Goal: Task Accomplishment & Management: Manage account settings

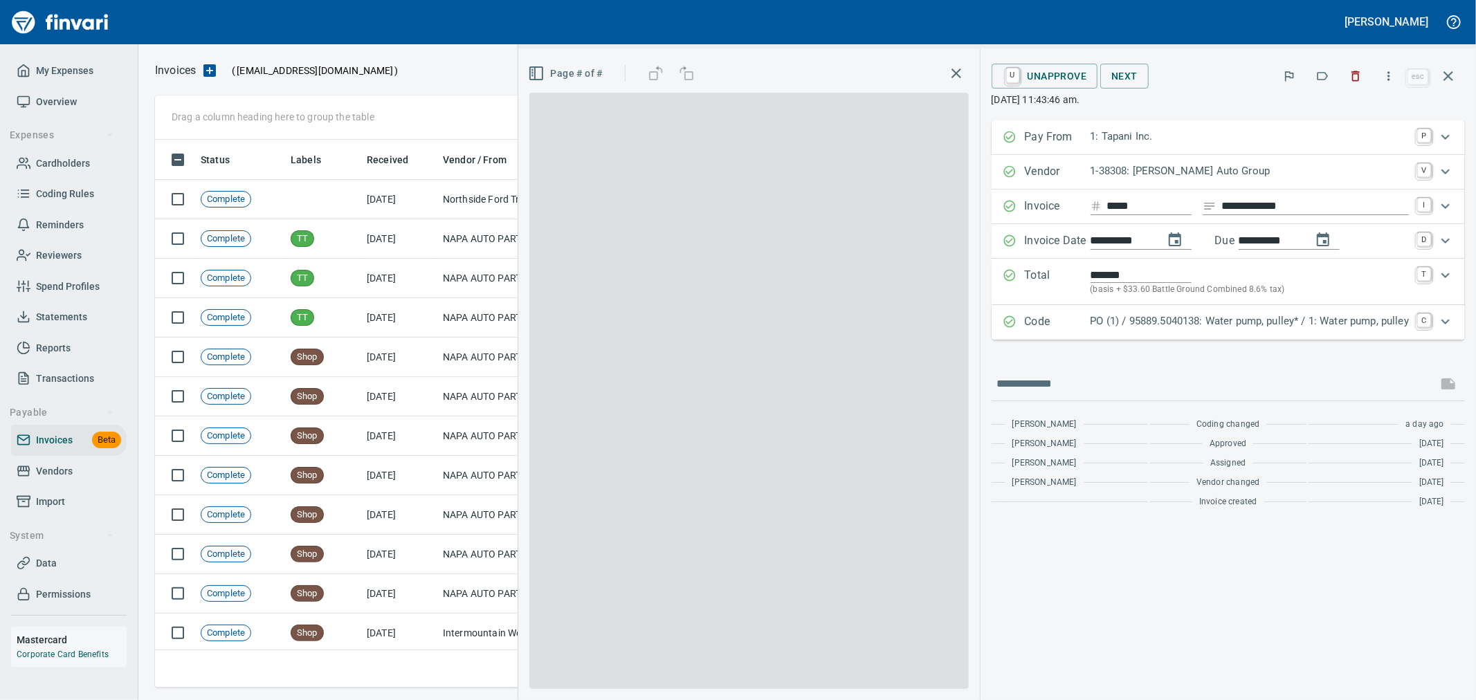
scroll to position [525, 1281]
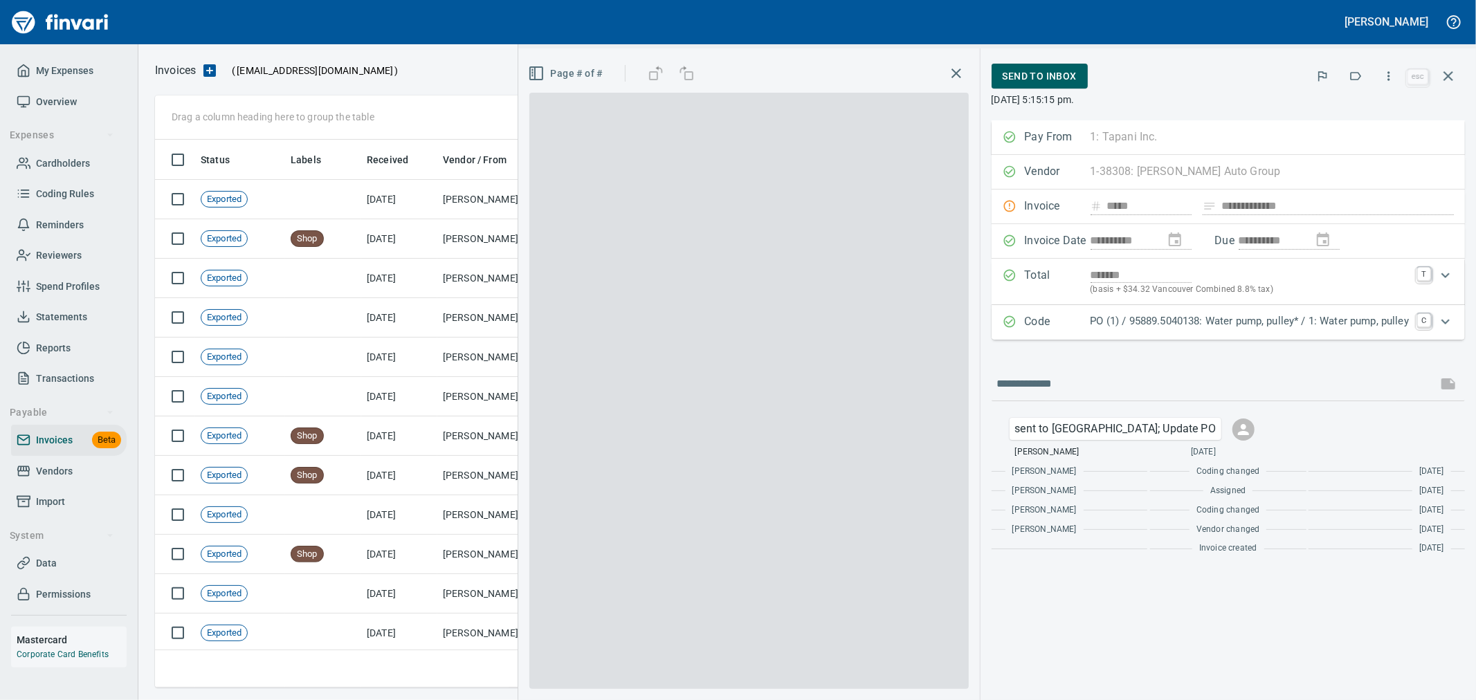
scroll to position [525, 1281]
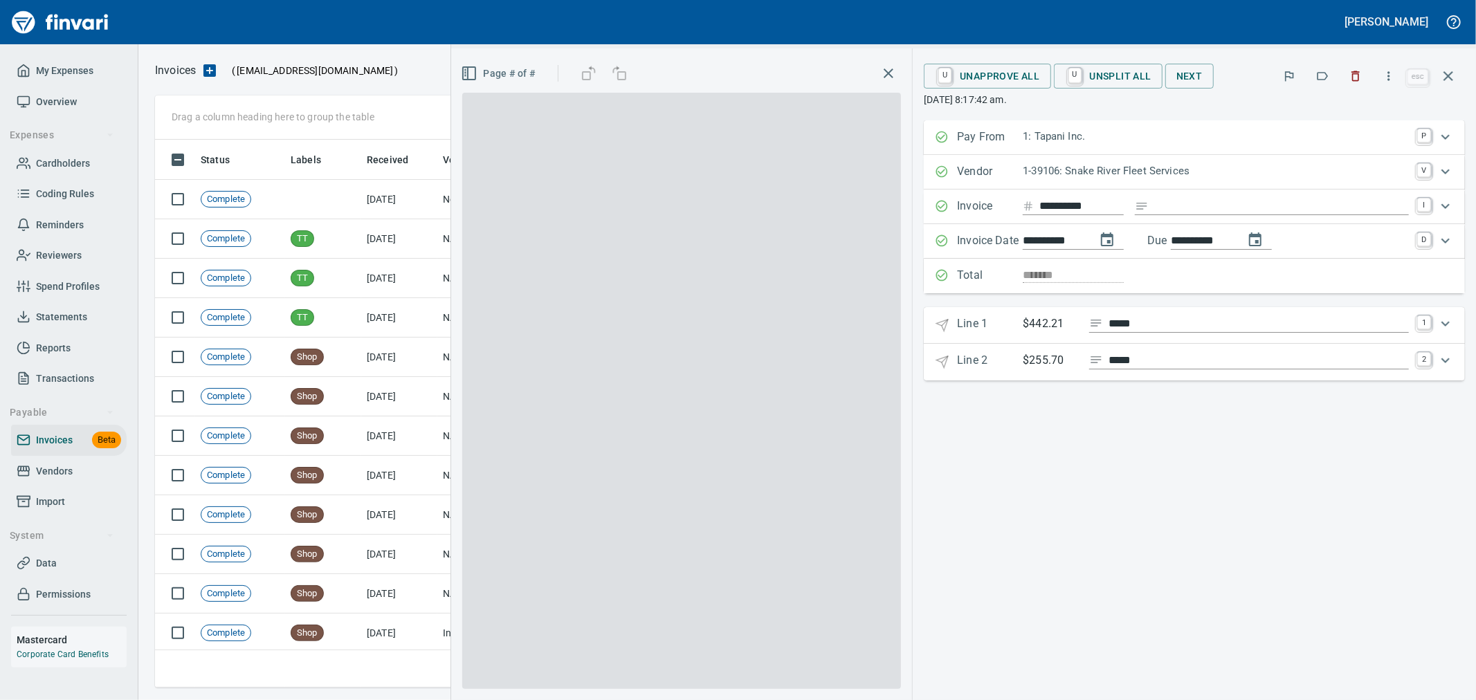
scroll to position [525, 1281]
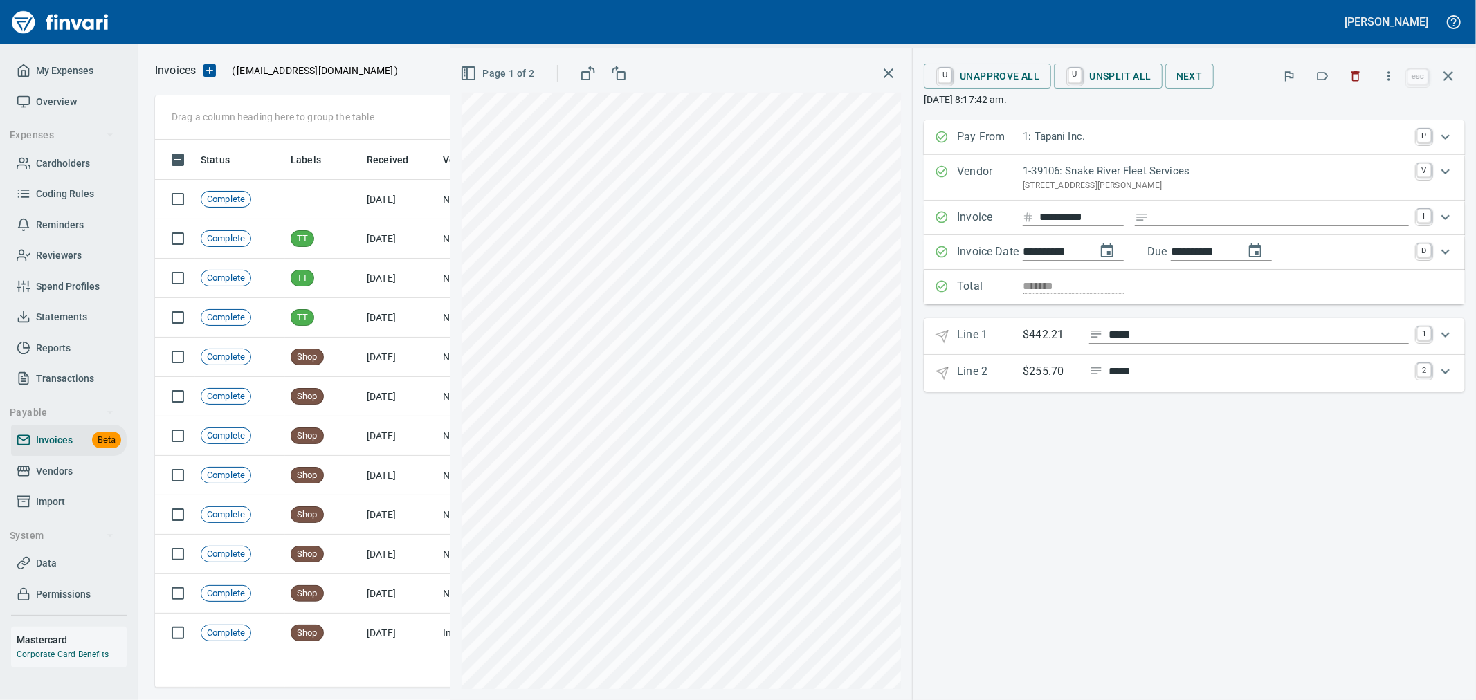
click at [514, 72] on span "Page 1 of 2" at bounding box center [498, 73] width 71 height 17
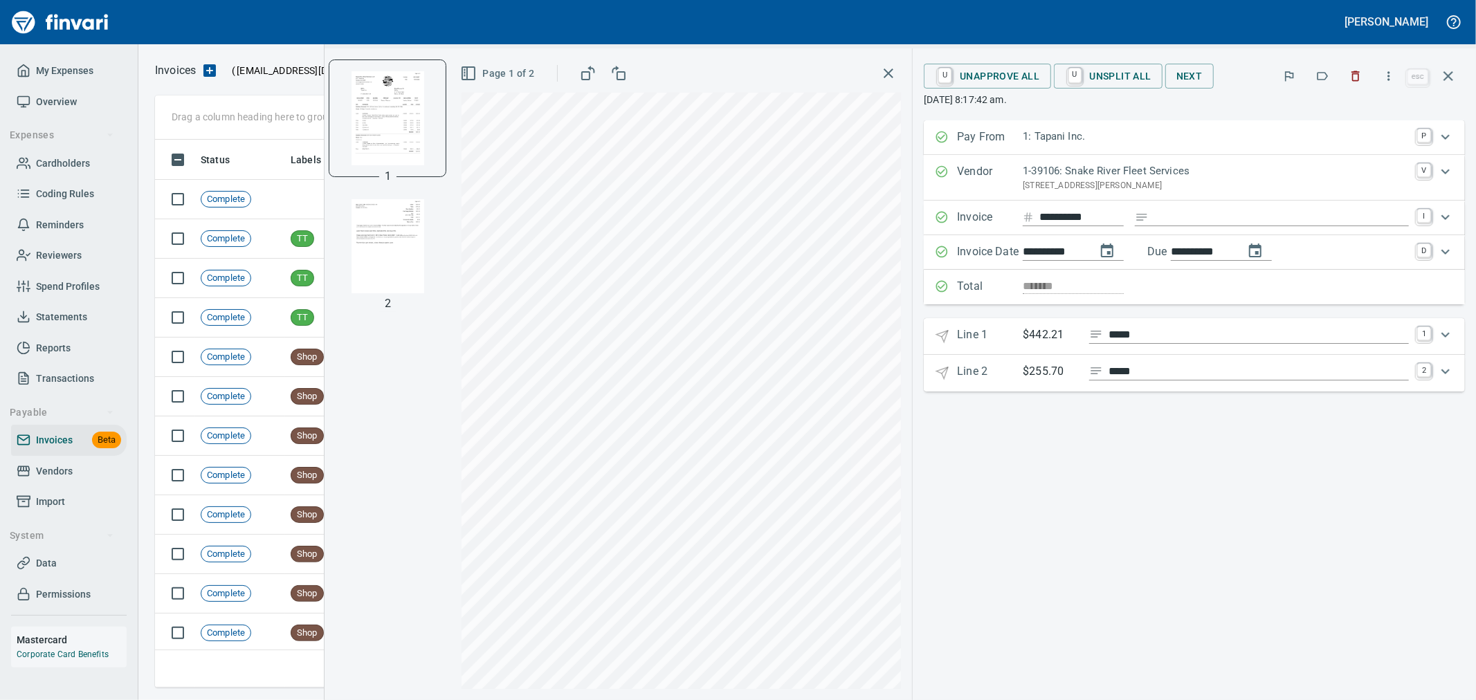
click at [388, 235] on img "button" at bounding box center [388, 246] width 94 height 94
click at [397, 114] on img "button" at bounding box center [388, 118] width 94 height 94
drag, startPoint x: 1421, startPoint y: 331, endPoint x: 1316, endPoint y: 381, distance: 115.8
click at [1421, 331] on link "1" at bounding box center [1424, 334] width 14 height 14
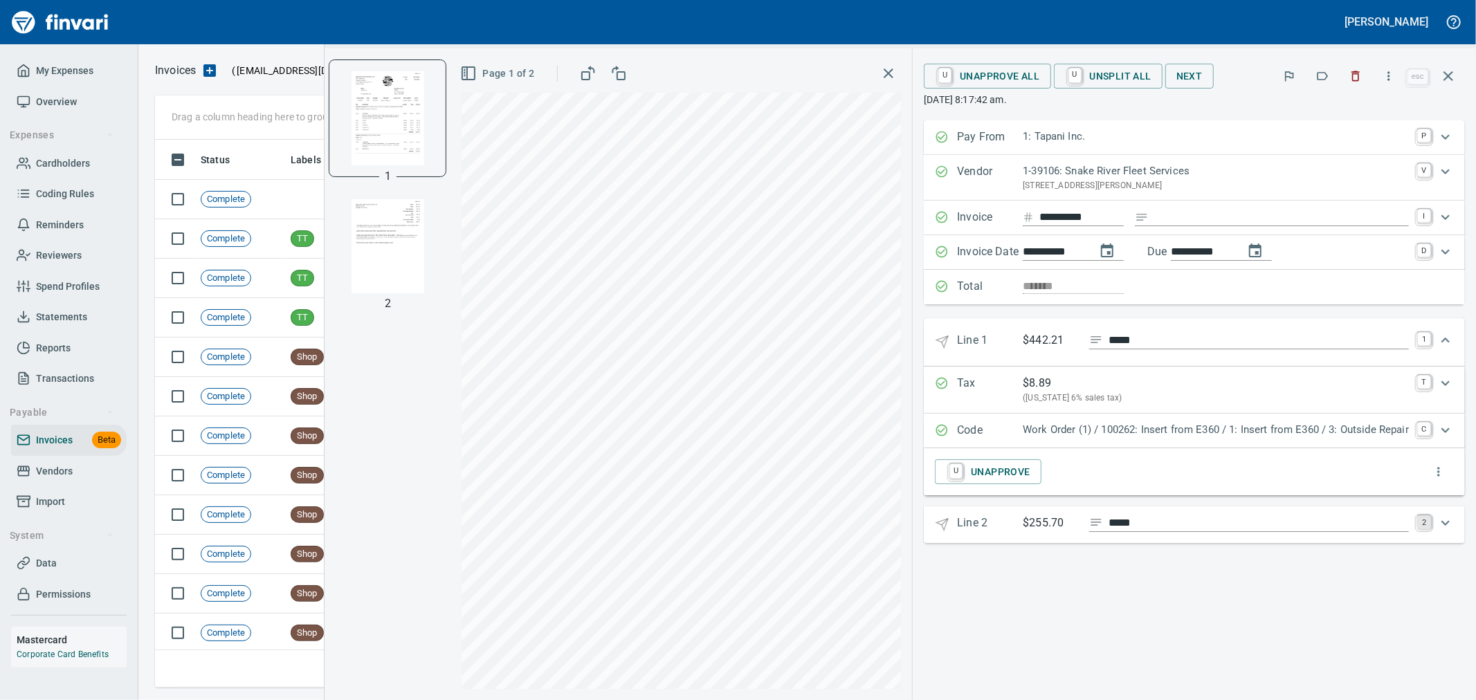
click at [1422, 526] on link "2" at bounding box center [1424, 523] width 14 height 14
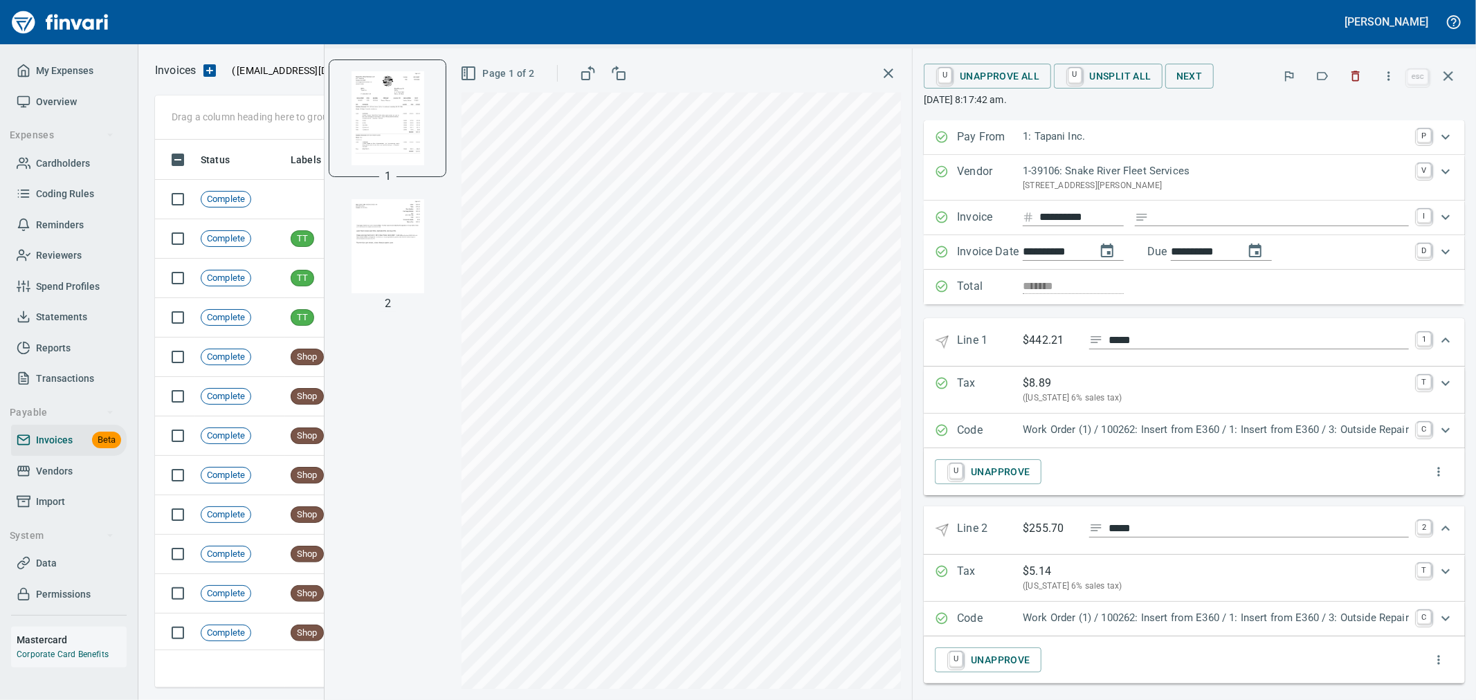
drag, startPoint x: 1062, startPoint y: 284, endPoint x: 1046, endPoint y: 181, distance: 104.2
click at [1062, 284] on div "Total *******" at bounding box center [1194, 287] width 541 height 35
click at [1027, 289] on div "Total *******" at bounding box center [1194, 287] width 541 height 35
click at [940, 287] on div "Total *******" at bounding box center [1194, 287] width 541 height 35
click at [999, 79] on span "U Unapprove All" at bounding box center [987, 76] width 105 height 24
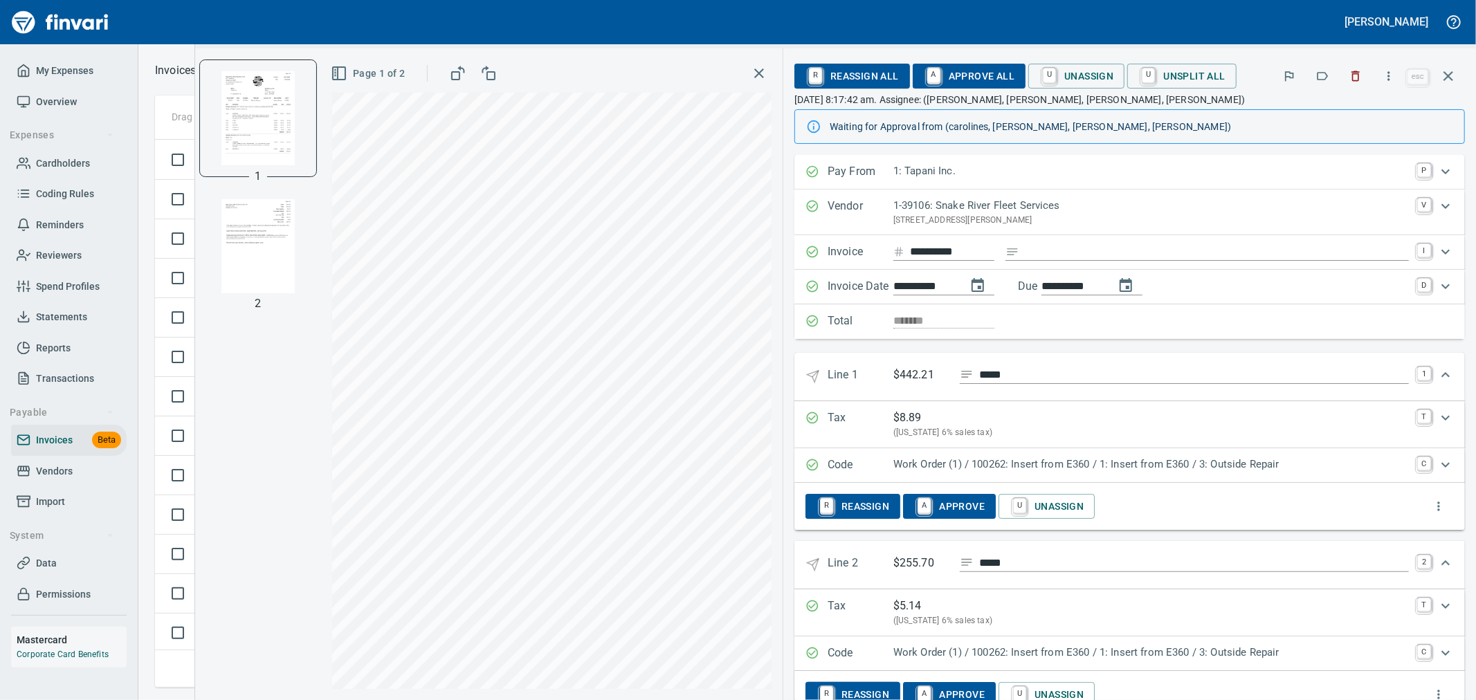
click at [935, 329] on div "Total *******" at bounding box center [1130, 322] width 671 height 35
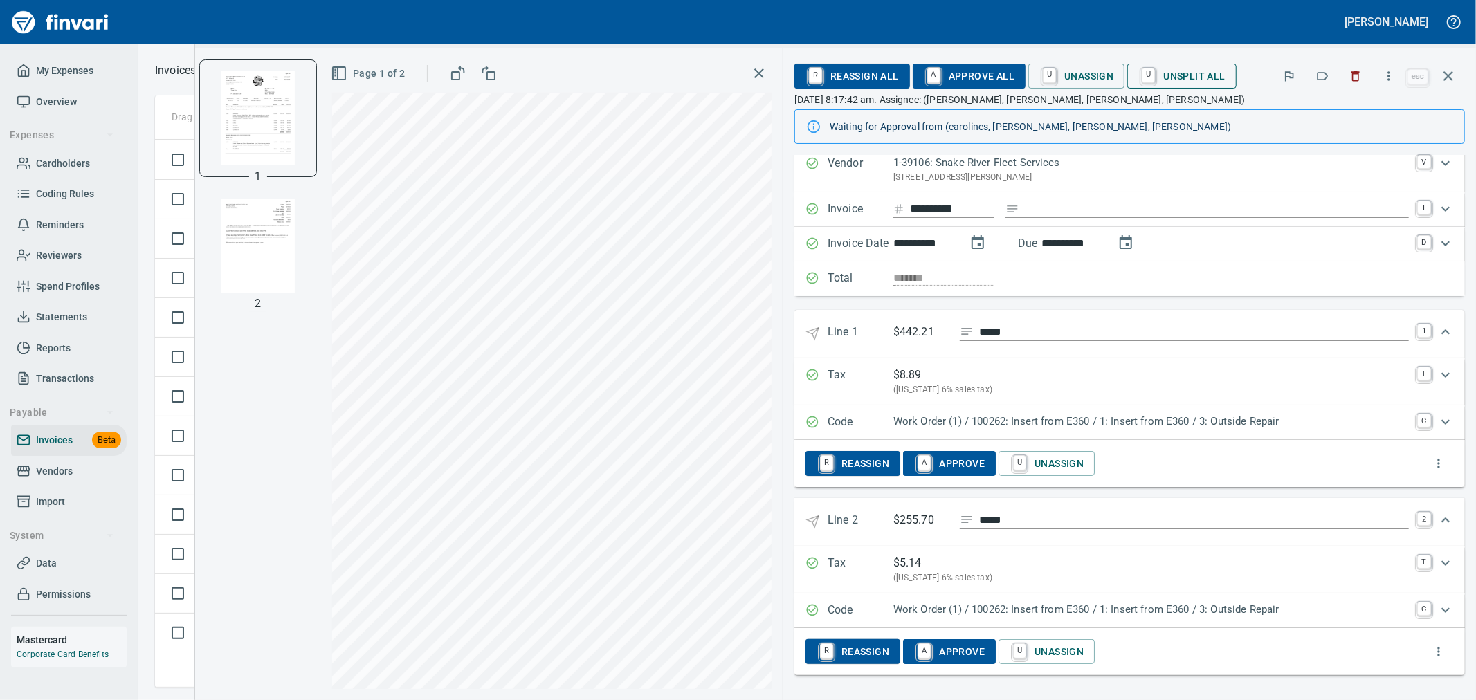
drag, startPoint x: 1185, startPoint y: 80, endPoint x: 997, endPoint y: 294, distance: 284.9
click at [1185, 80] on span "U Unsplit All" at bounding box center [1181, 76] width 87 height 24
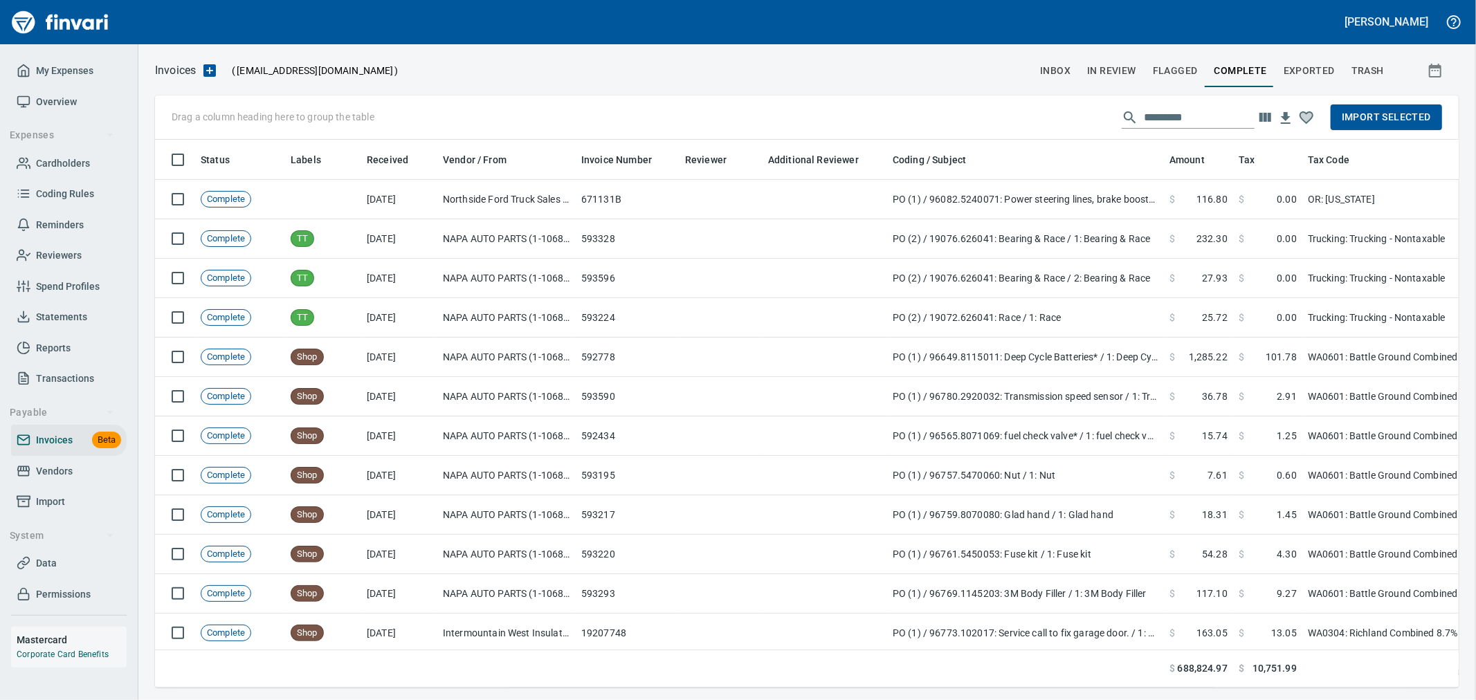
click at [1159, 116] on input "text" at bounding box center [1199, 118] width 111 height 22
click at [1116, 76] on span "In Review" at bounding box center [1111, 70] width 49 height 17
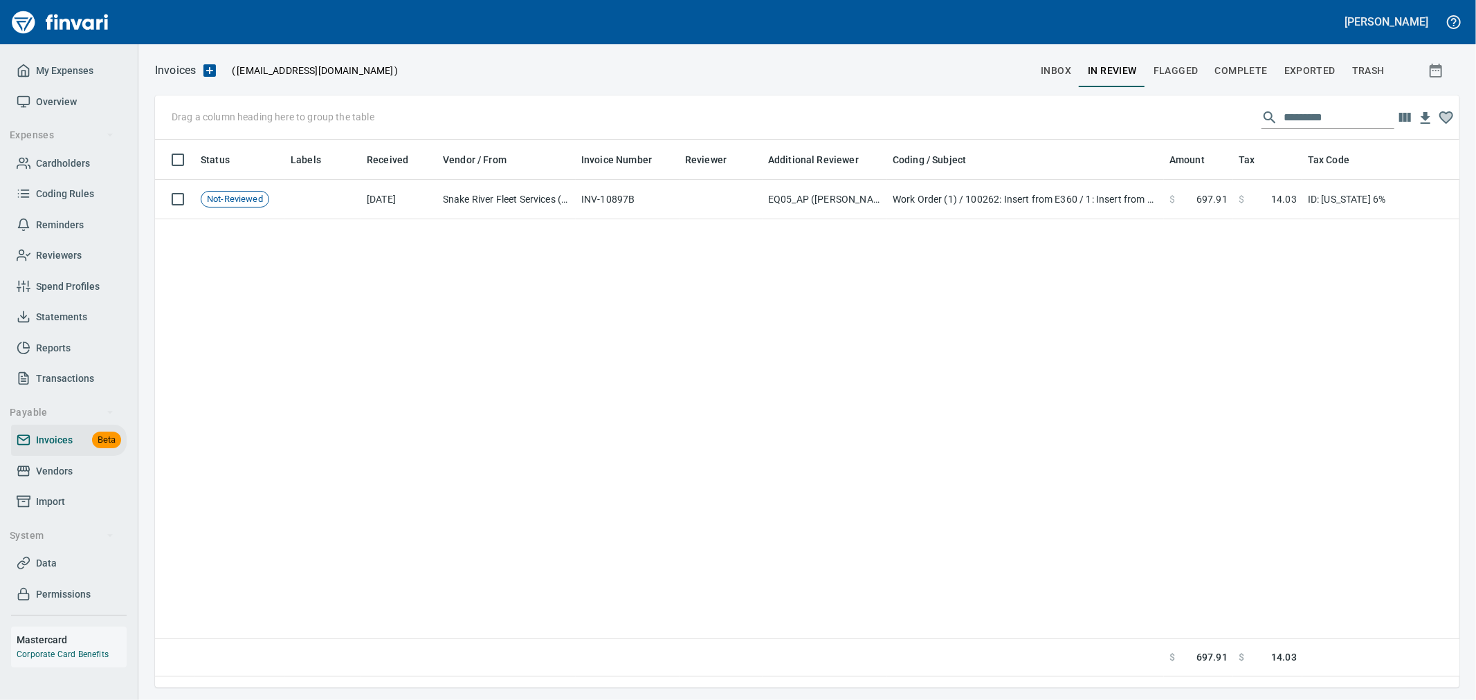
scroll to position [525, 1282]
click at [1291, 120] on input "text" at bounding box center [1339, 118] width 111 height 22
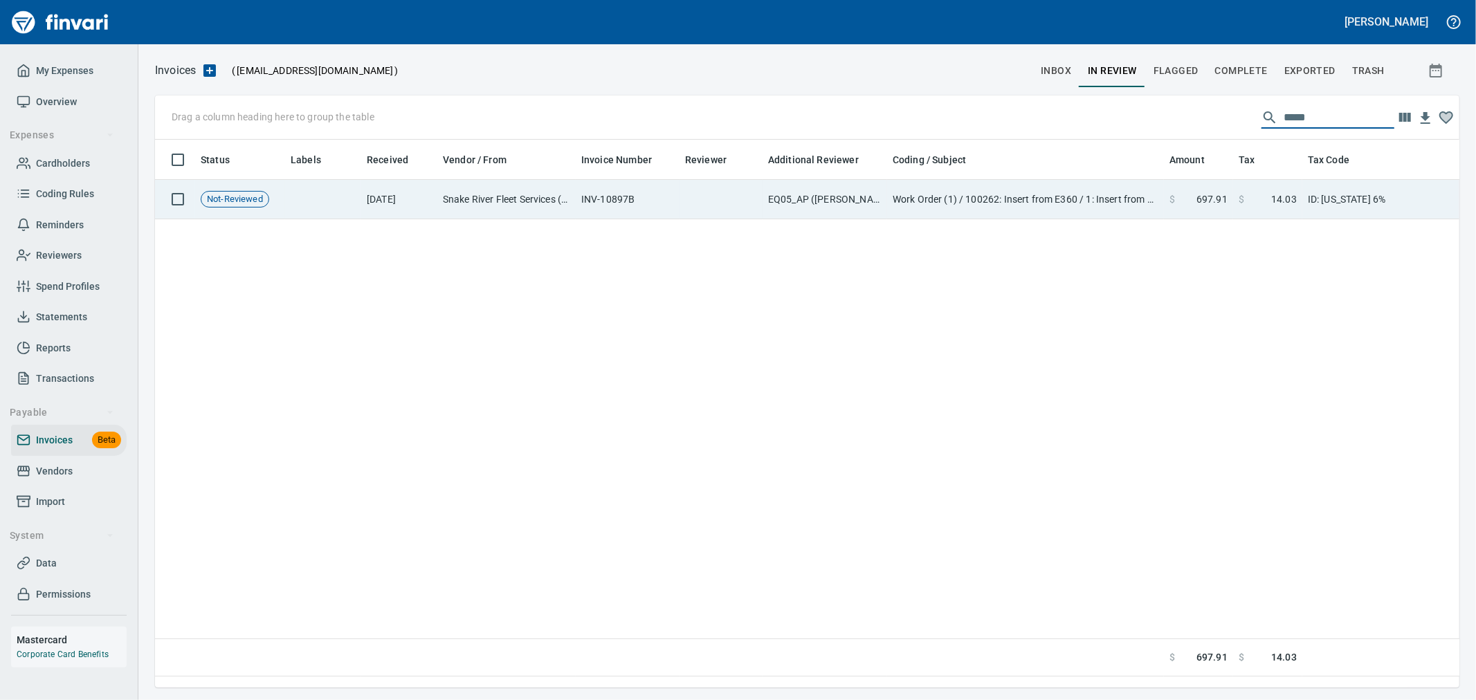
type input "*****"
click at [1168, 188] on td "$ 697.91" at bounding box center [1198, 199] width 69 height 39
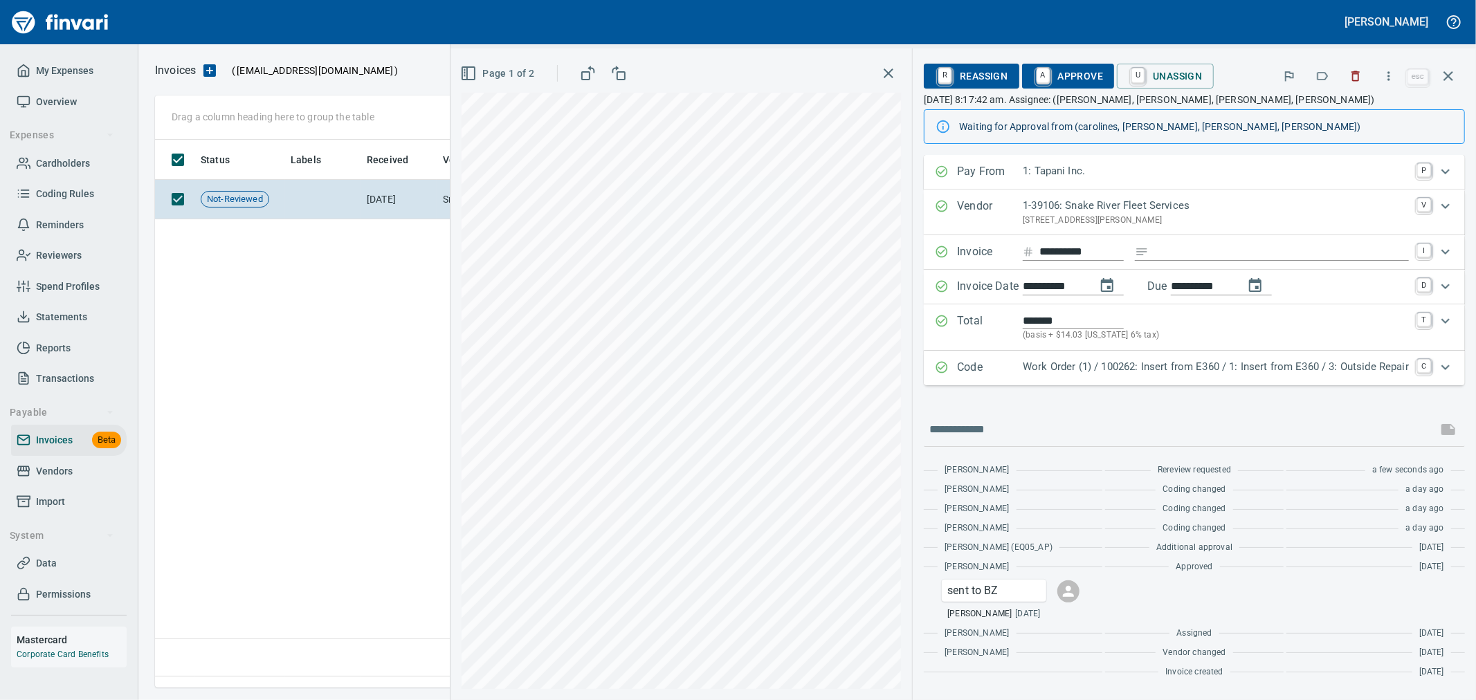
click at [1045, 319] on input "*******" at bounding box center [1073, 321] width 101 height 16
type input "*******"
click at [1111, 438] on input "text" at bounding box center [1180, 430] width 502 height 22
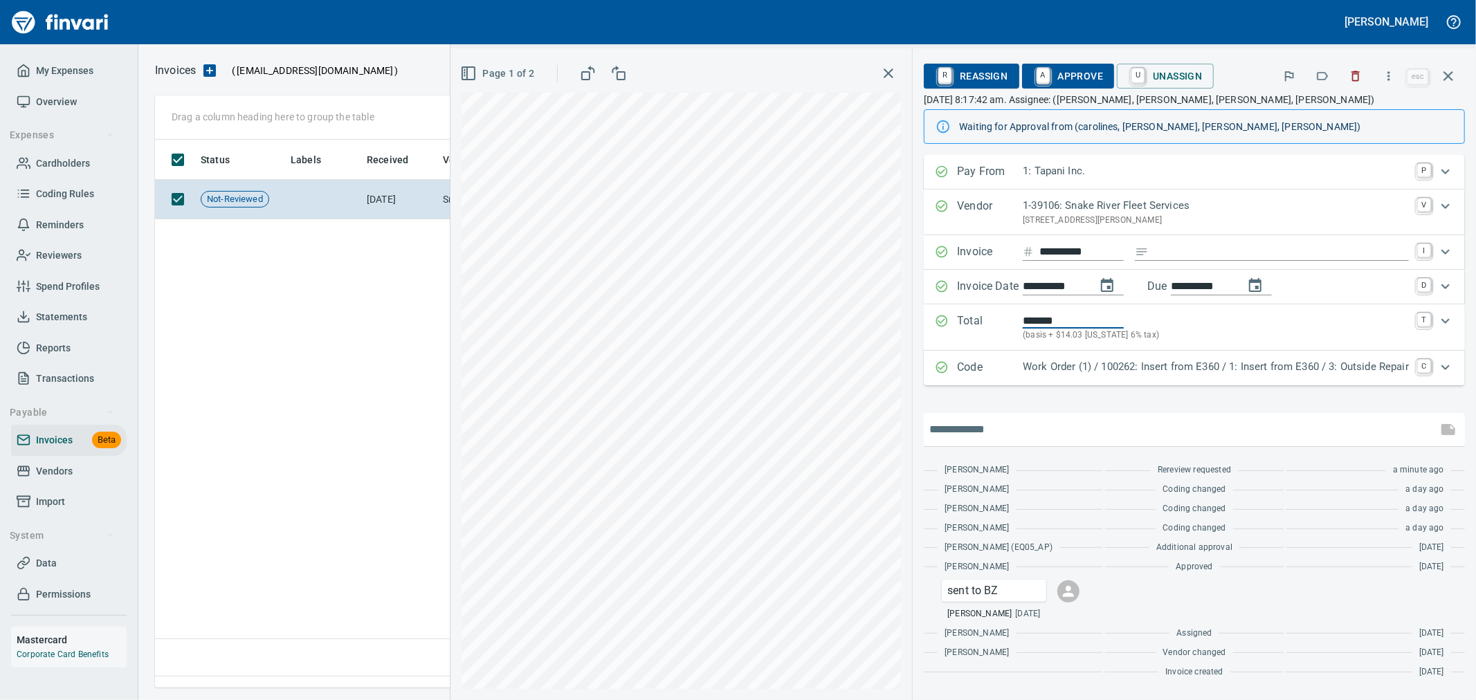
click at [1055, 437] on input "text" at bounding box center [1180, 430] width 502 height 22
type input "***"
click at [1426, 372] on link "C" at bounding box center [1424, 367] width 14 height 14
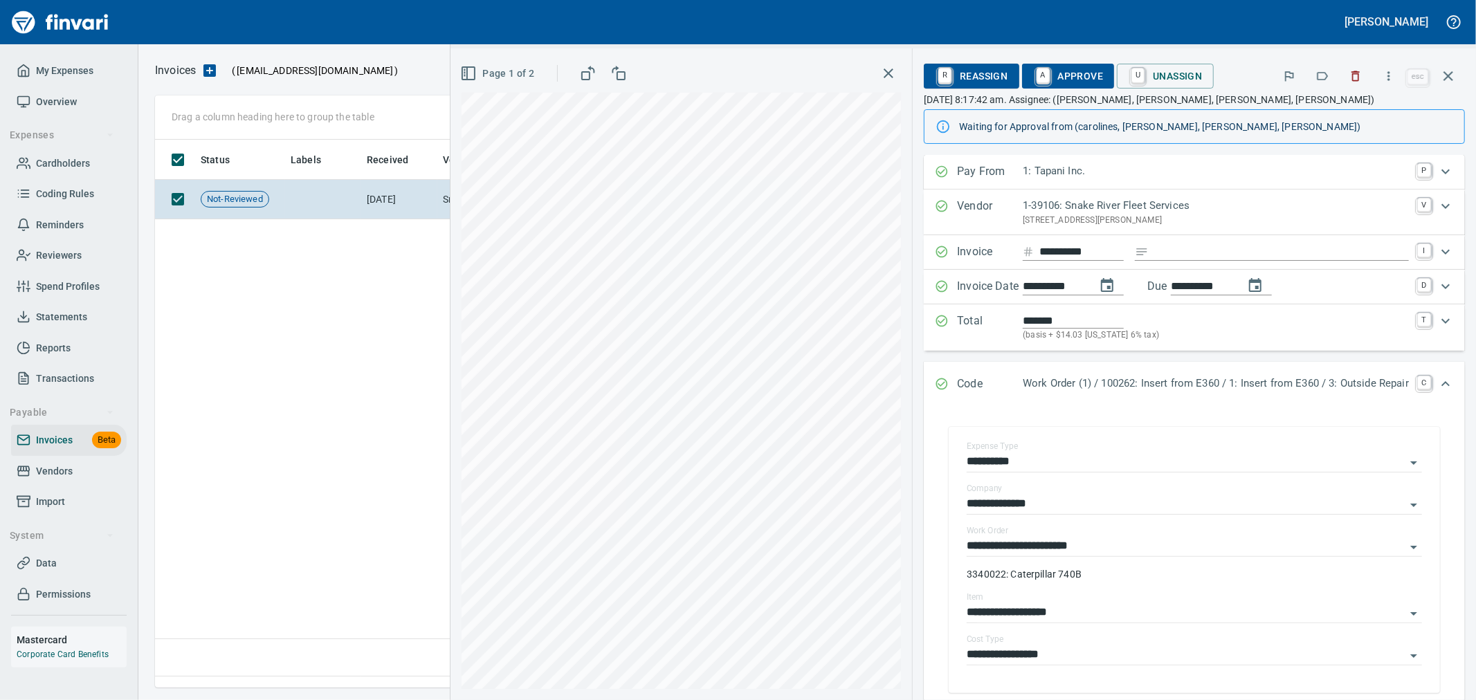
scroll to position [230, 0]
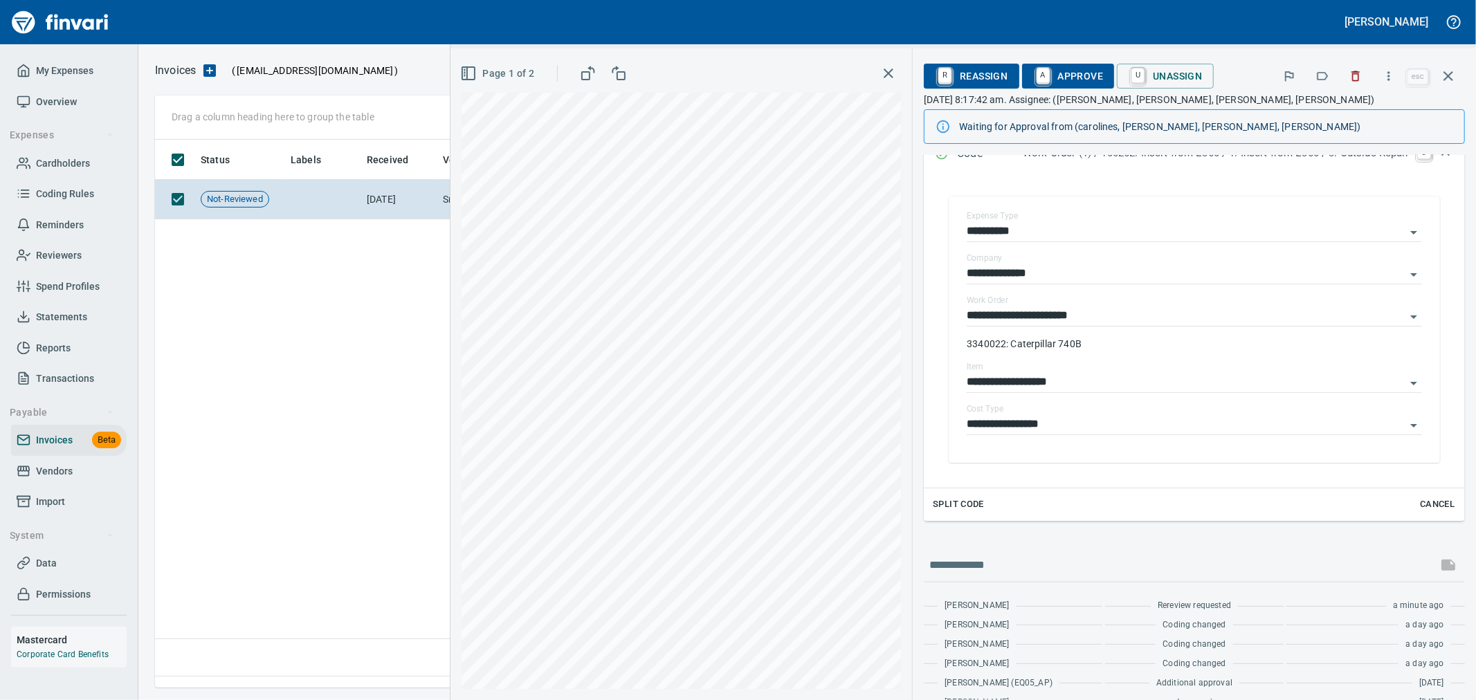
click at [1420, 587] on div "Aaron Deister Rereview requested a minute ago Heidi Ek Coding changed a day ago…" at bounding box center [1194, 701] width 541 height 237
click at [1424, 505] on span "Cancel" at bounding box center [1437, 505] width 37 height 16
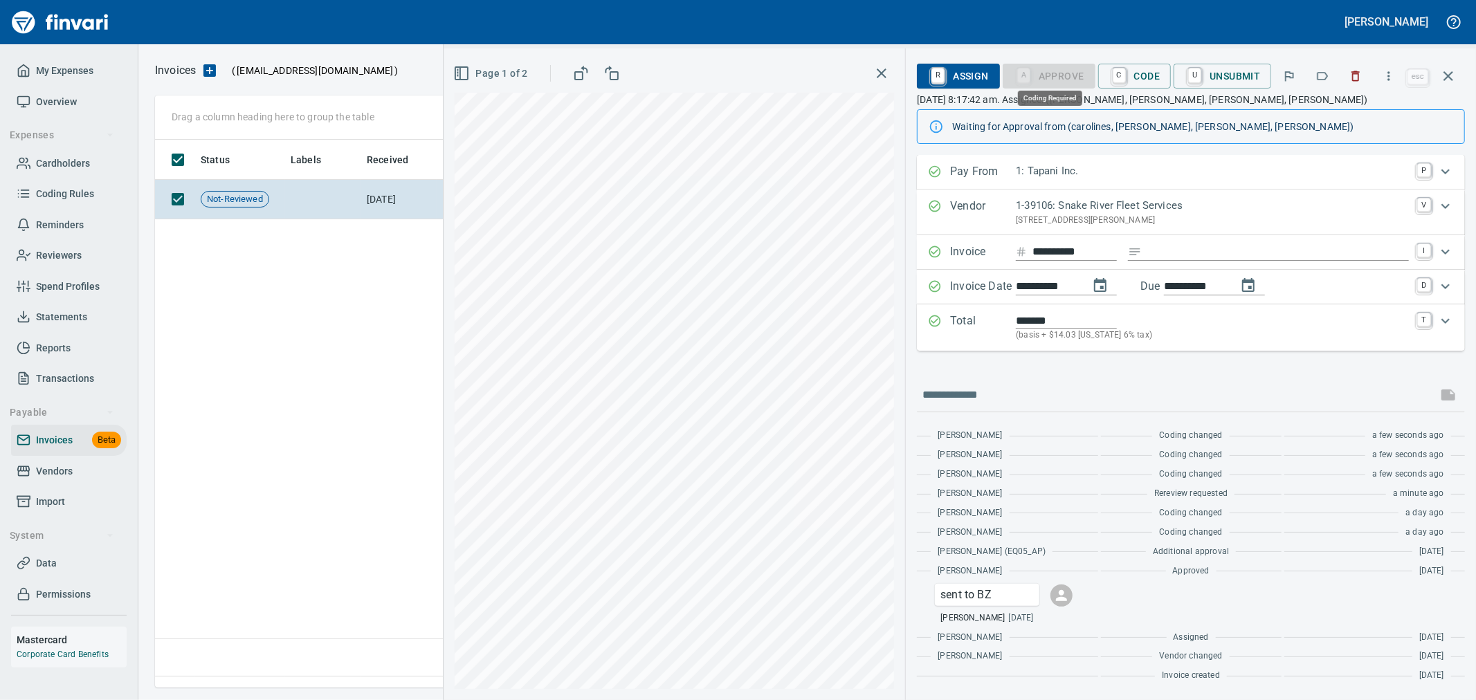
scroll to position [525, 1292]
click at [1126, 73] on link "C" at bounding box center [1119, 75] width 13 height 15
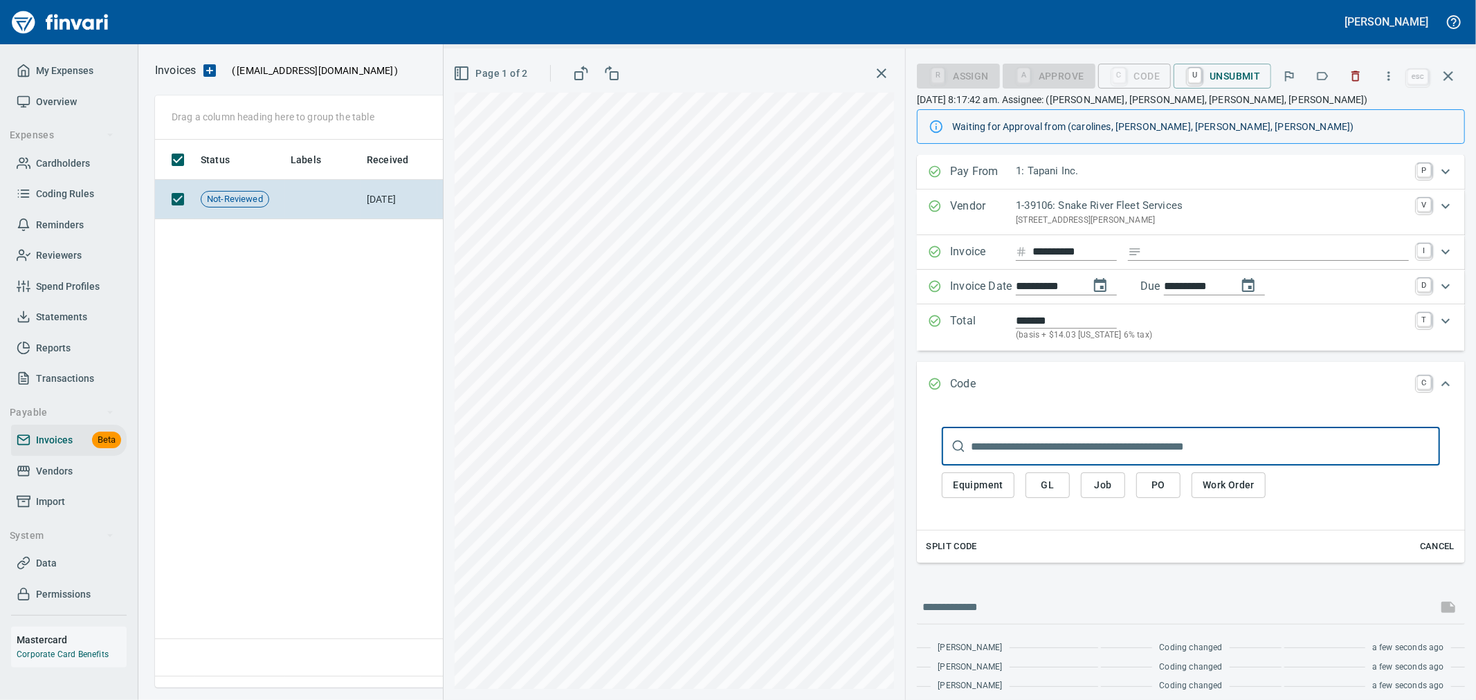
click at [959, 554] on span "Split Code" at bounding box center [951, 547] width 51 height 16
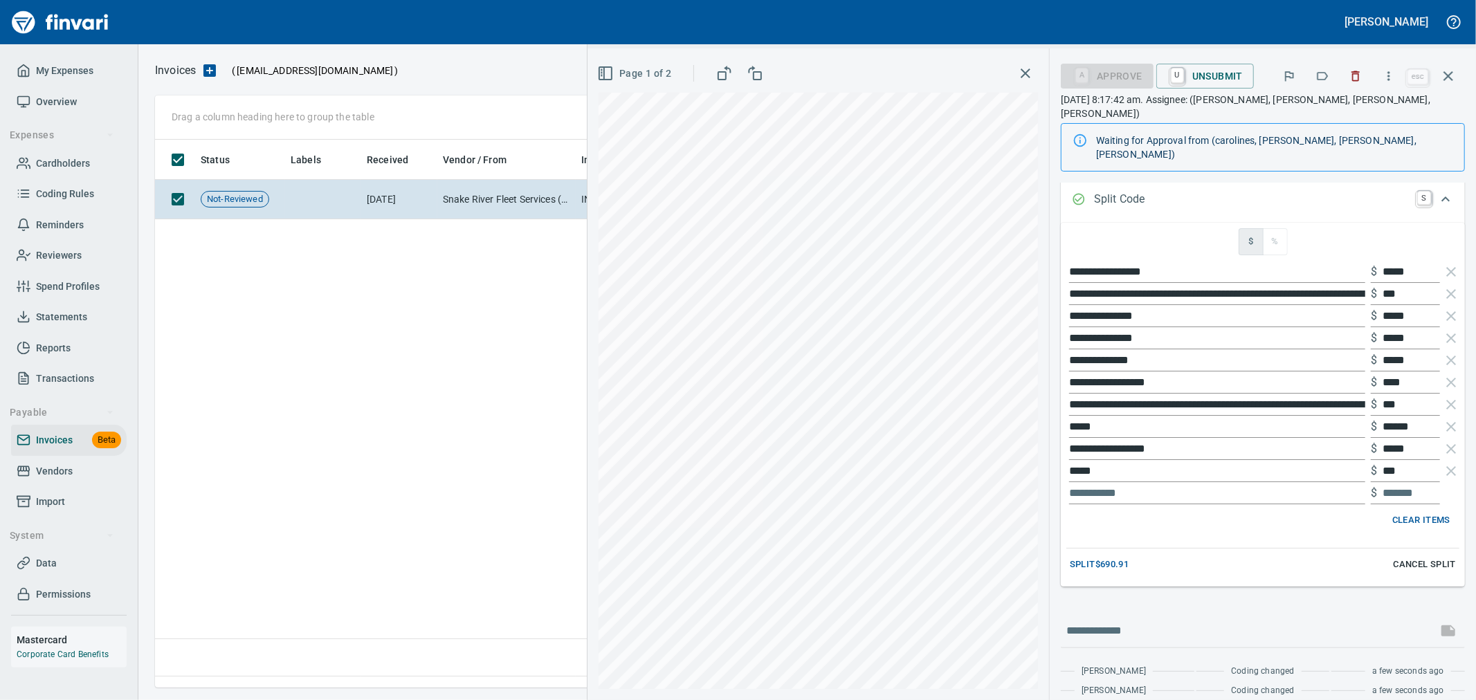
scroll to position [230, 0]
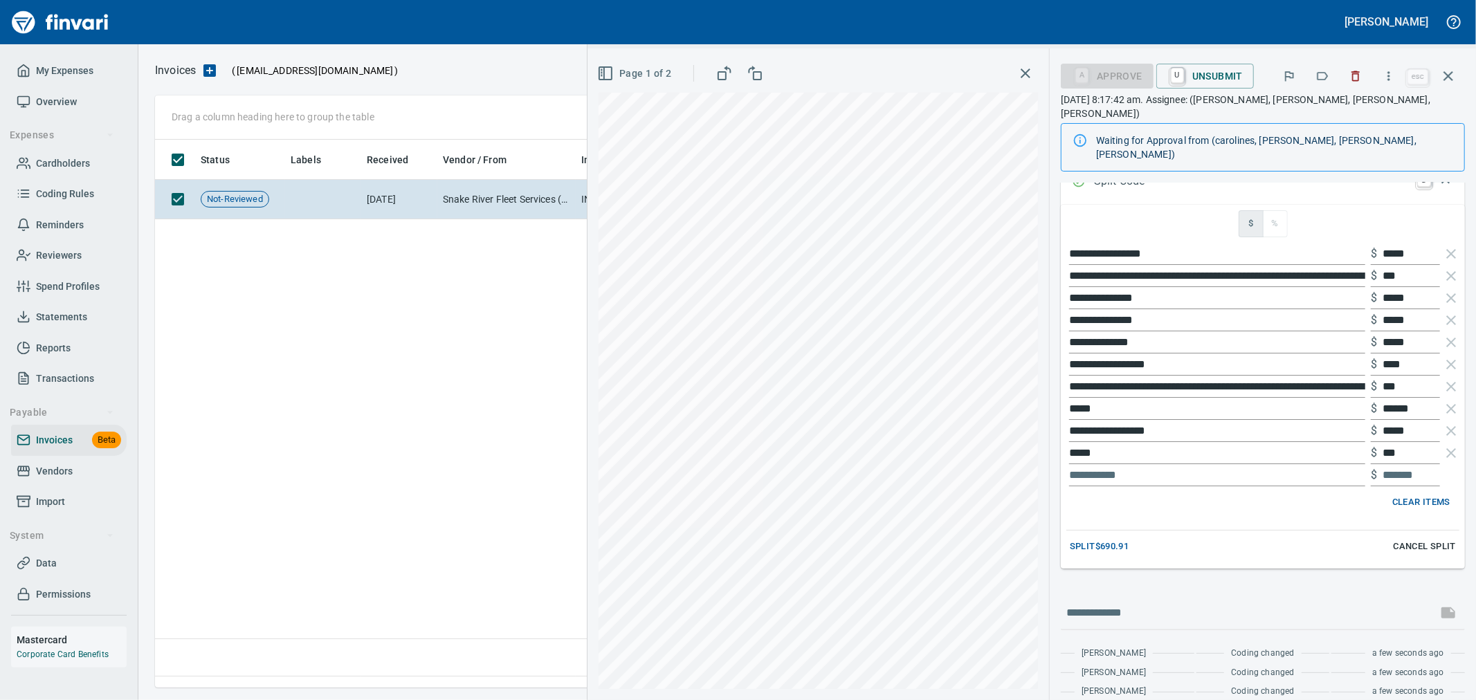
click at [1417, 539] on span "Cancel Split" at bounding box center [1425, 547] width 62 height 16
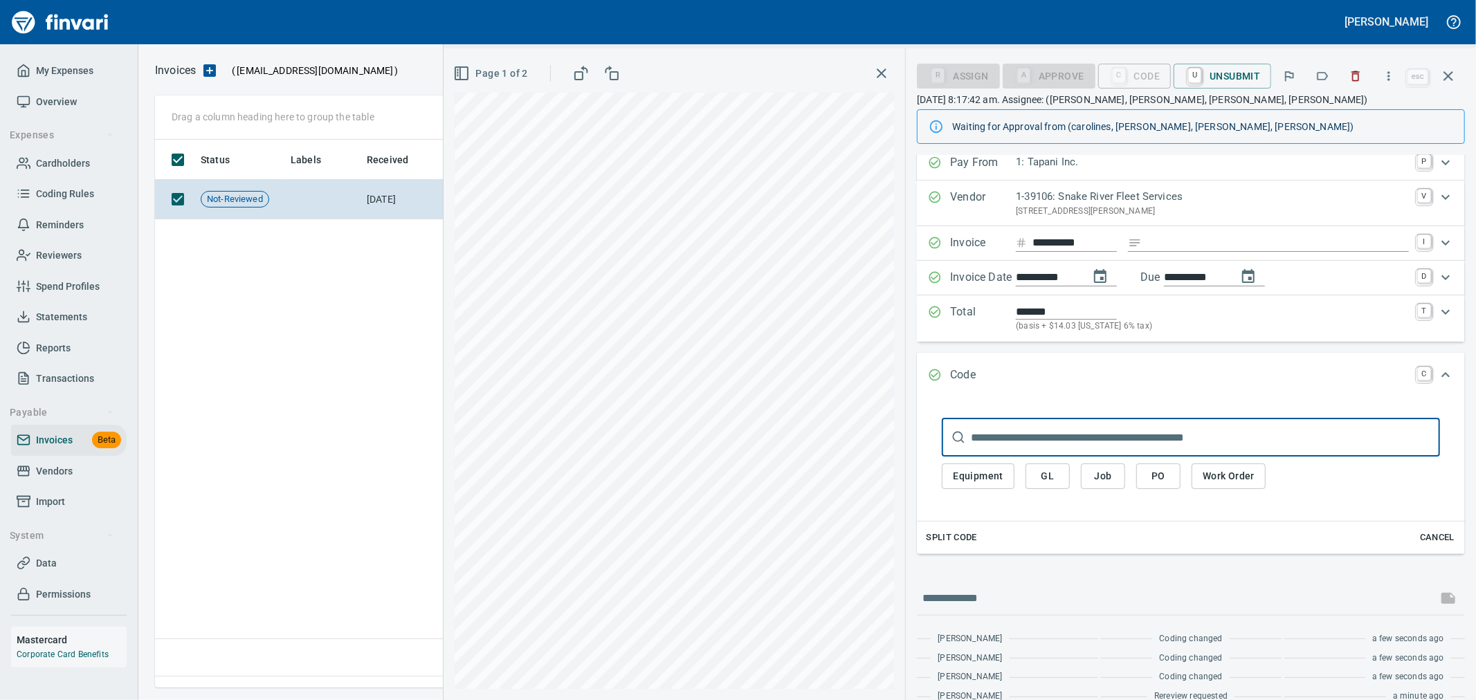
scroll to position [0, 0]
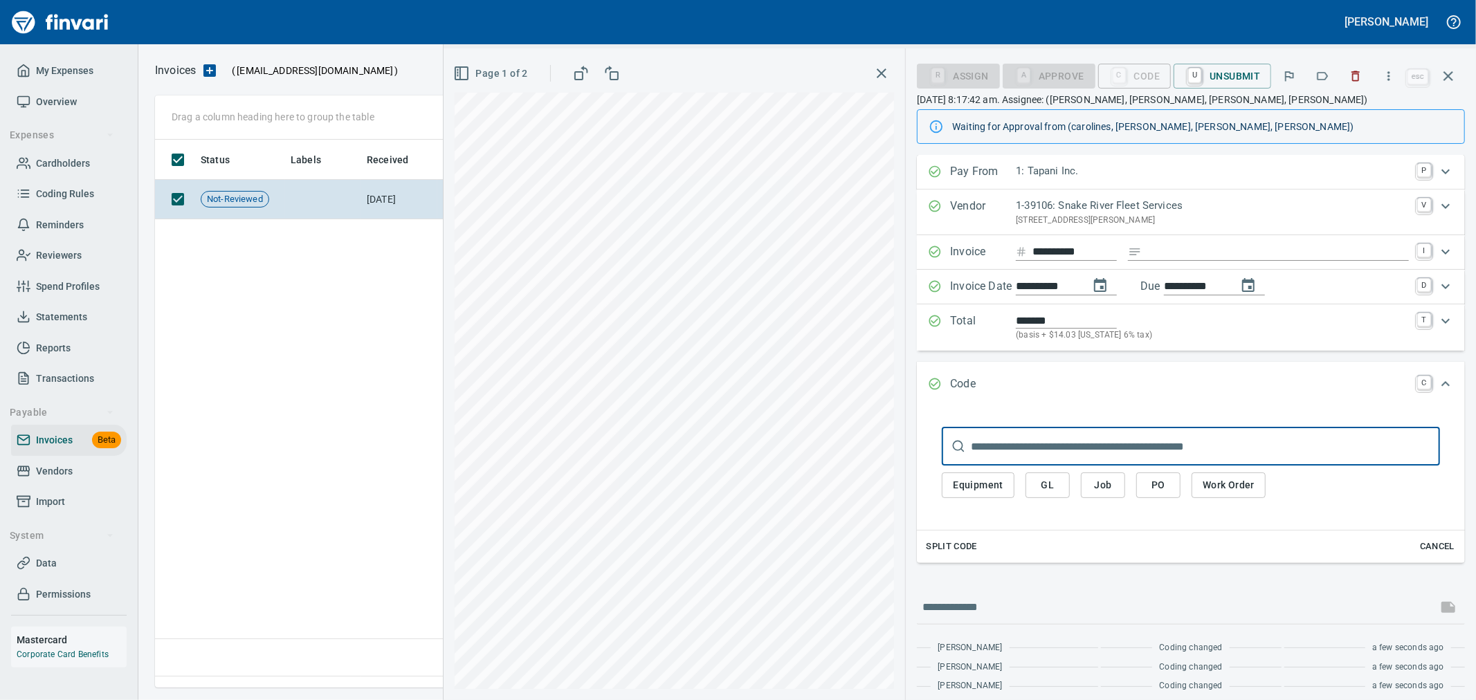
click at [965, 552] on span "Split Code" at bounding box center [951, 547] width 51 height 16
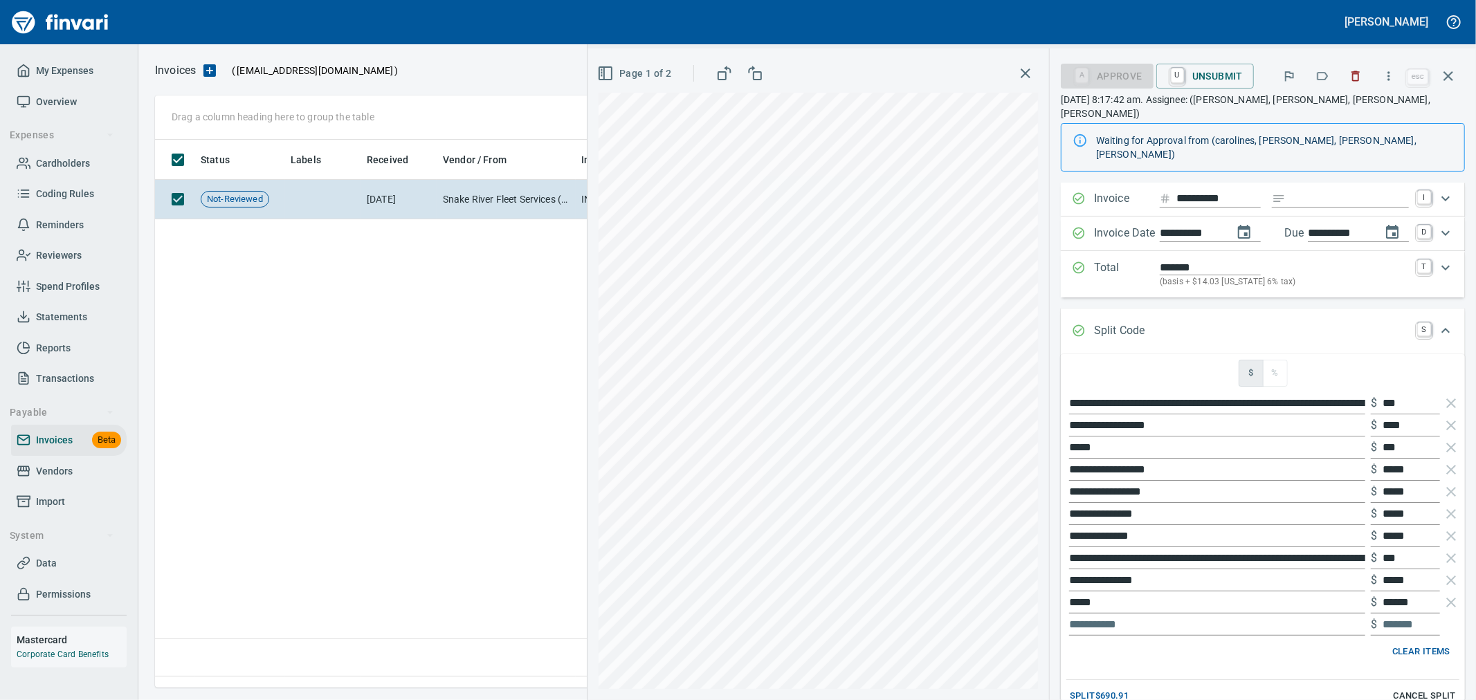
scroll to position [154, 0]
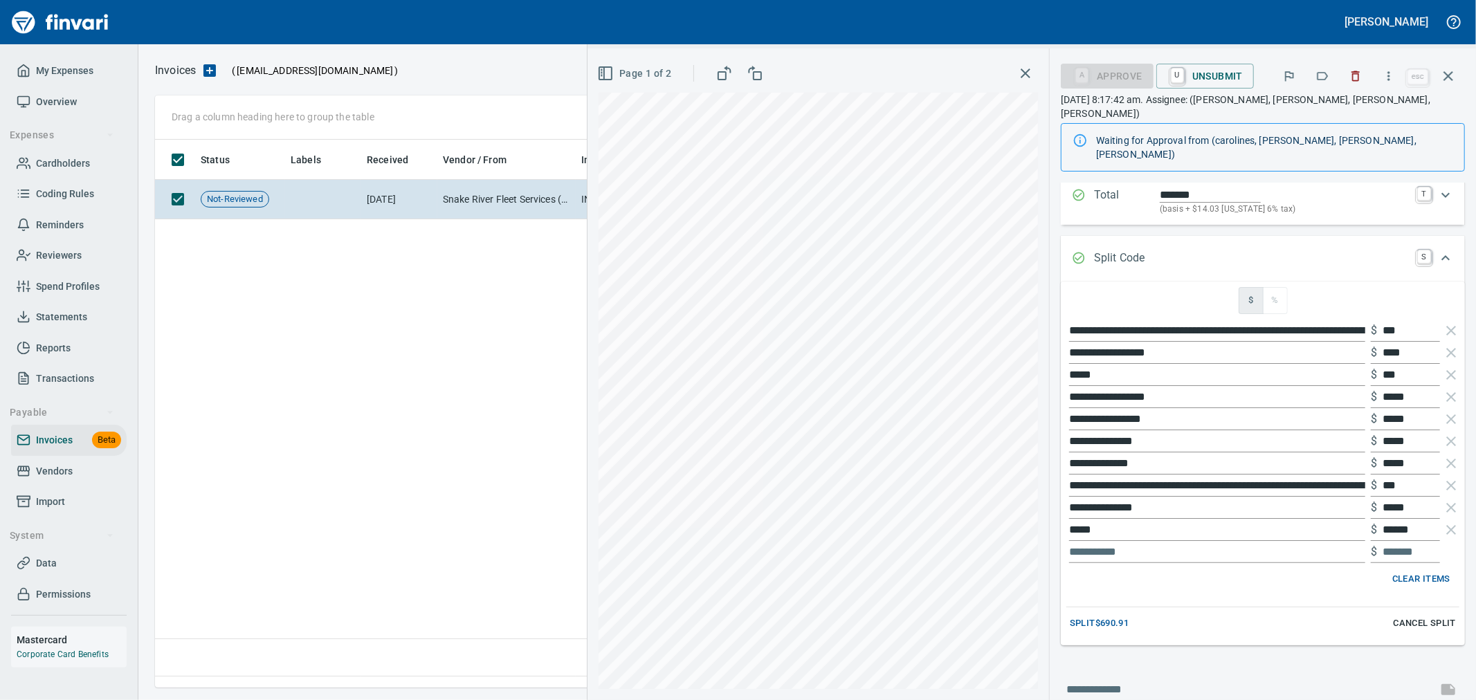
click at [1413, 572] on span "Clear Items" at bounding box center [1421, 580] width 58 height 16
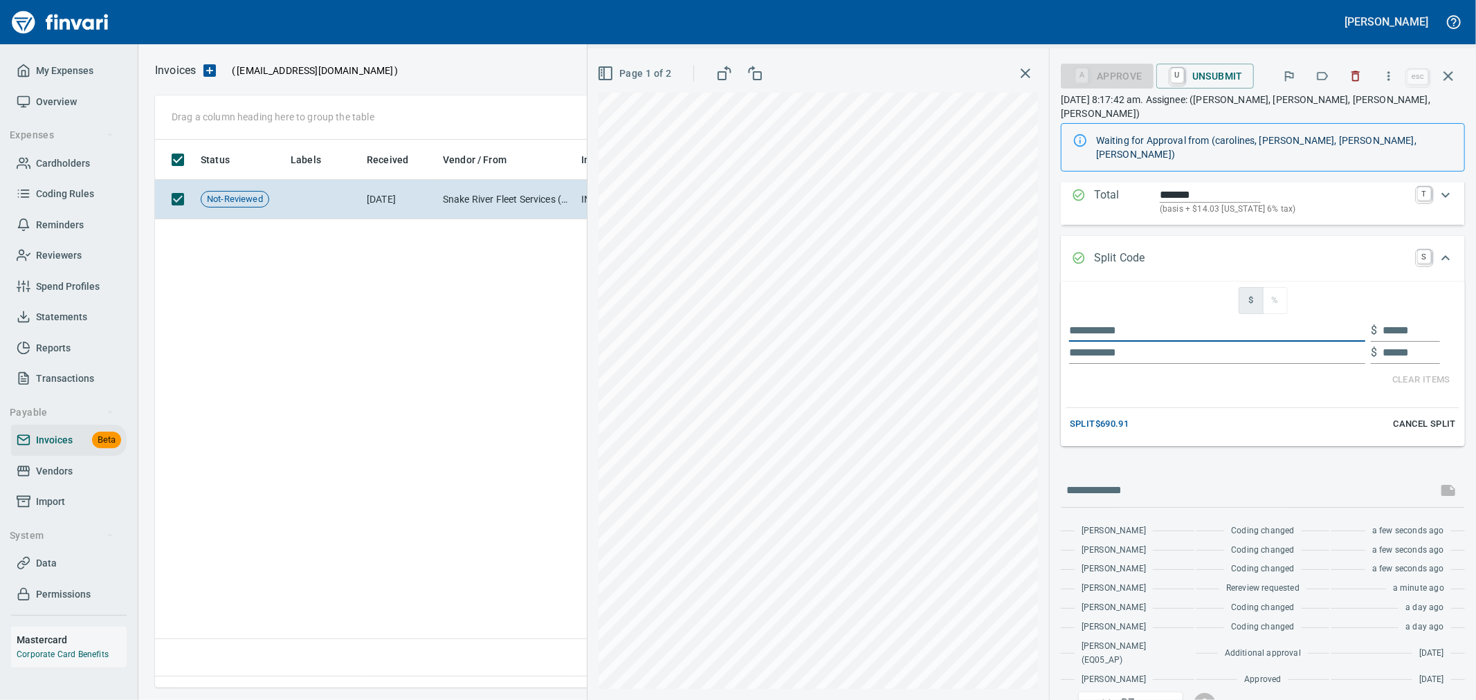
click at [1229, 320] on input "text" at bounding box center [1217, 331] width 296 height 22
type input "**"
type input "******"
type input "*****"
type input "******"
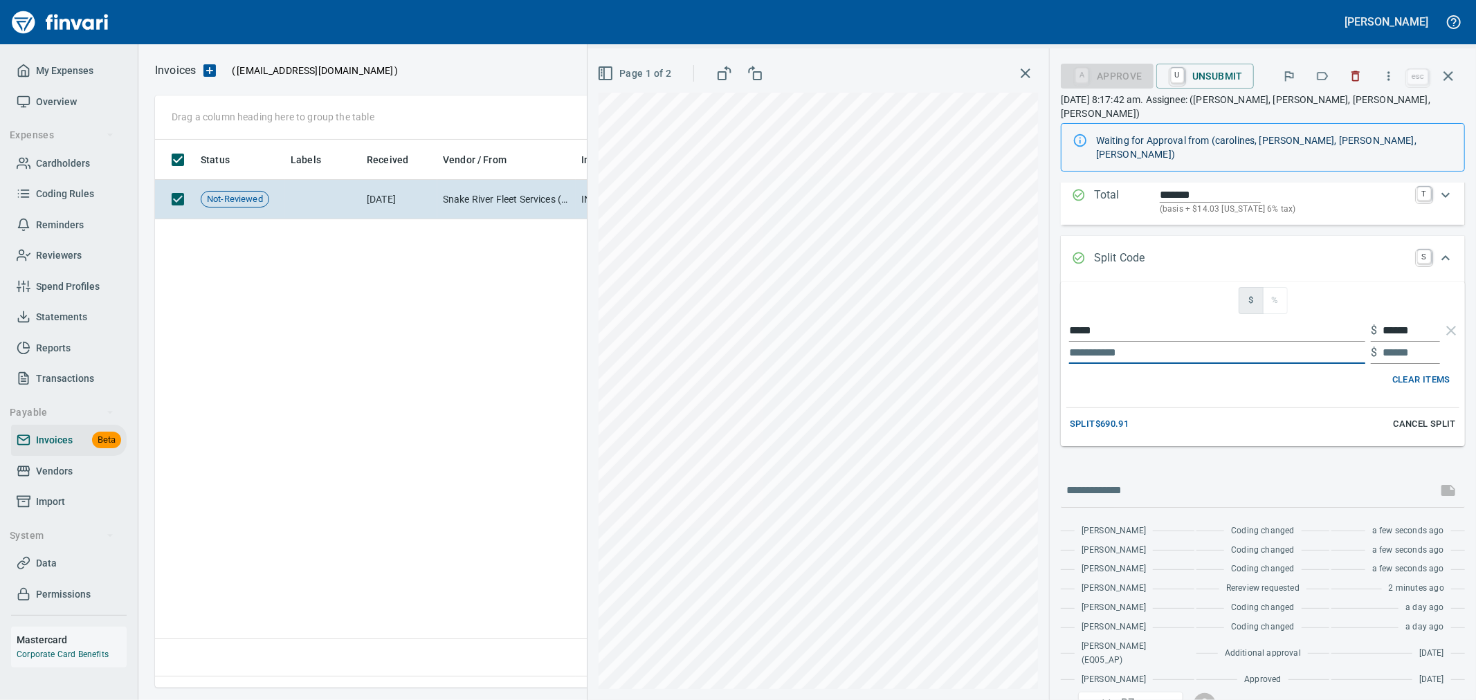
scroll to position [525, 1292]
type input "***"
type input "******"
type input "*****"
click at [1094, 417] on span "Split $690.91" at bounding box center [1099, 425] width 59 height 16
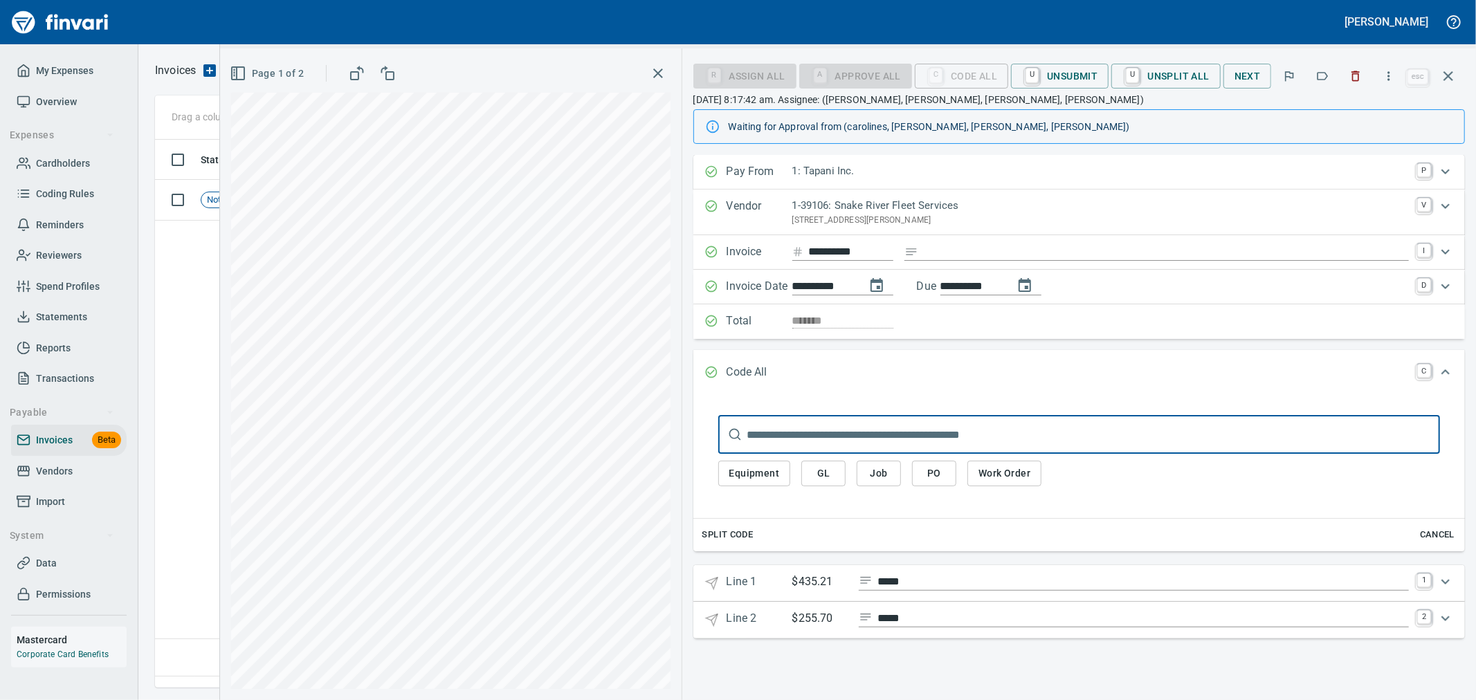
scroll to position [0, 0]
click at [1431, 531] on span "Cancel" at bounding box center [1437, 535] width 37 height 16
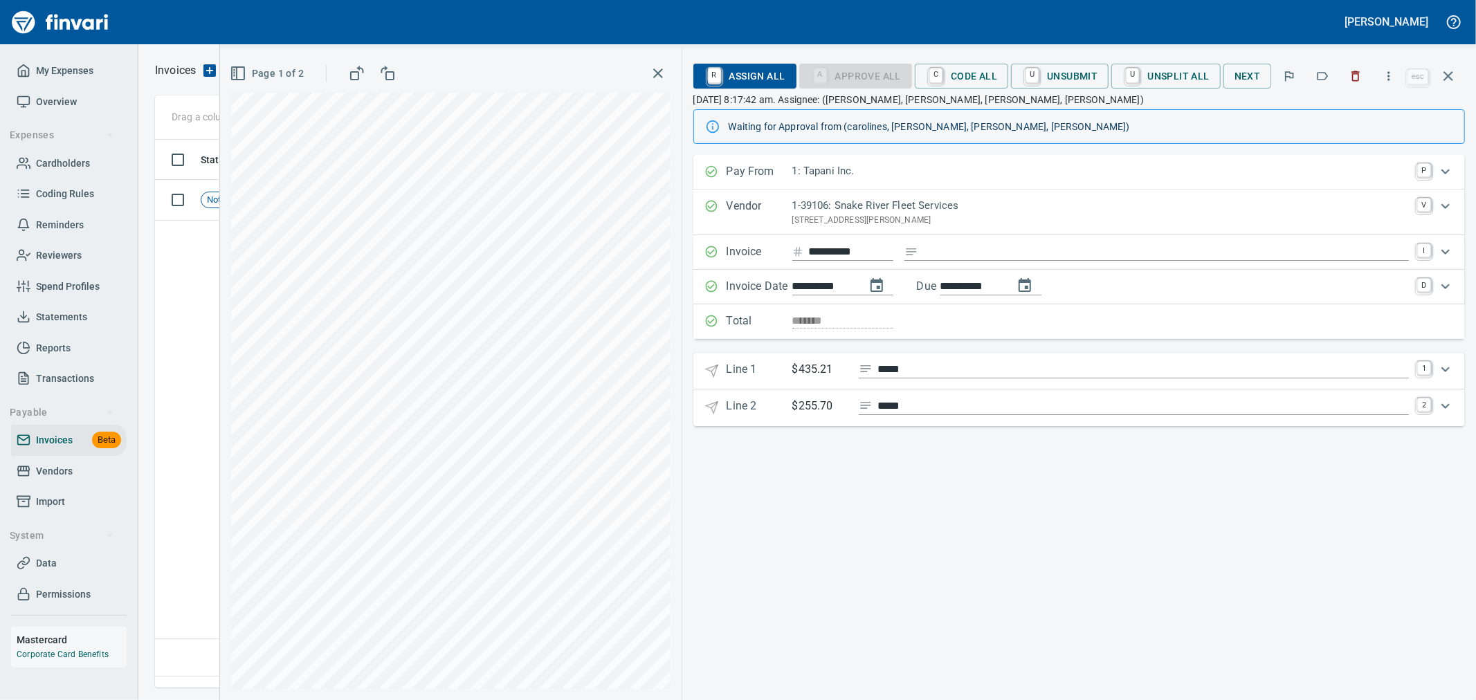
click at [1431, 376] on div "Expand" at bounding box center [1445, 369] width 33 height 33
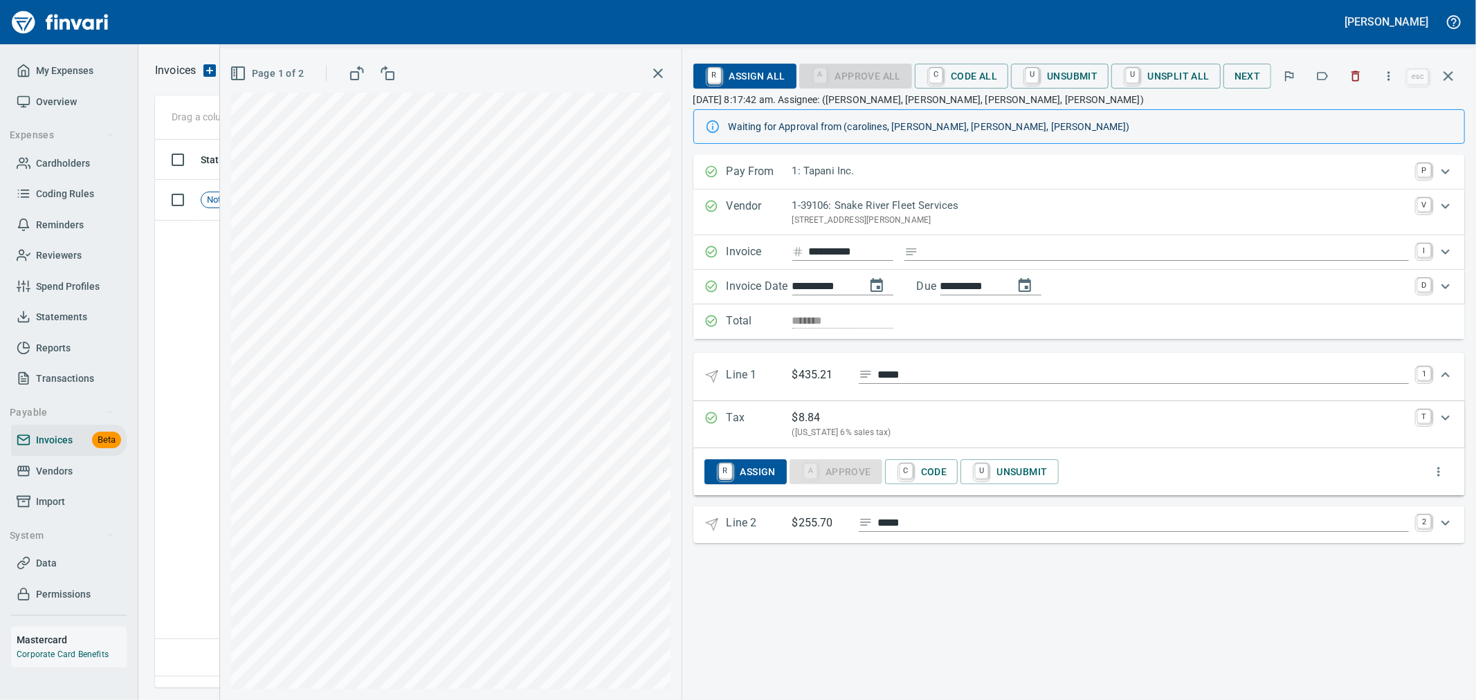
scroll to position [525, 1292]
click at [925, 478] on span "C Code" at bounding box center [921, 472] width 51 height 24
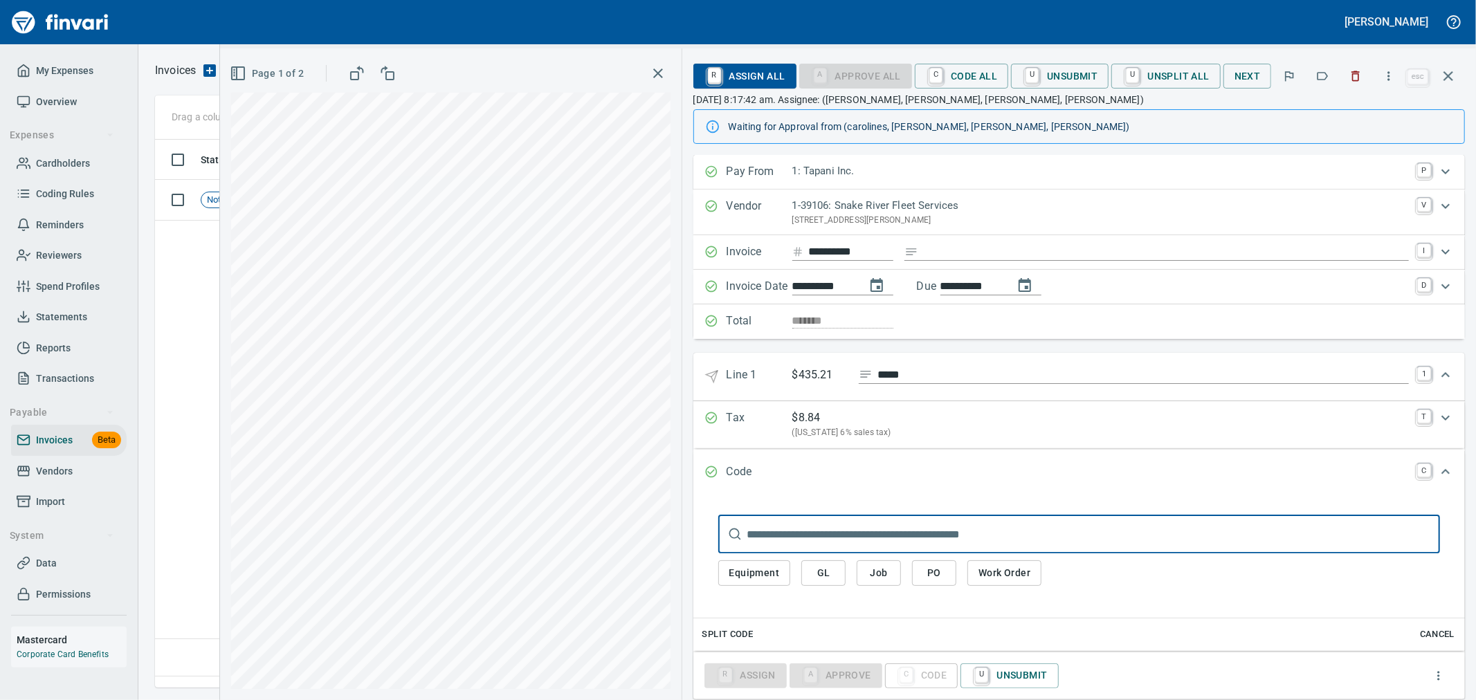
click at [997, 568] on span "Work Order" at bounding box center [1005, 573] width 52 height 17
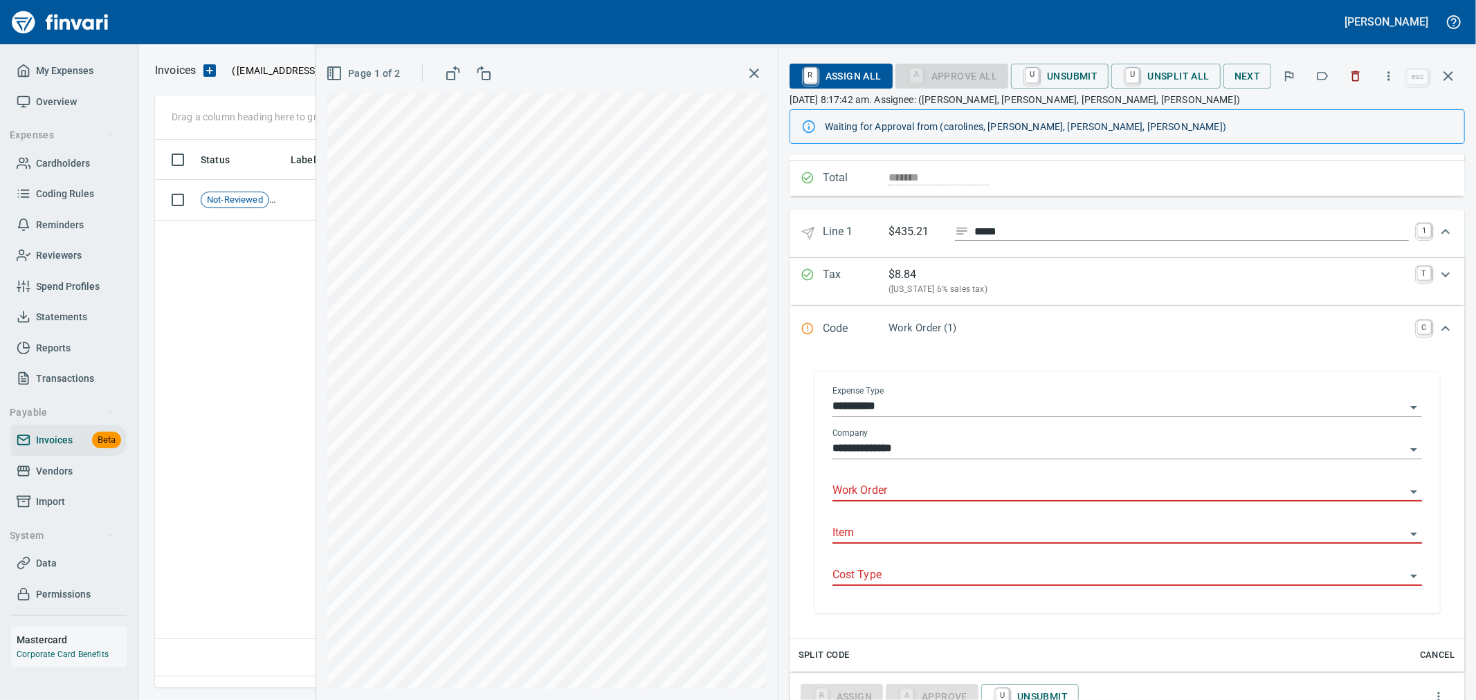
scroll to position [154, 0]
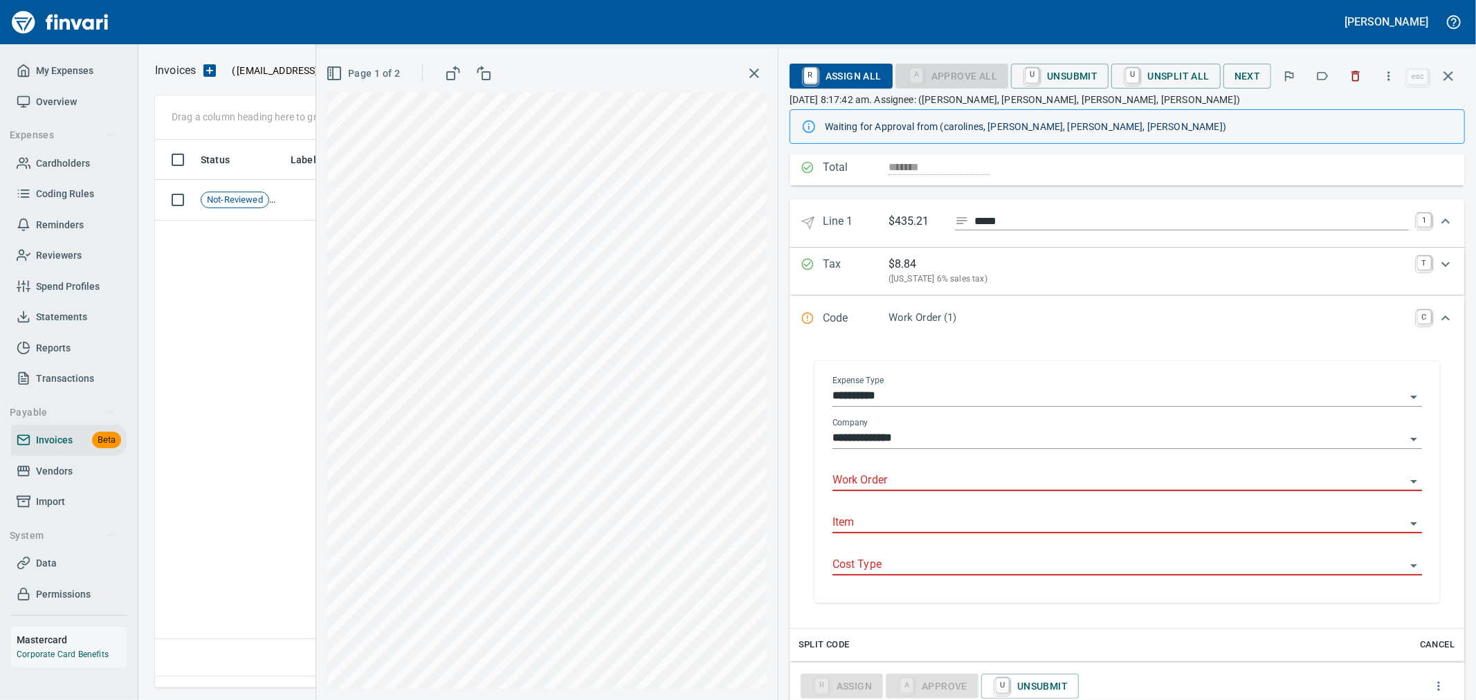
click at [923, 489] on input "Work Order" at bounding box center [1119, 480] width 573 height 19
type input "**********"
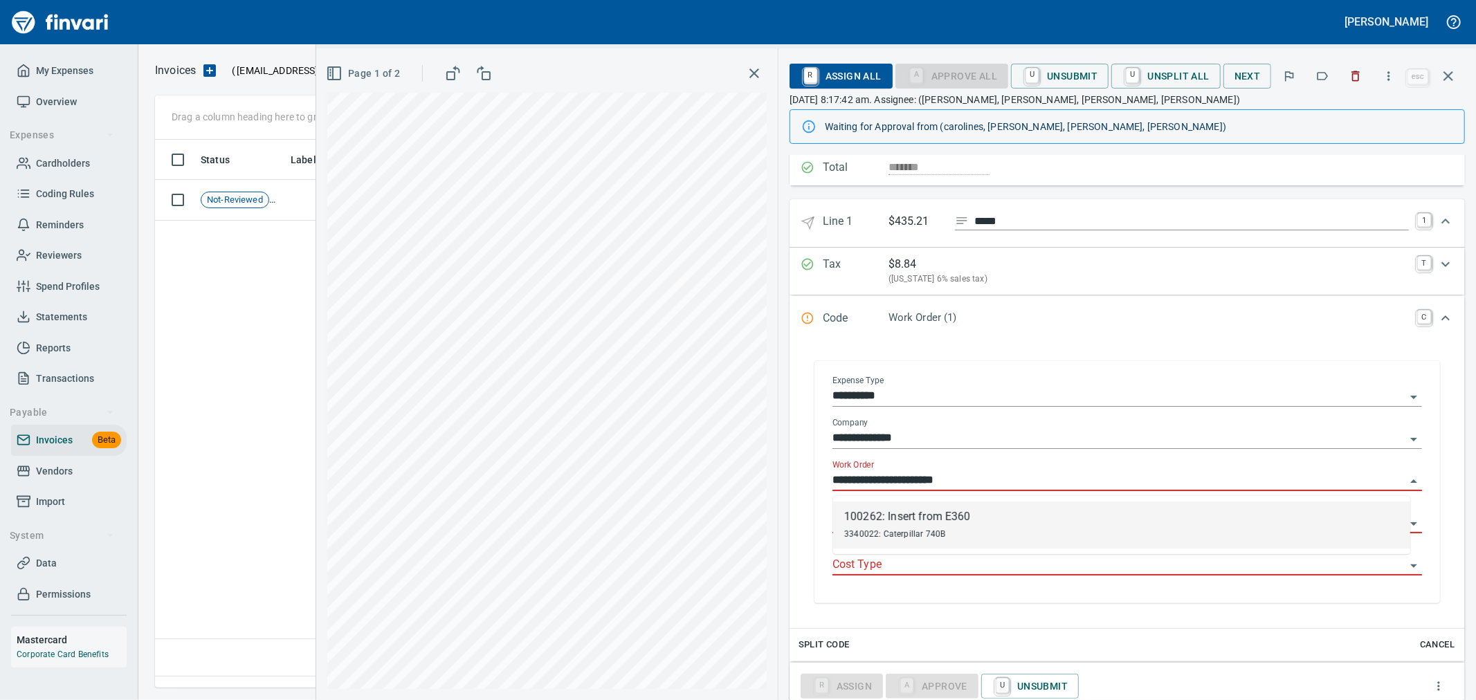
type input "**********"
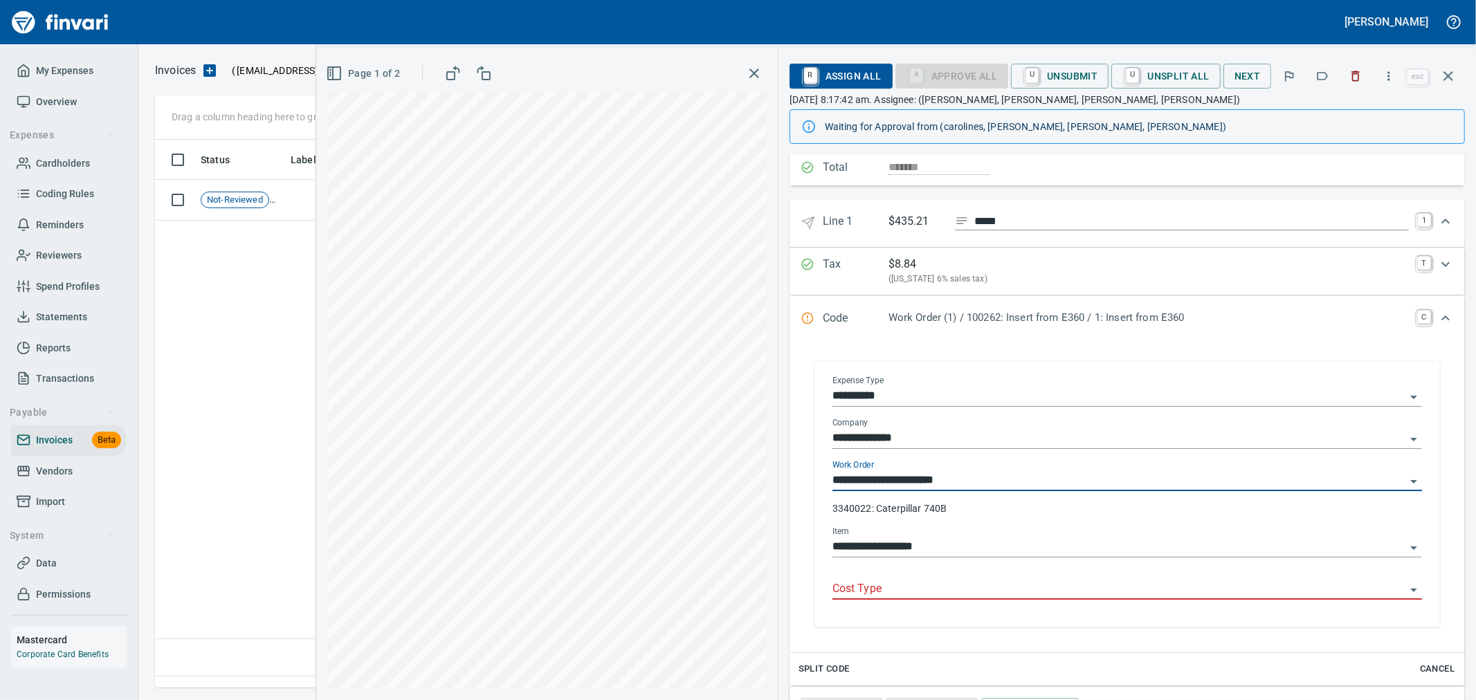
type input "**********"
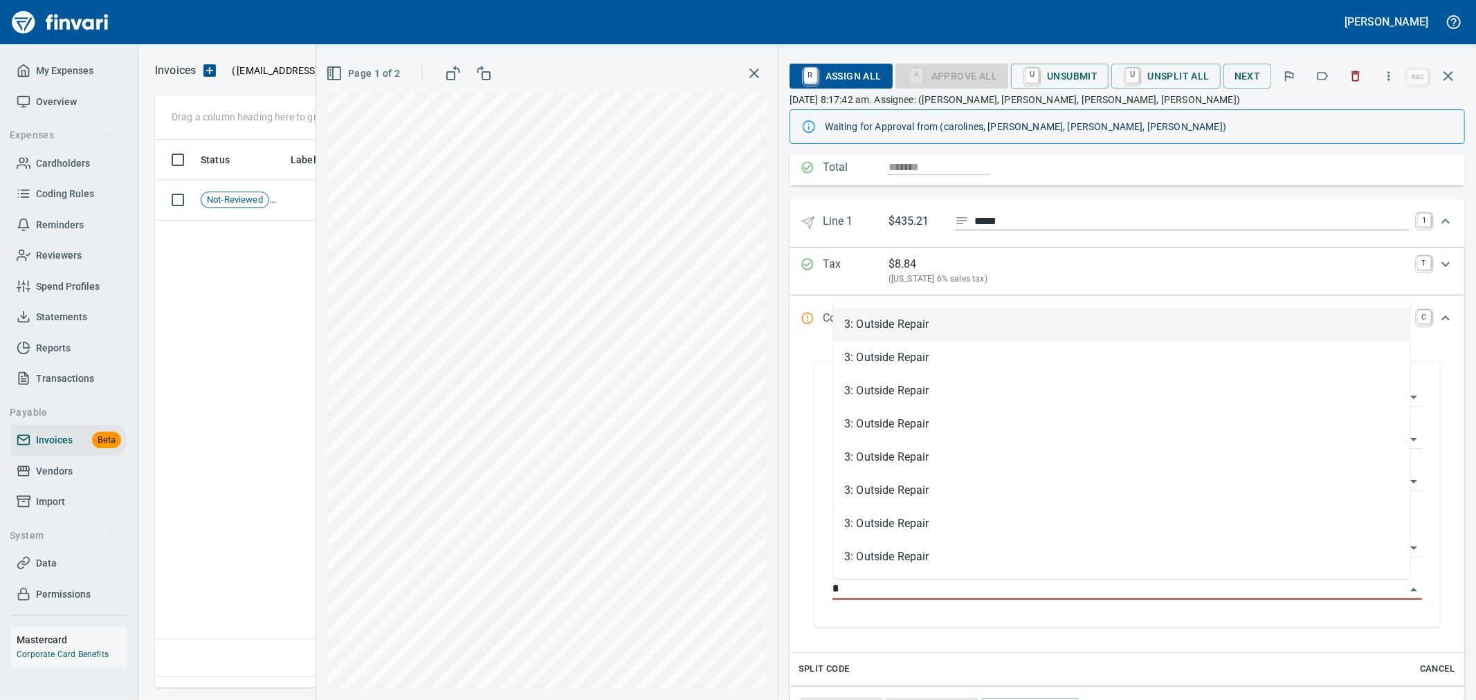
click at [994, 332] on li "3: Outside Repair" at bounding box center [1121, 324] width 577 height 33
type input "**********"
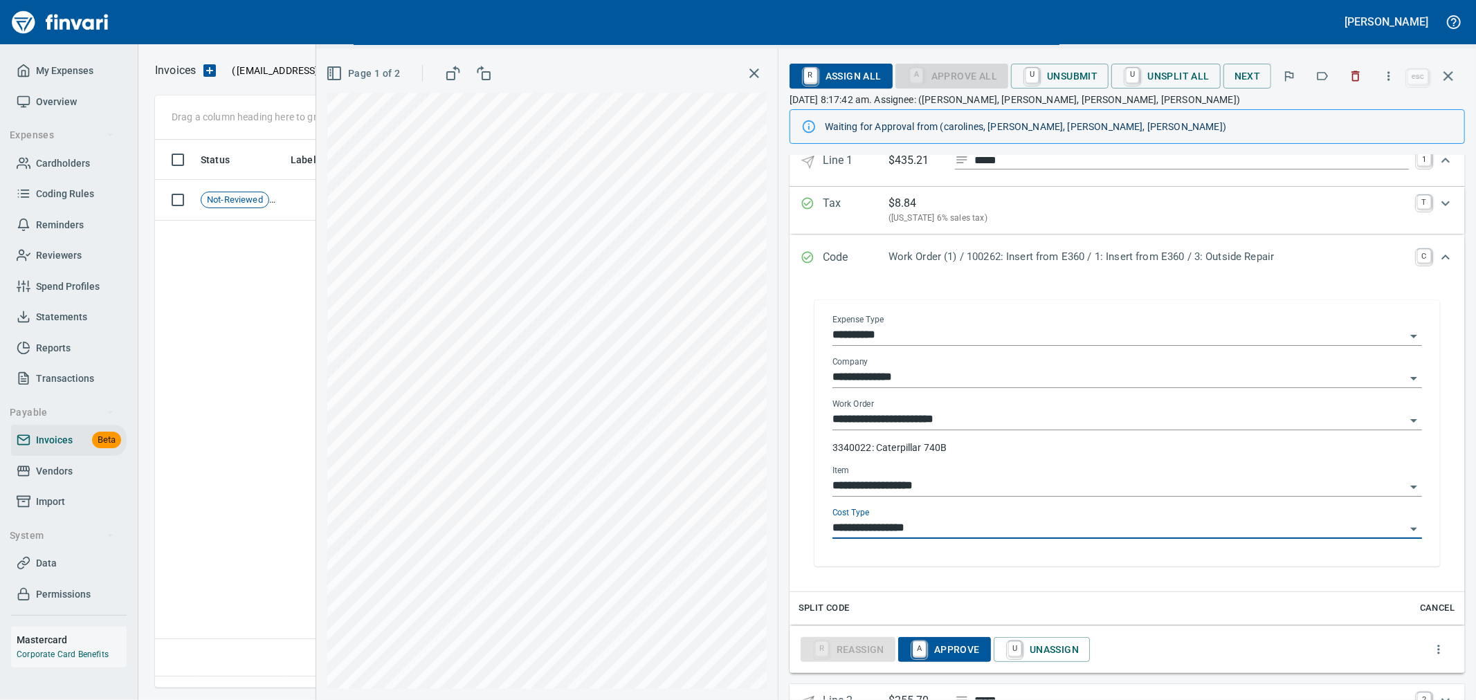
scroll to position [262, 0]
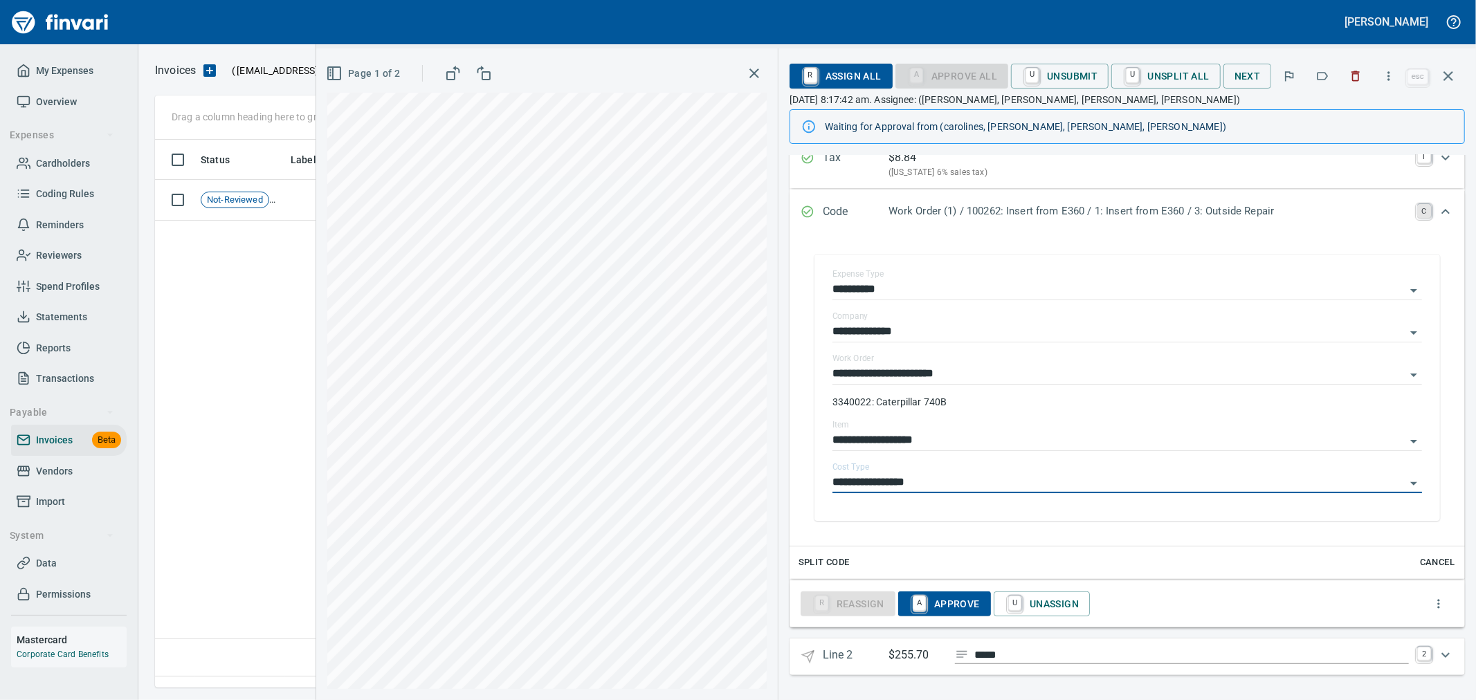
click at [1417, 208] on link "C" at bounding box center [1424, 211] width 14 height 14
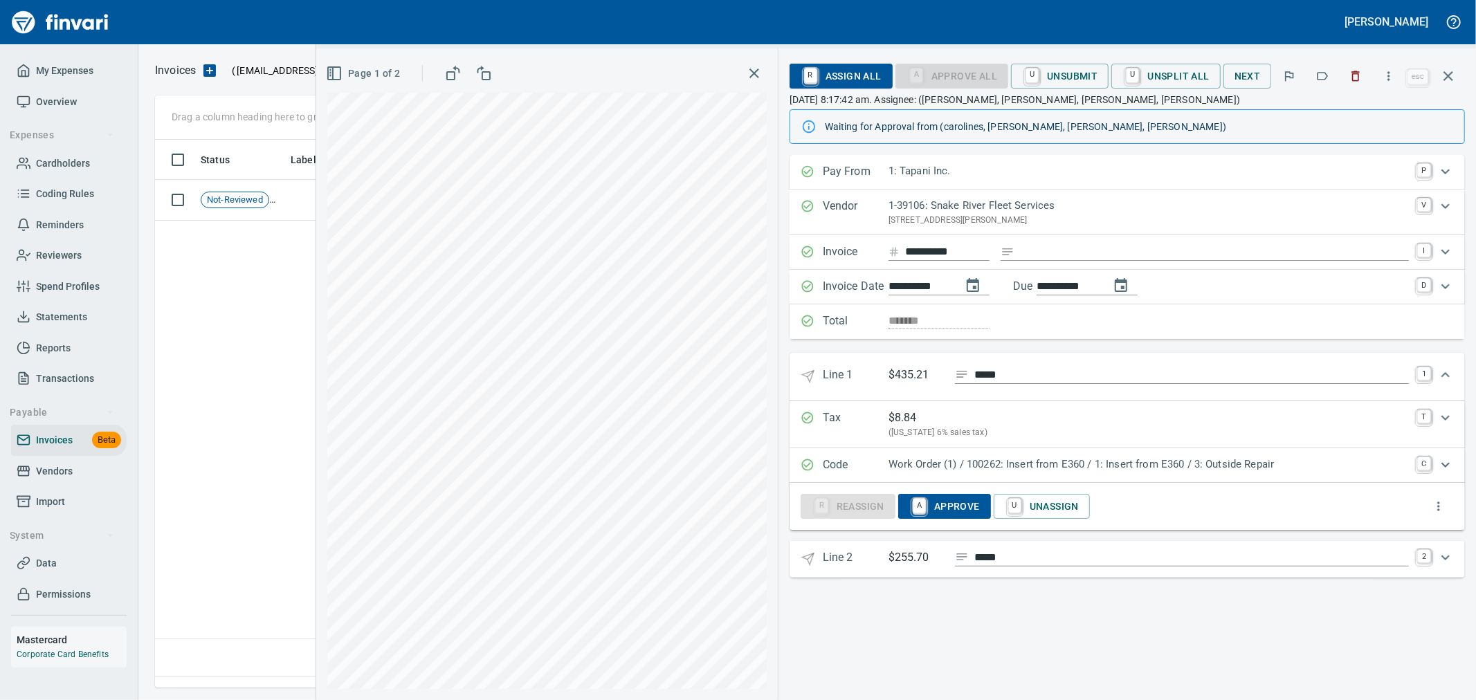
scroll to position [0, 0]
click at [1424, 563] on link "2" at bounding box center [1424, 557] width 14 height 14
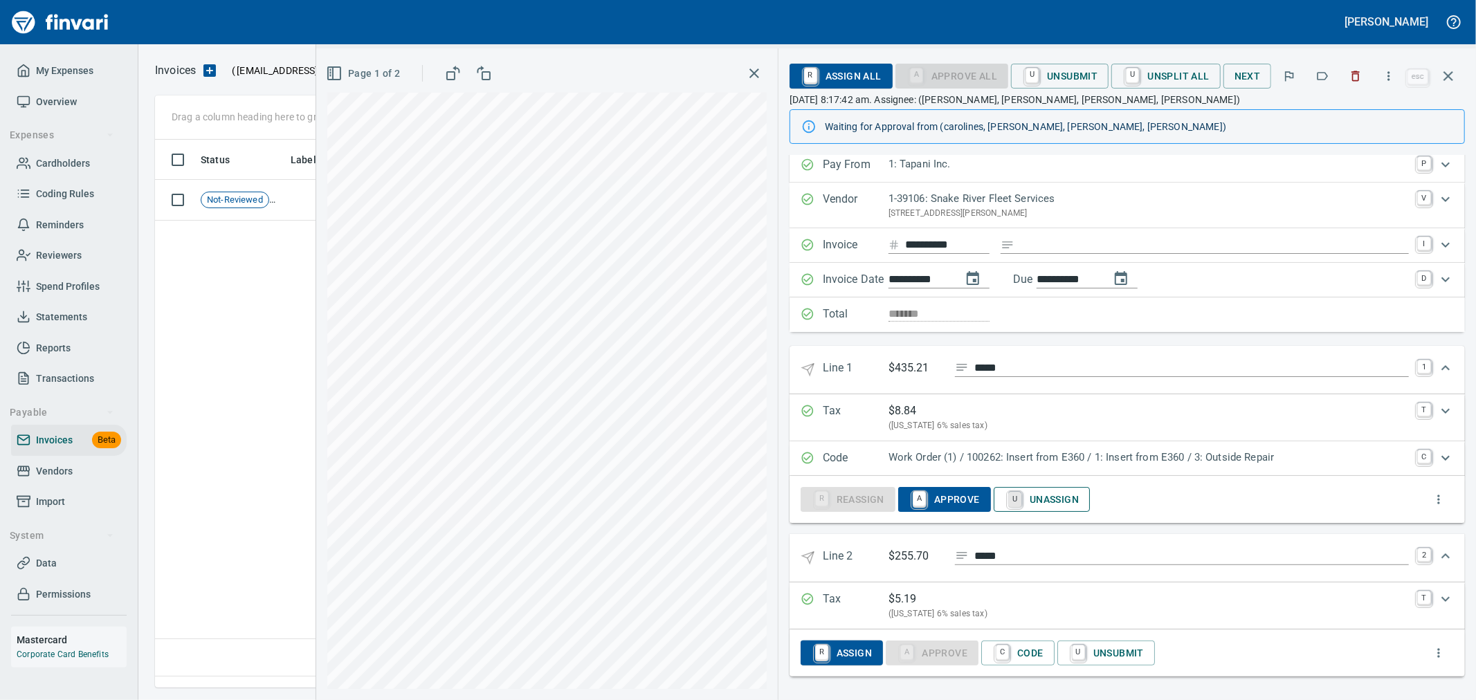
scroll to position [10, 0]
click at [1017, 659] on span "C Code" at bounding box center [1017, 652] width 51 height 24
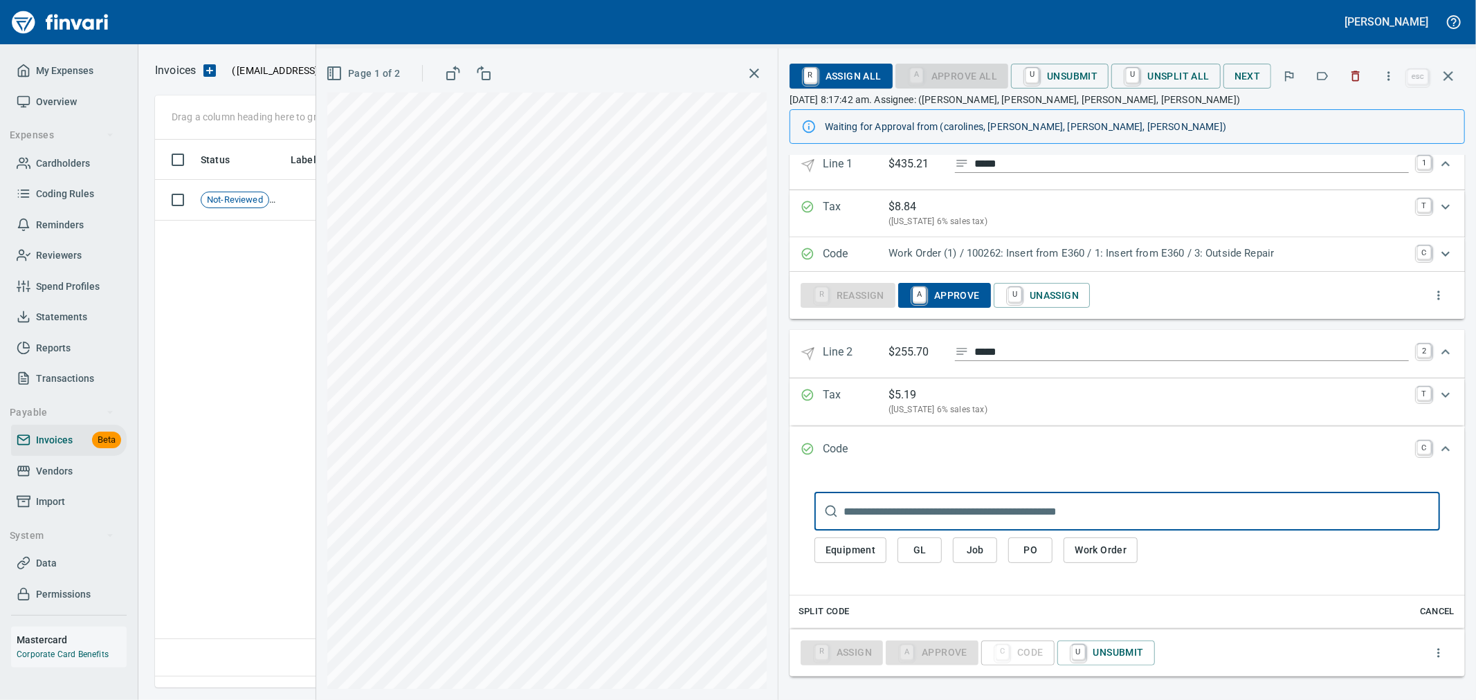
scroll to position [215, 0]
click at [1120, 540] on button "Work Order" at bounding box center [1101, 550] width 74 height 26
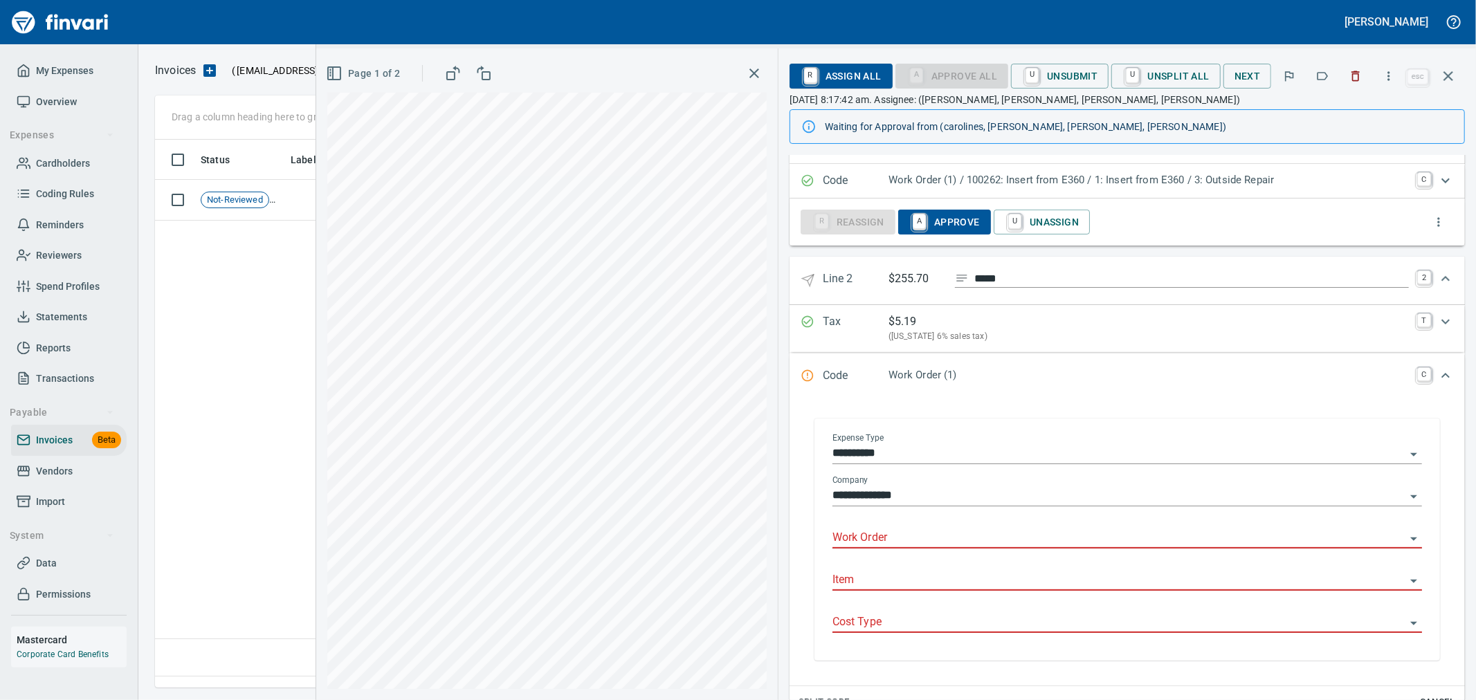
scroll to position [378, 0]
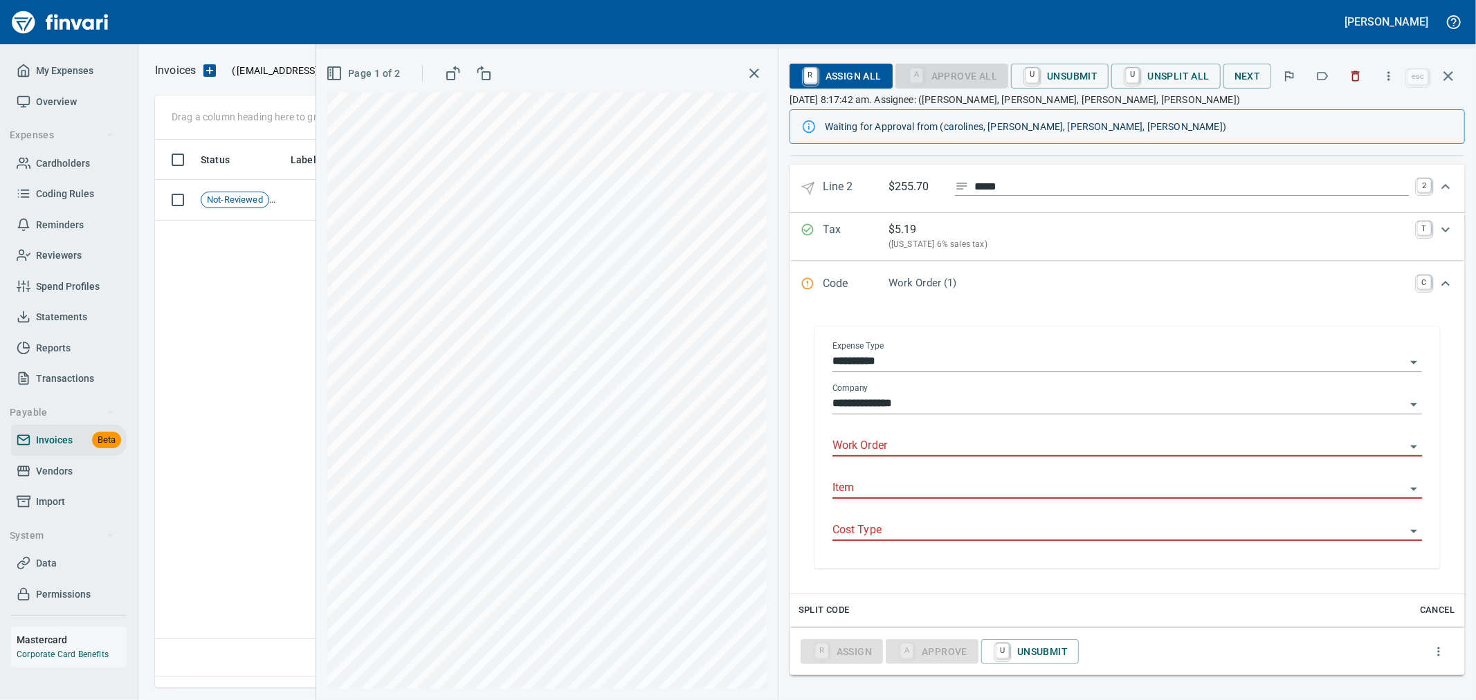
click at [947, 447] on input "Work Order" at bounding box center [1119, 446] width 573 height 19
type input "**********"
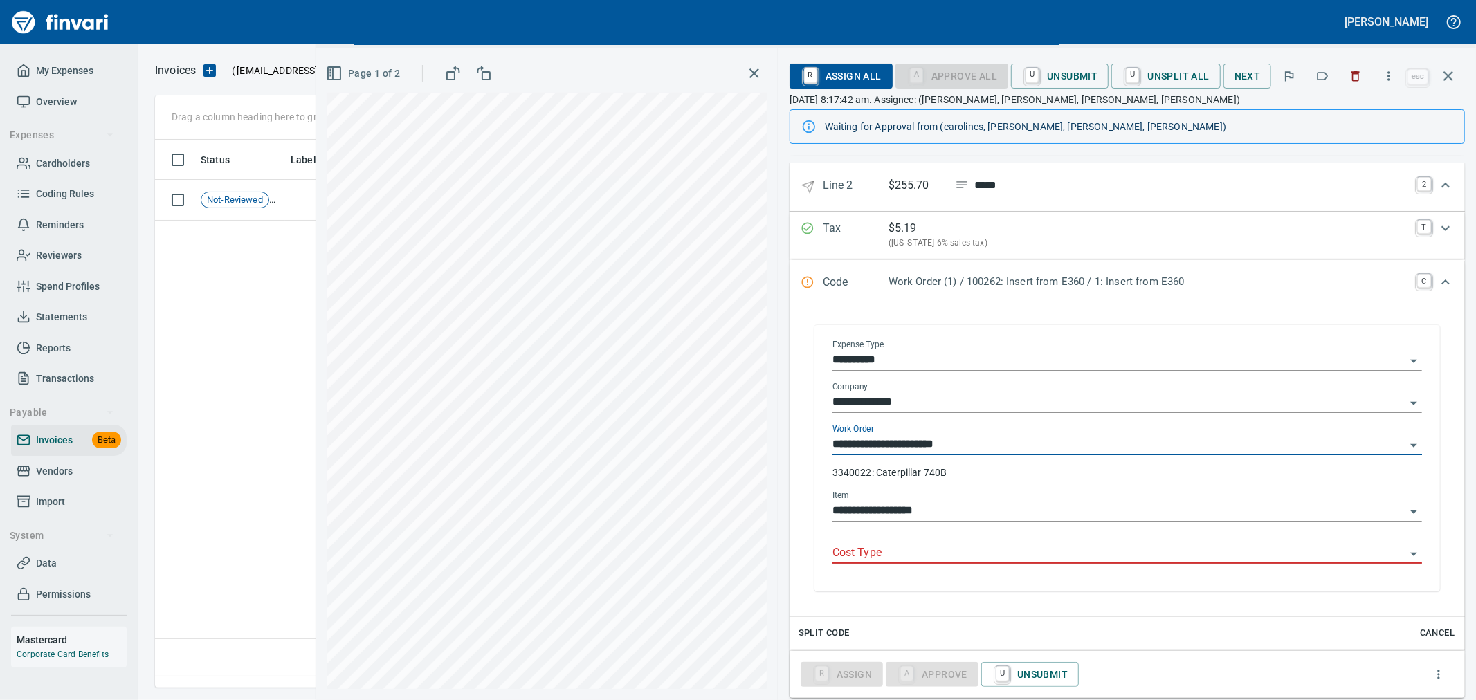
type input "**********"
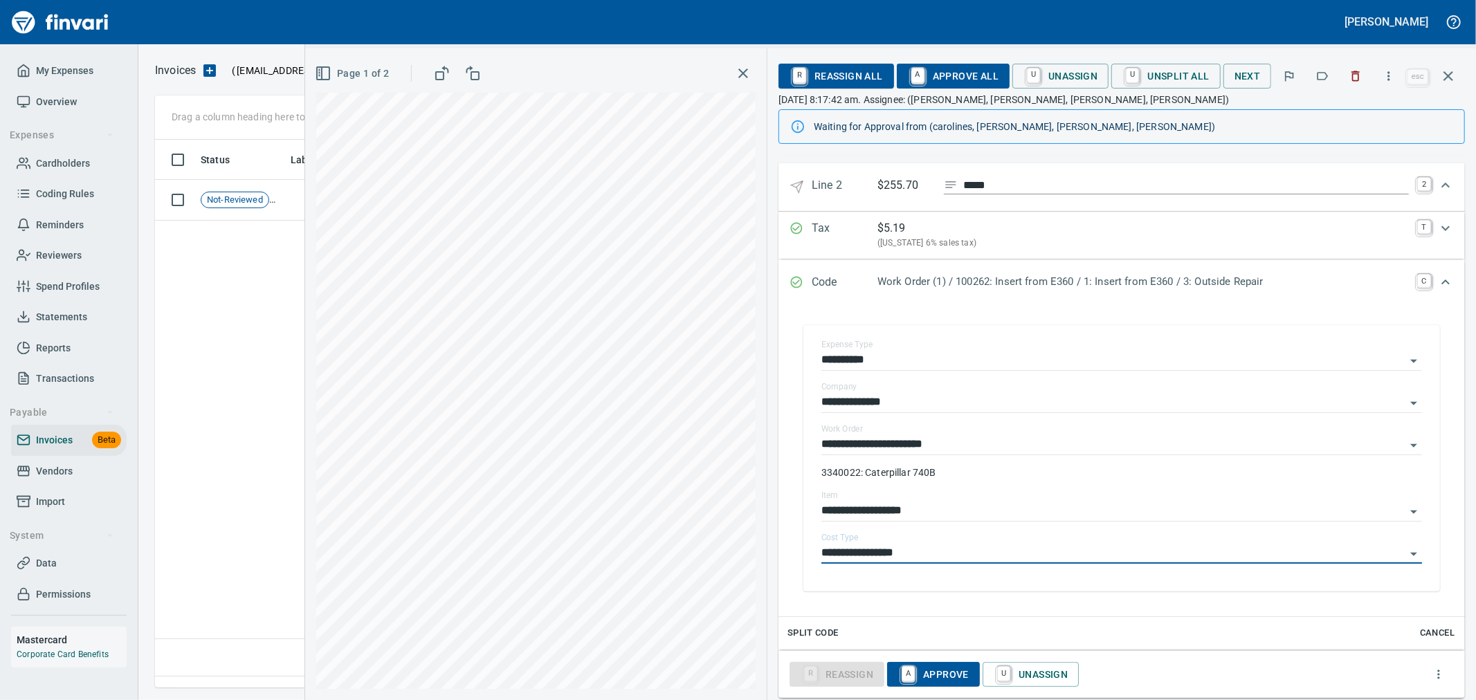
type input "**********"
click at [949, 78] on span "A Approve All" at bounding box center [953, 76] width 91 height 24
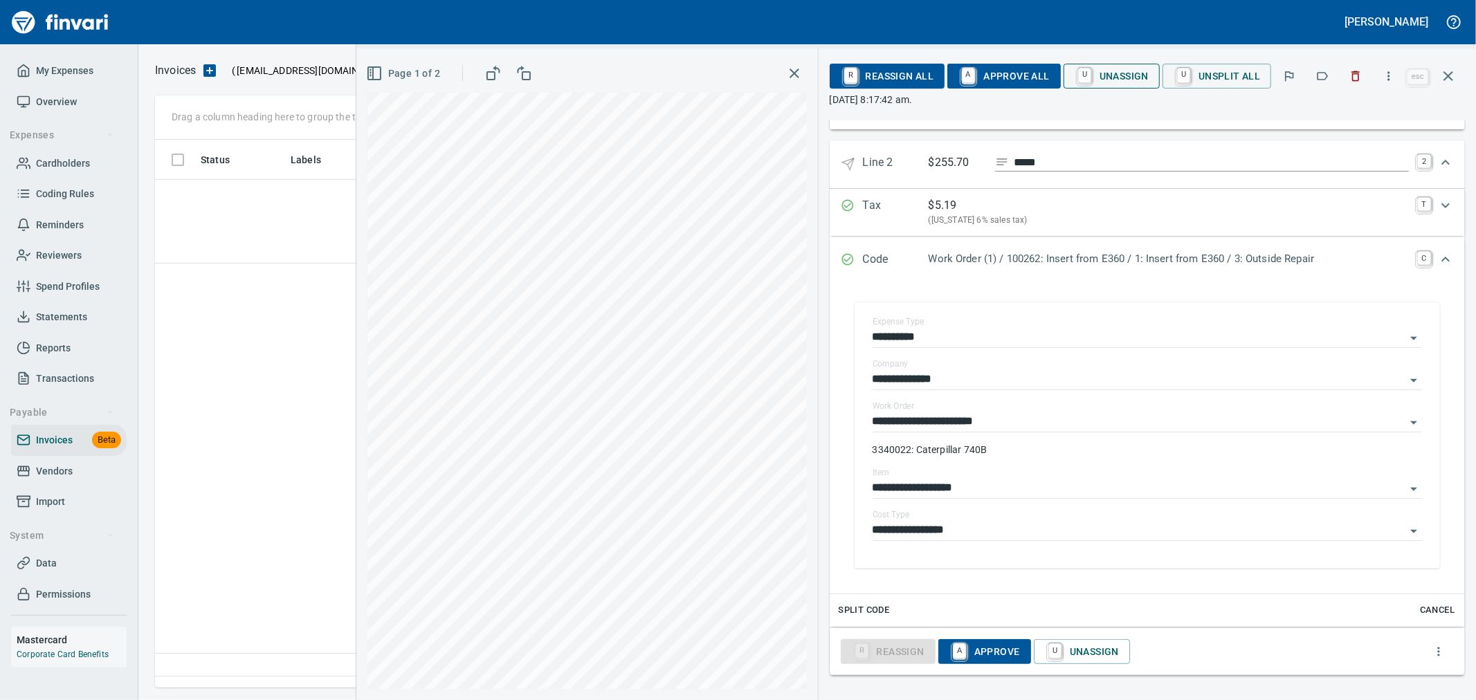
scroll to position [368, 0]
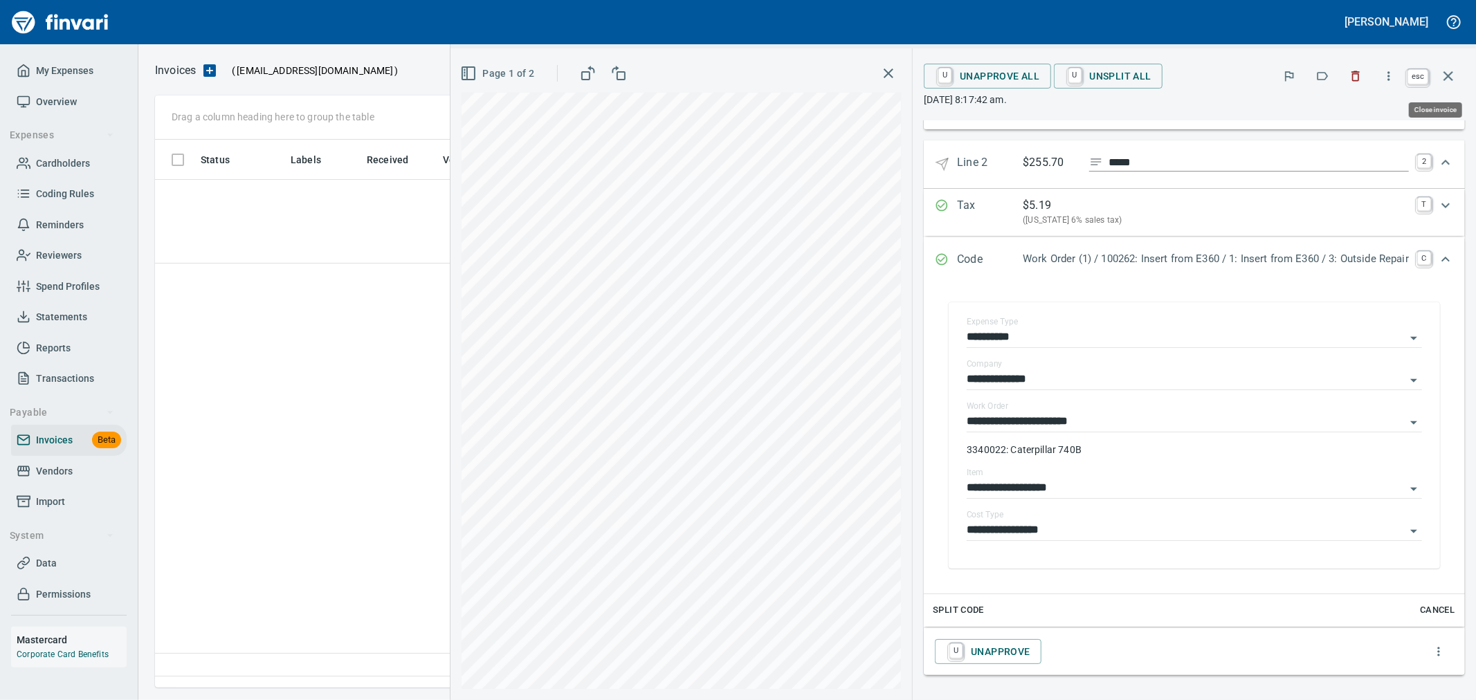
click at [1443, 80] on icon "button" at bounding box center [1448, 76] width 17 height 17
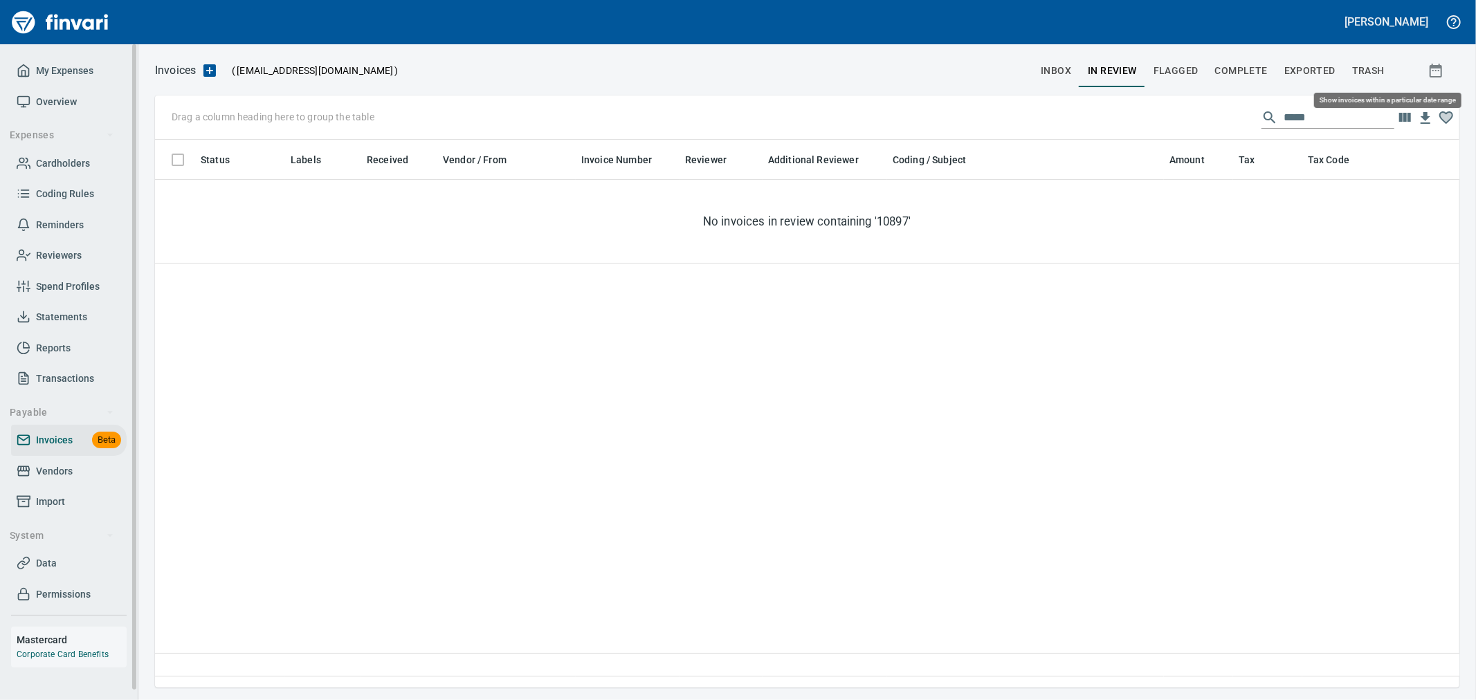
scroll to position [525, 1292]
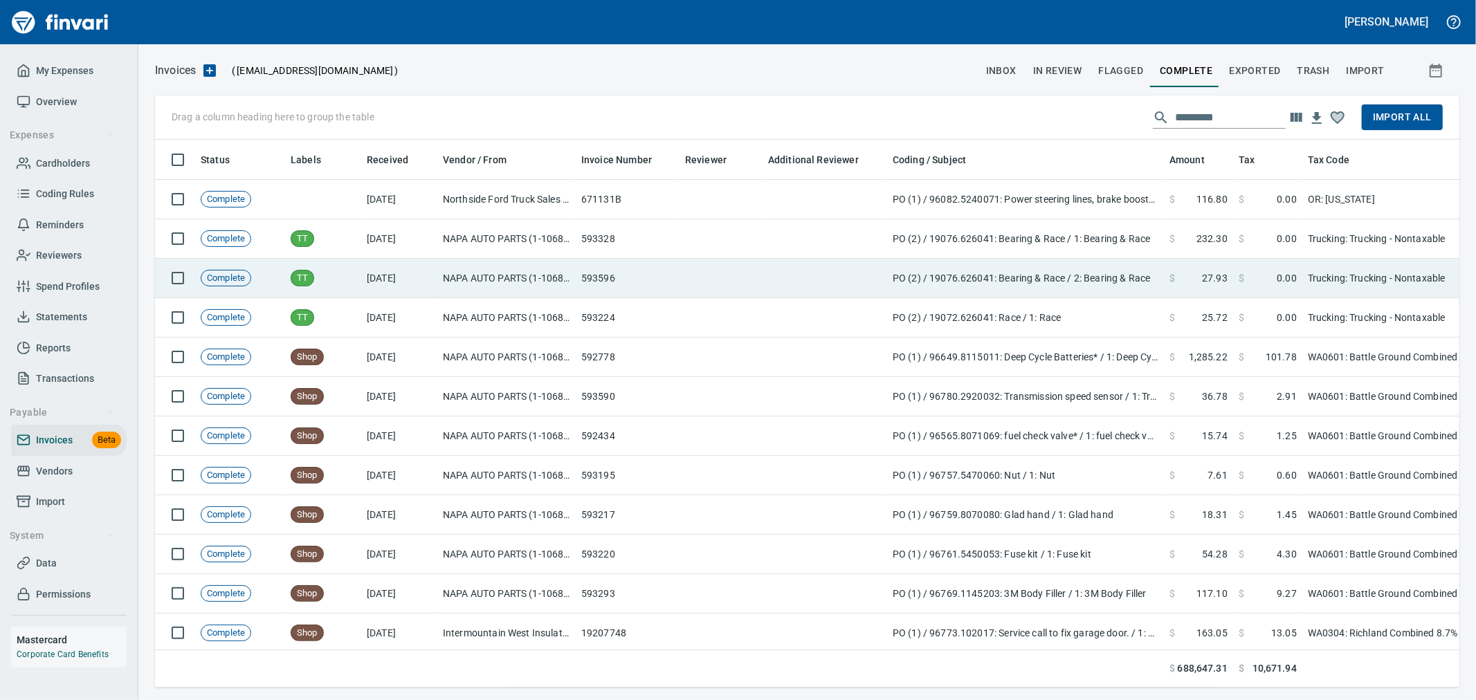
scroll to position [525, 1282]
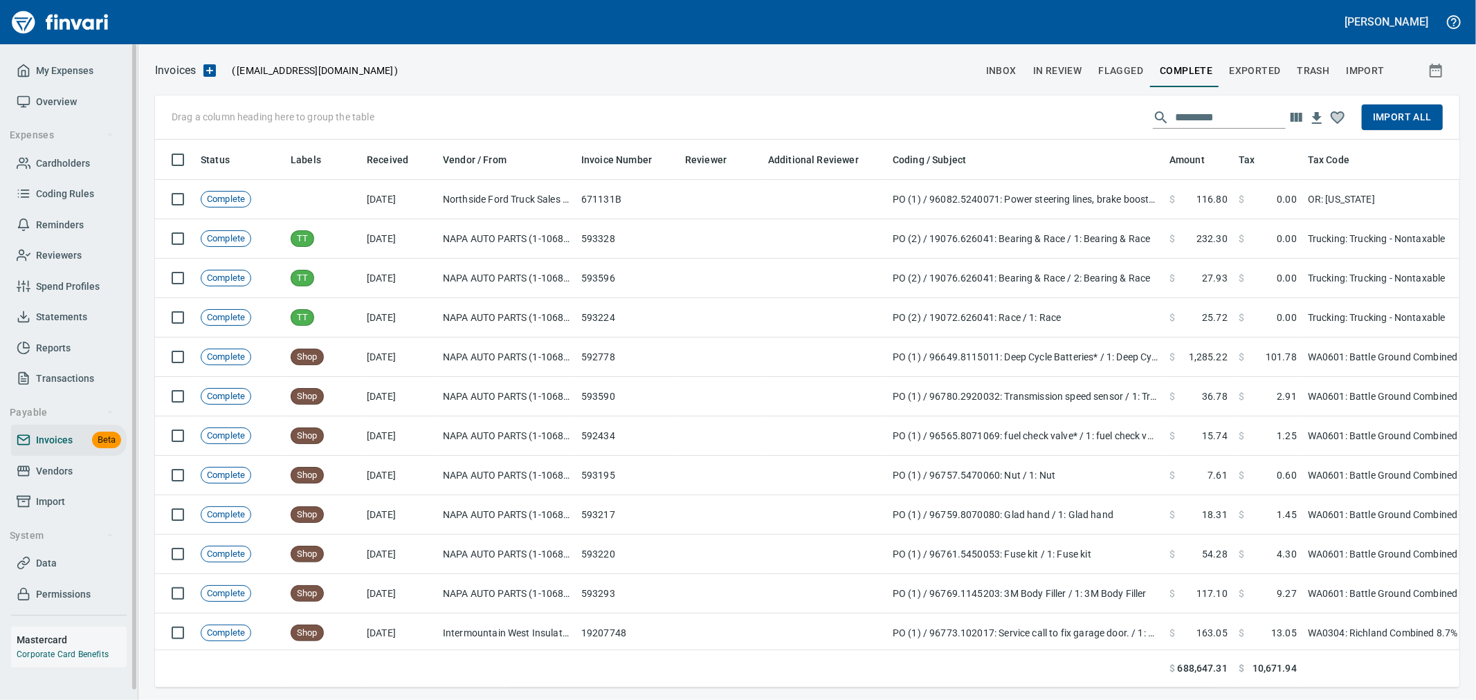
click at [66, 500] on span "Import" at bounding box center [69, 501] width 105 height 17
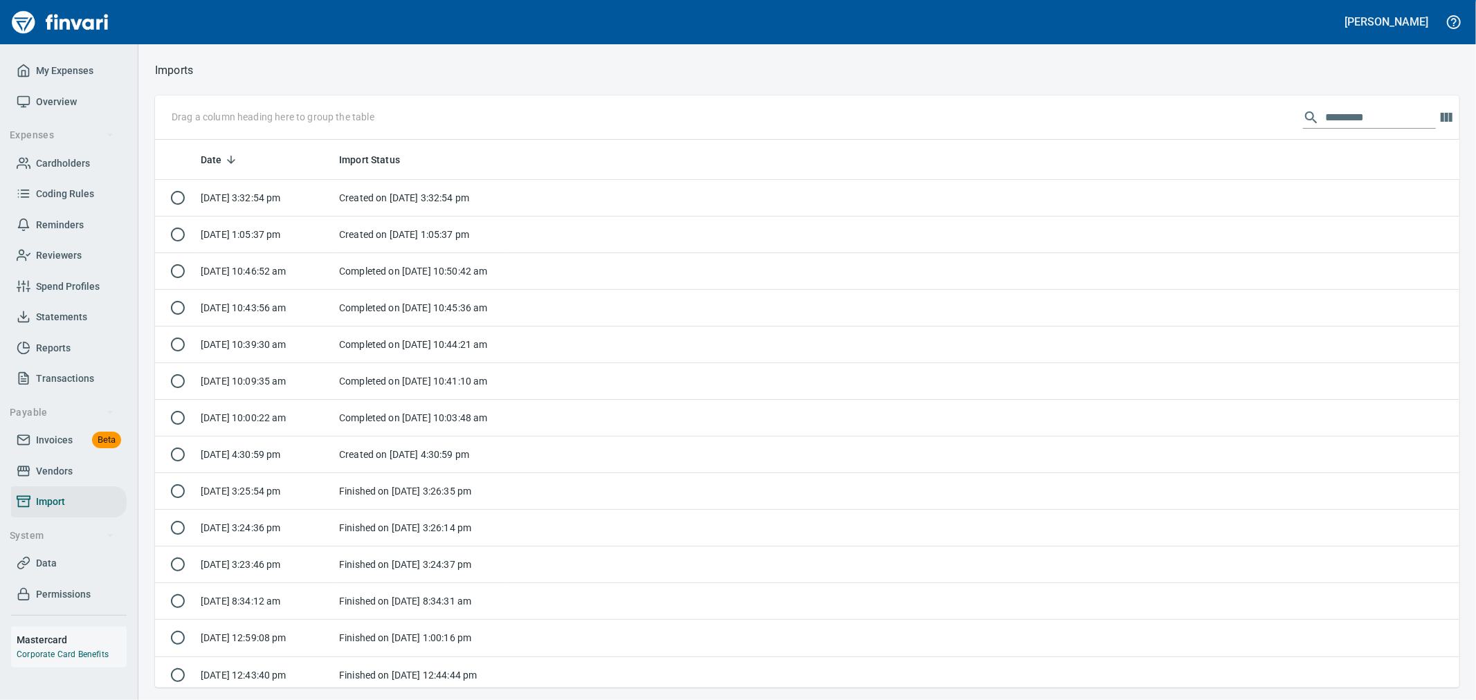
scroll to position [536, 1282]
click at [60, 433] on span "Invoices" at bounding box center [54, 440] width 37 height 17
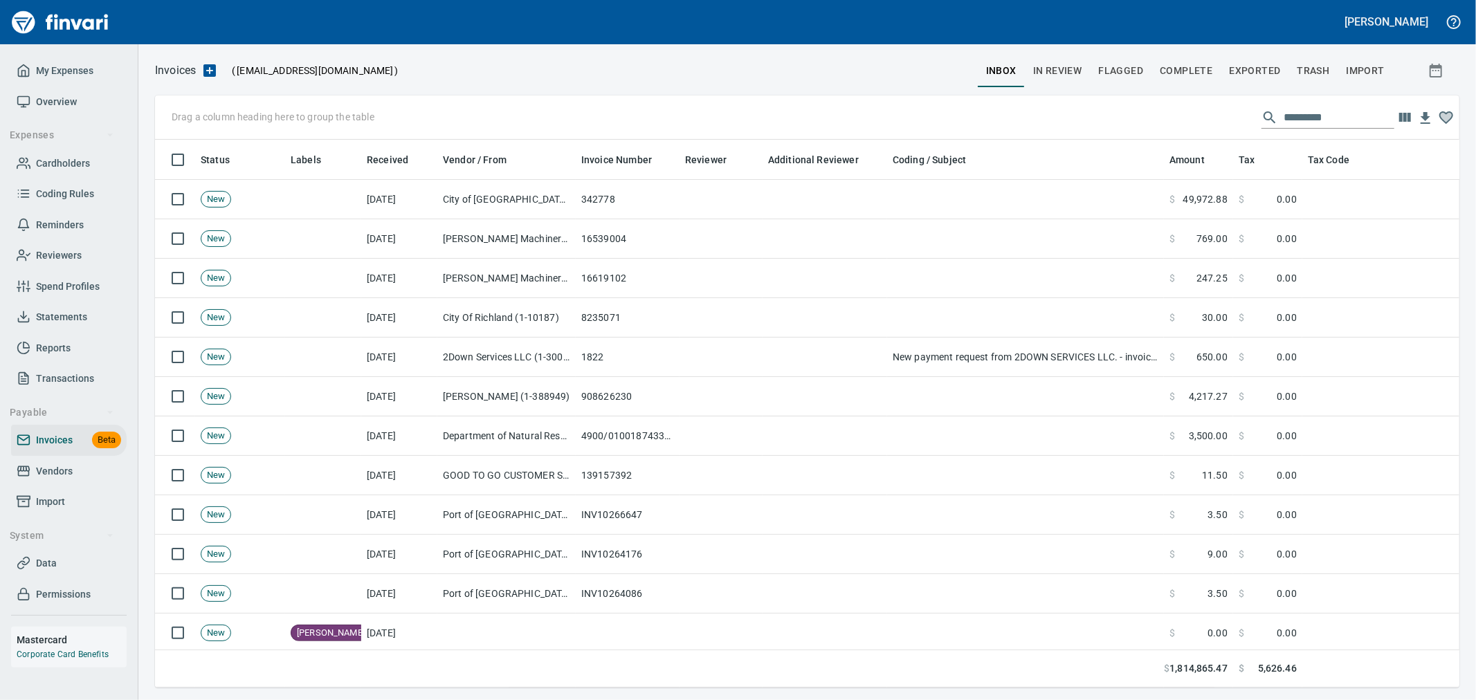
scroll to position [525, 1282]
click at [1181, 78] on span "Complete" at bounding box center [1186, 70] width 53 height 17
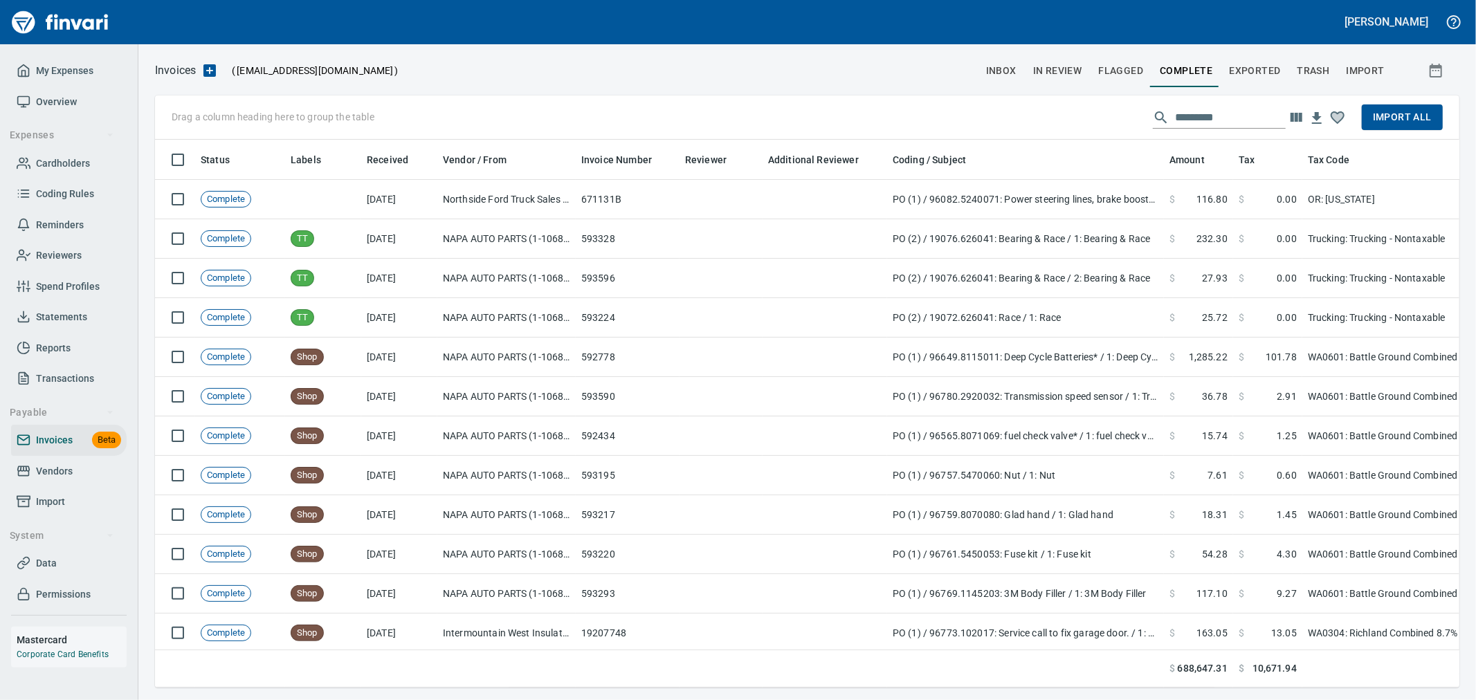
scroll to position [525, 1282]
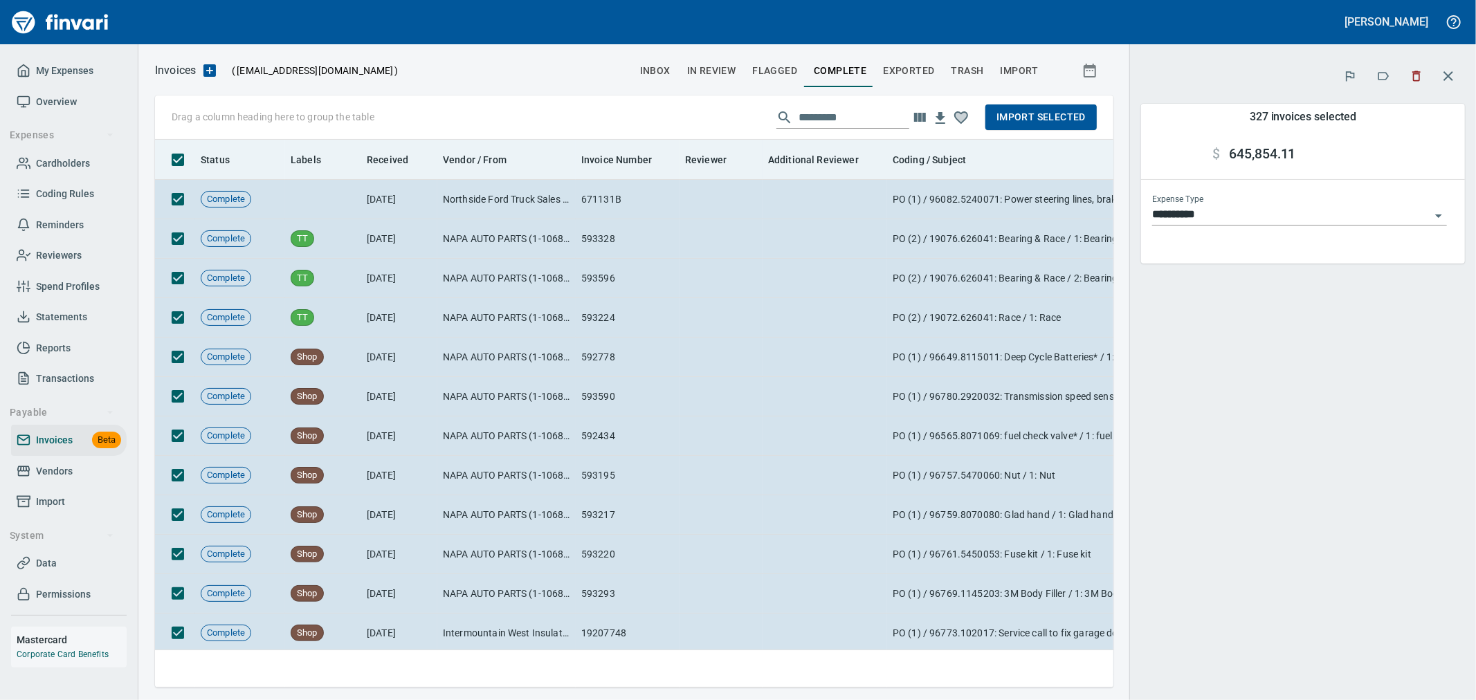
scroll to position [525, 936]
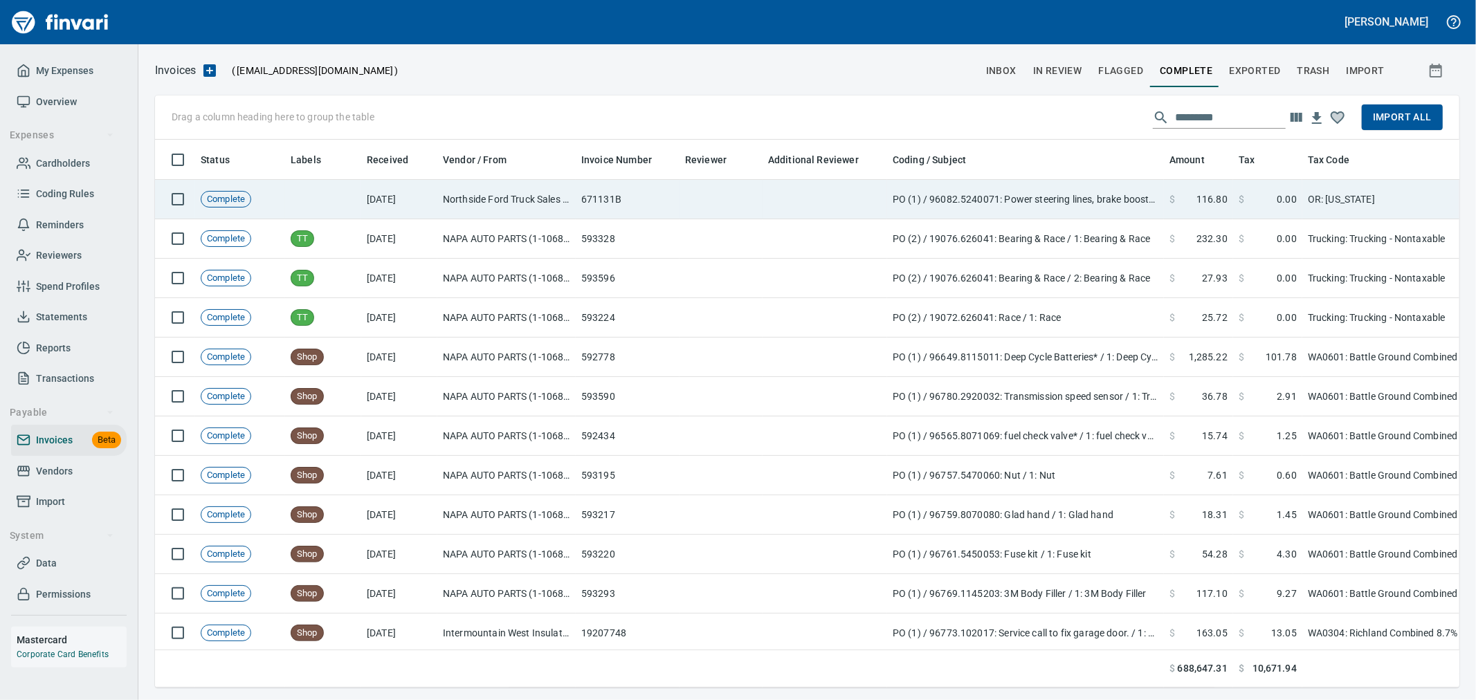
scroll to position [525, 1279]
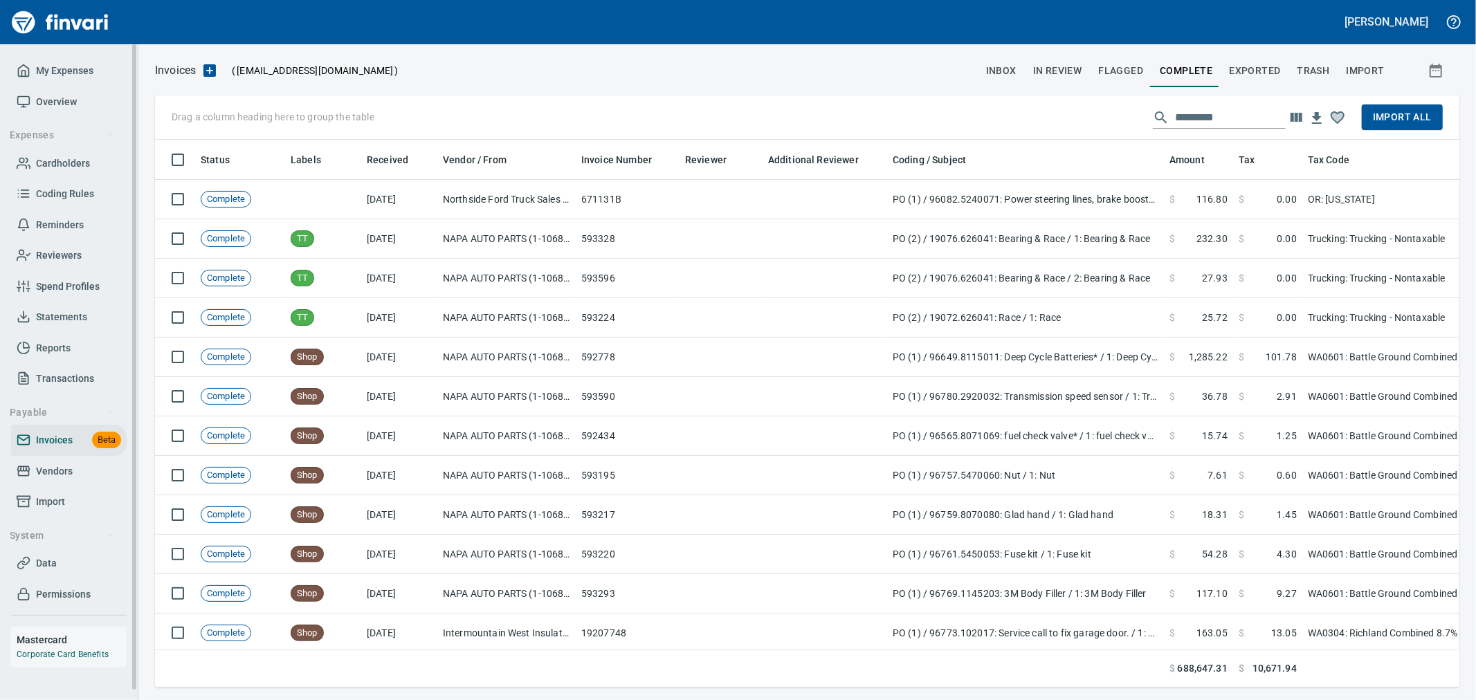
click at [1414, 119] on span "Import All" at bounding box center [1402, 117] width 59 height 17
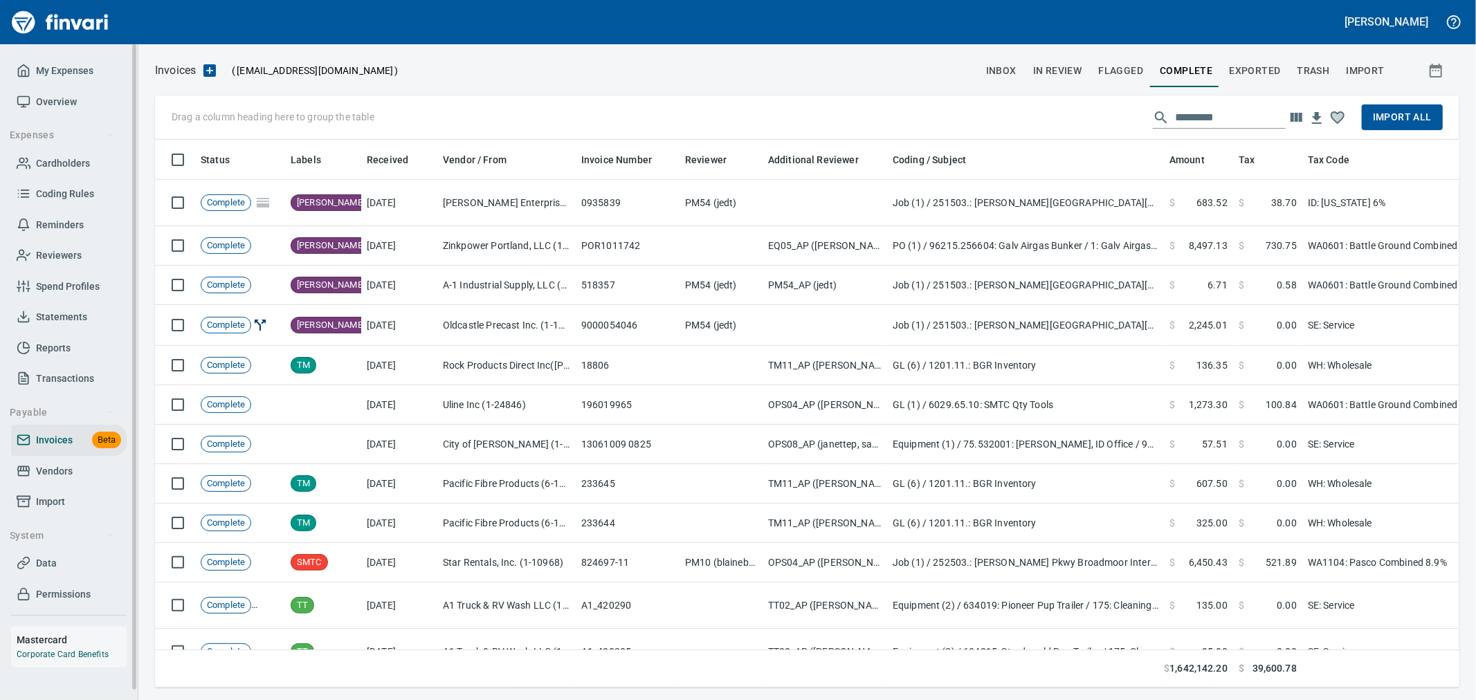
scroll to position [525, 1282]
click at [59, 504] on span "Import" at bounding box center [50, 501] width 29 height 17
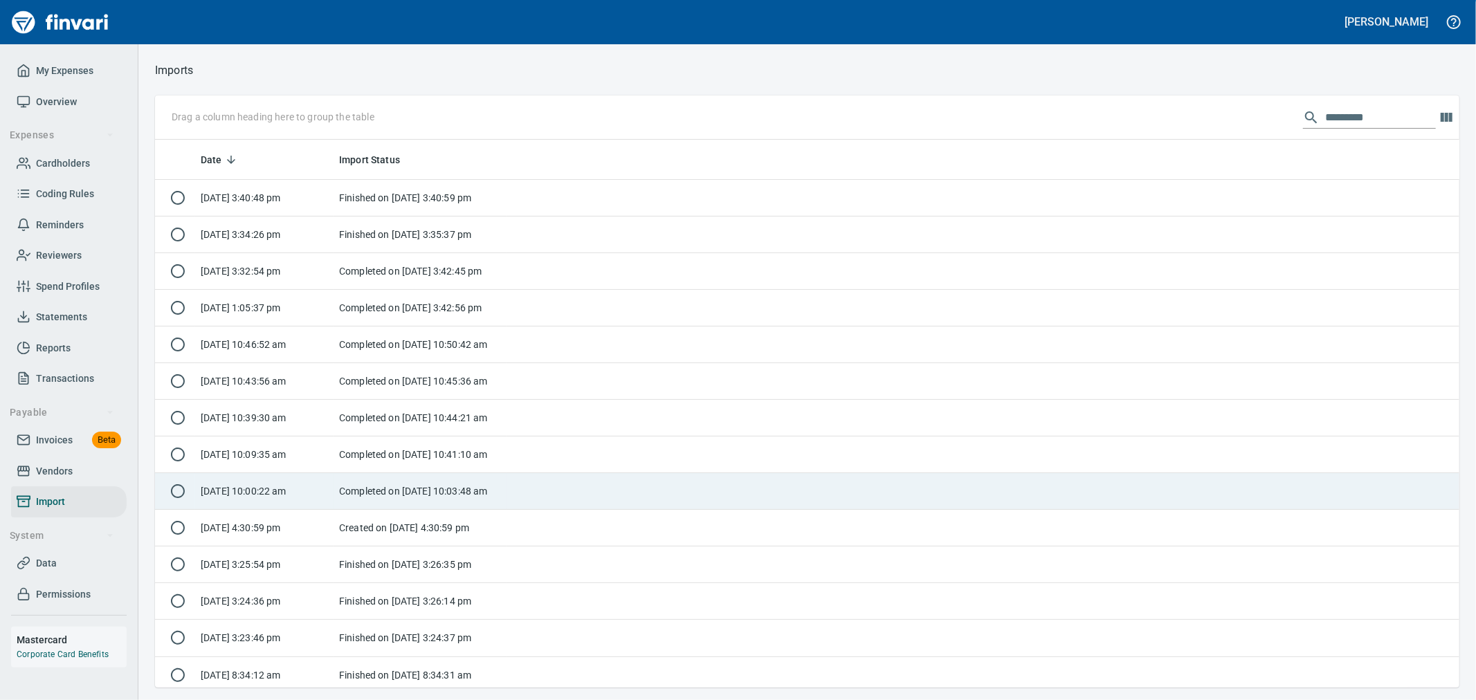
scroll to position [536, 1282]
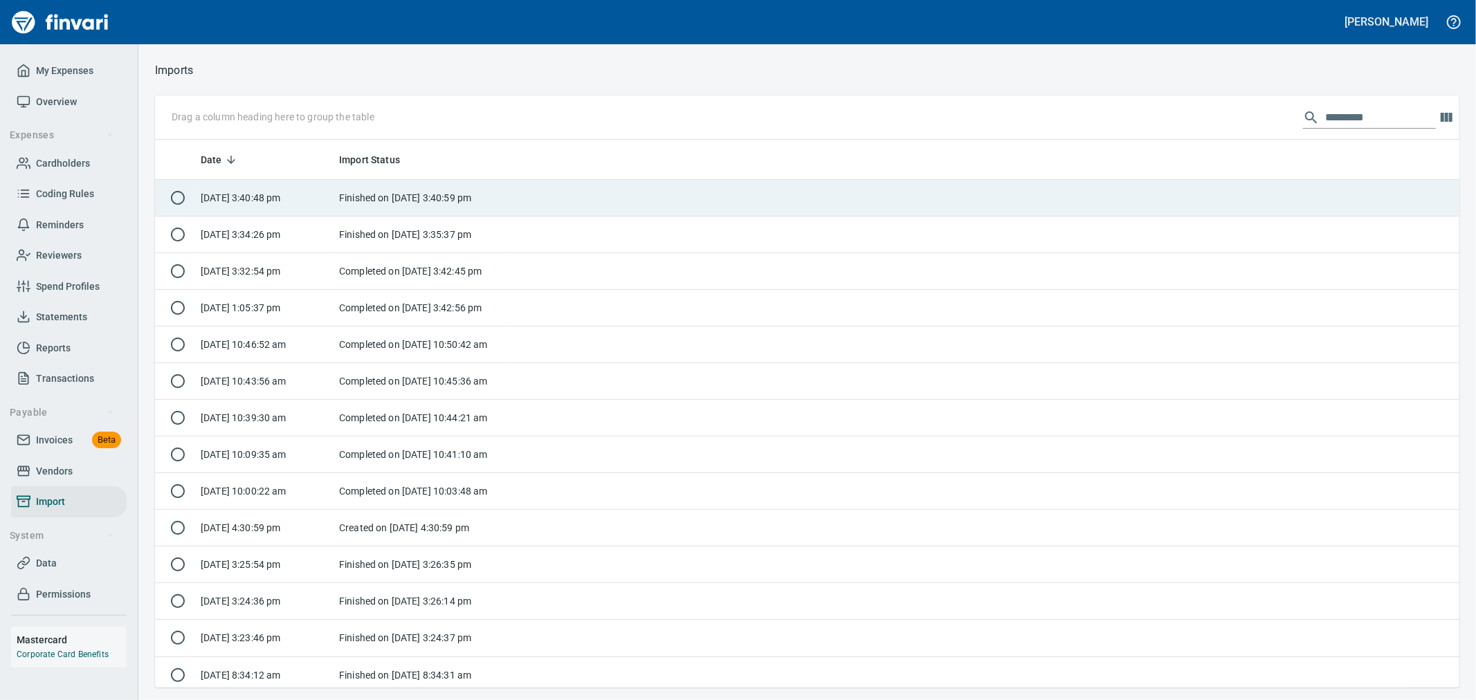
click at [450, 199] on td "Finished on [DATE] 3:40:59 pm" at bounding box center [420, 198] width 173 height 37
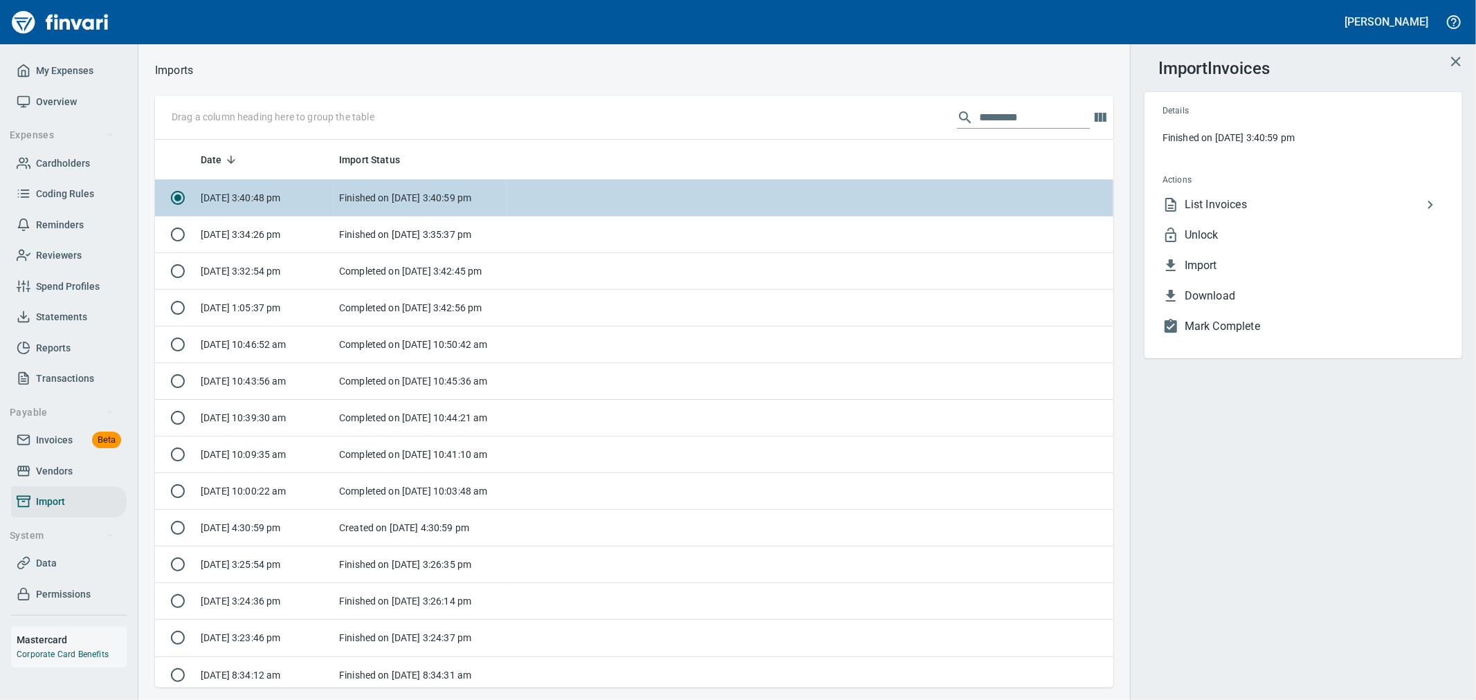
scroll to position [536, 936]
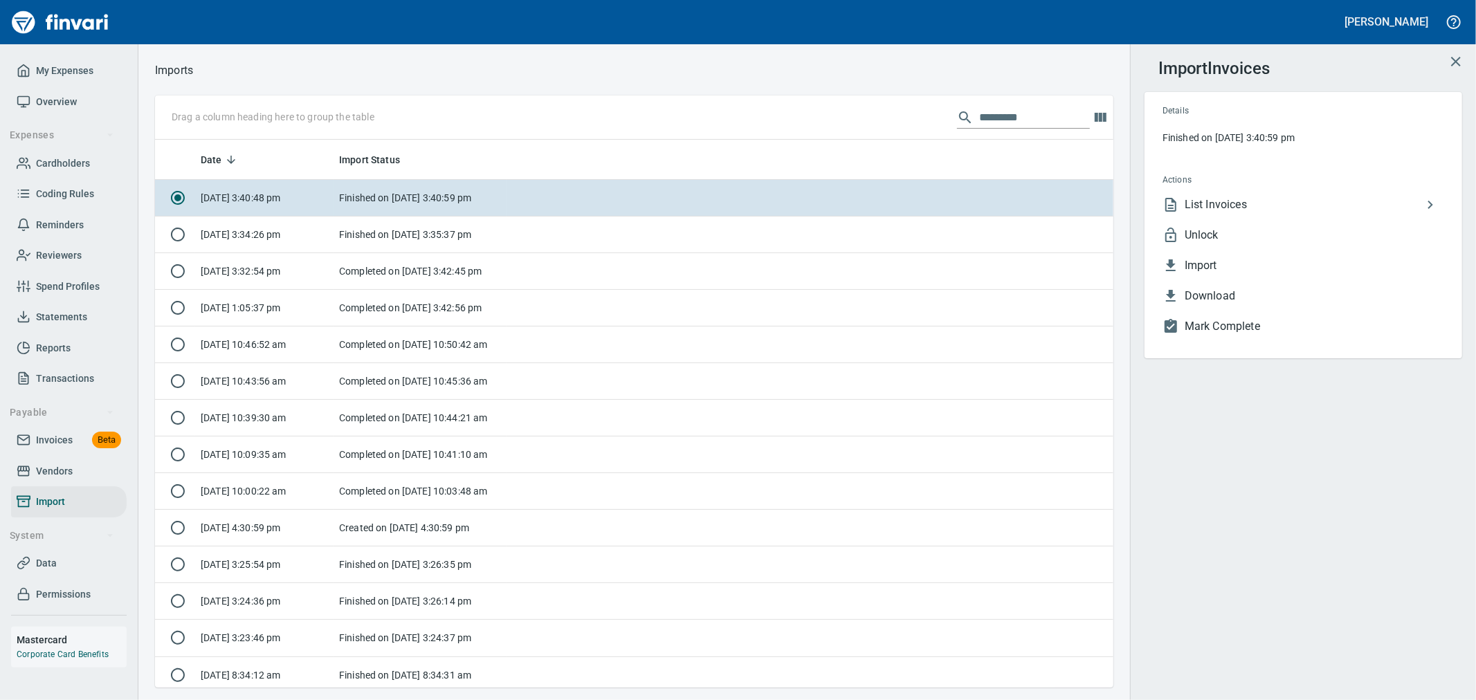
click at [1233, 202] on span "List Invoices" at bounding box center [1303, 205] width 237 height 17
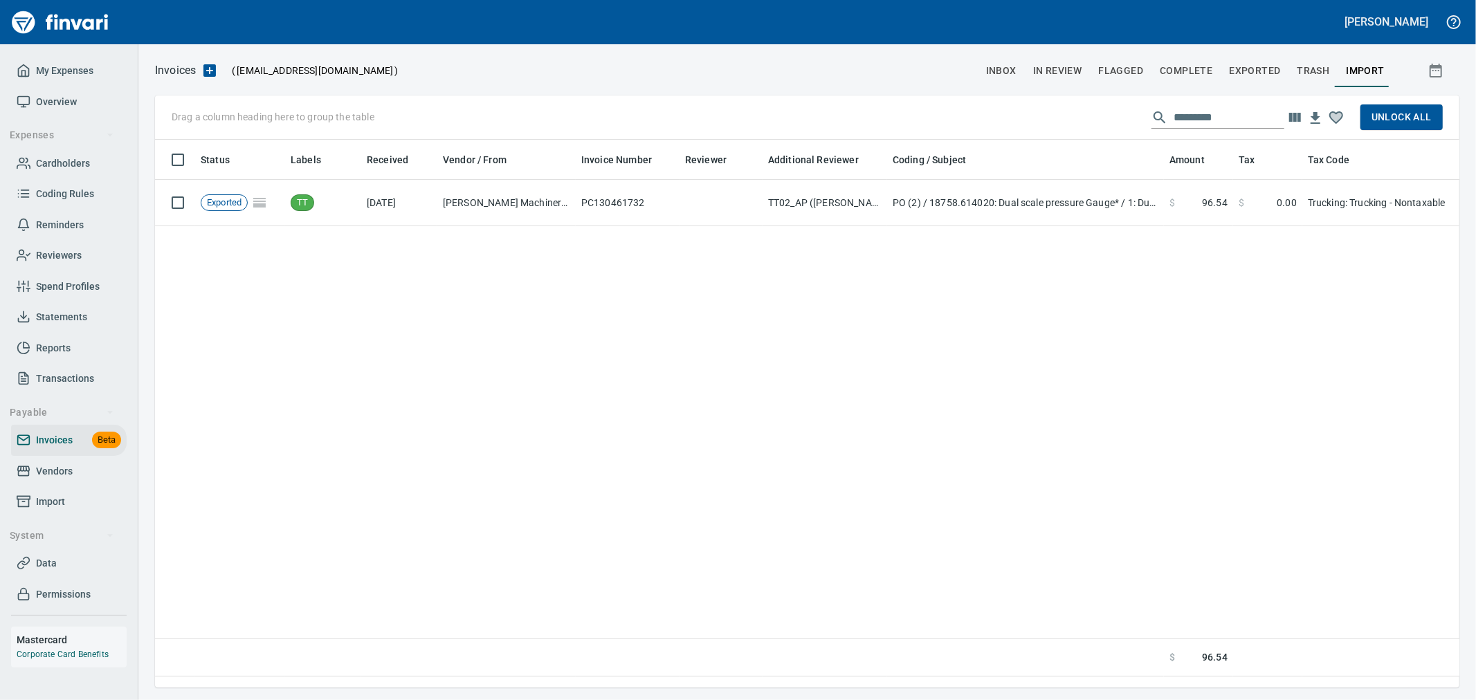
scroll to position [525, 1293]
drag, startPoint x: 53, startPoint y: 506, endPoint x: 92, endPoint y: 505, distance: 39.5
click at [53, 506] on span "Import" at bounding box center [50, 501] width 29 height 17
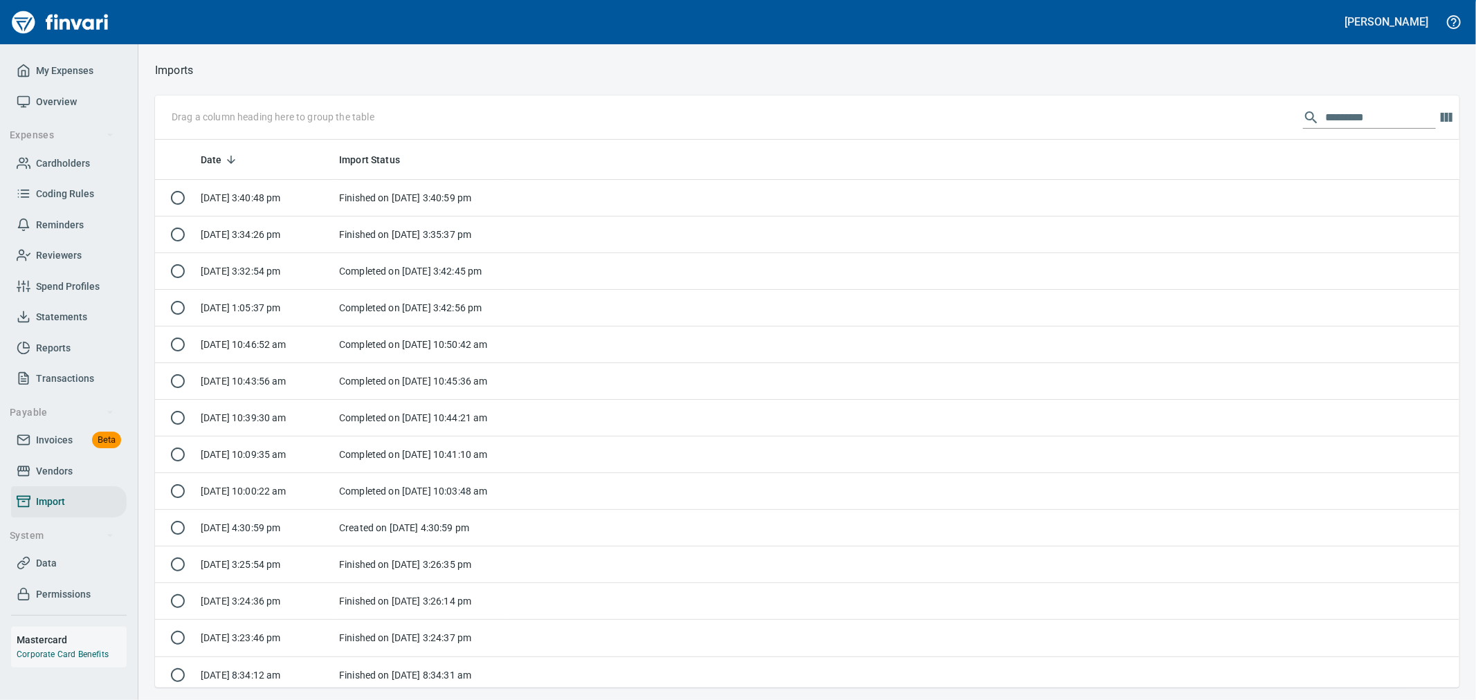
scroll to position [1, 1]
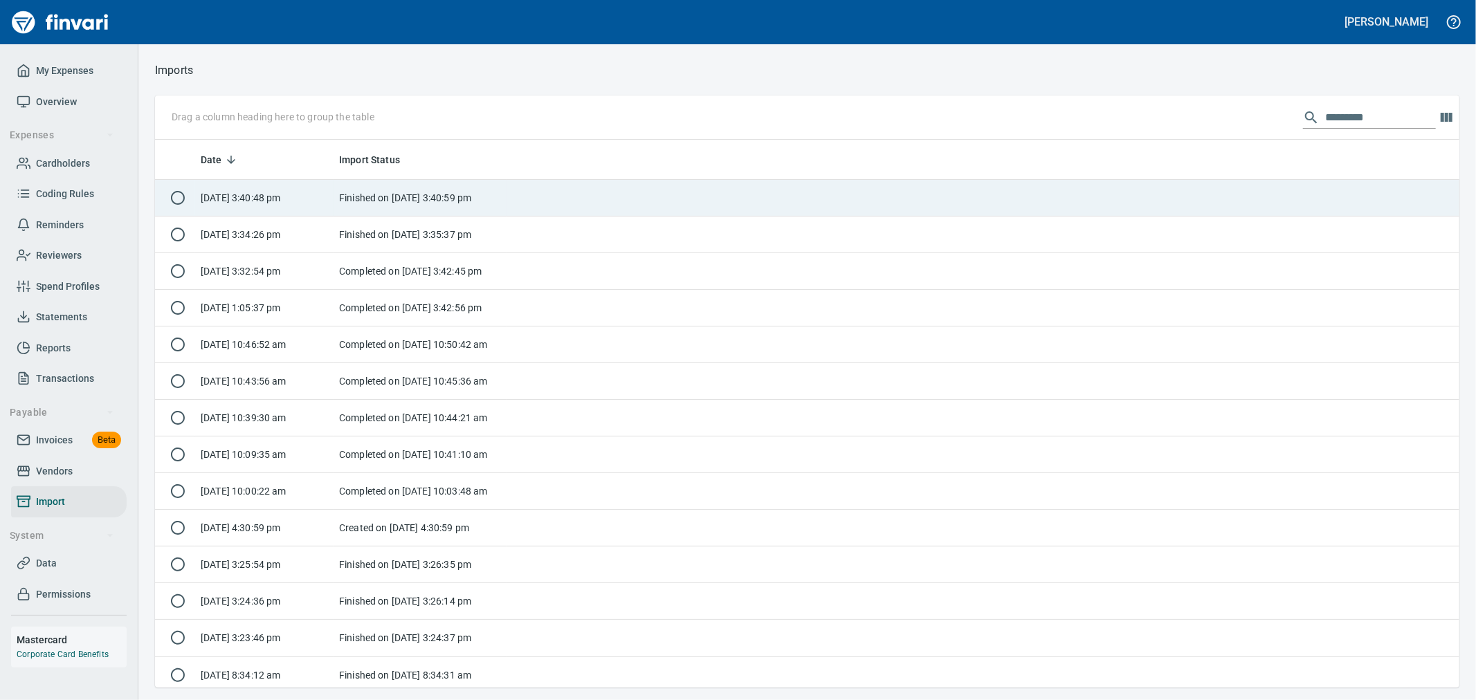
click at [349, 206] on td "Finished on [DATE] 3:40:59 pm" at bounding box center [420, 198] width 173 height 37
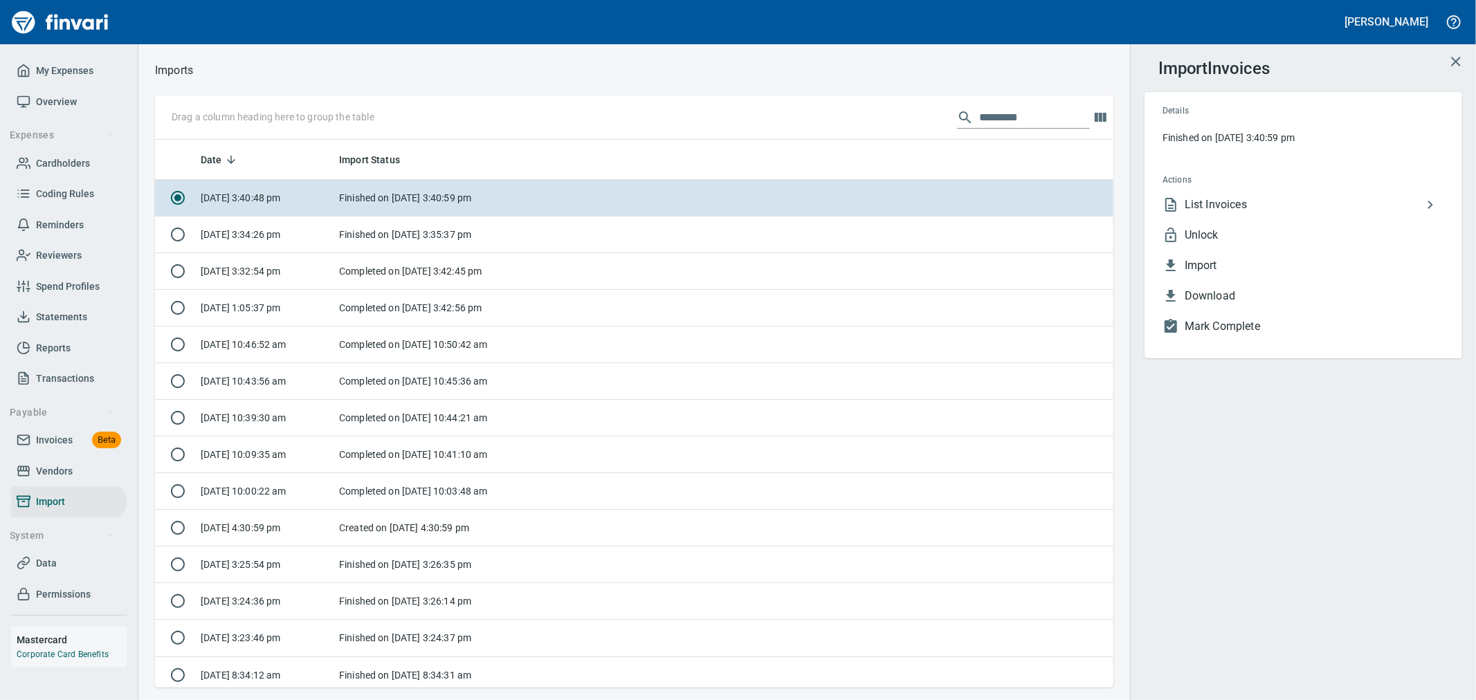
scroll to position [536, 936]
click at [1282, 227] on span "Unlock" at bounding box center [1315, 235] width 260 height 17
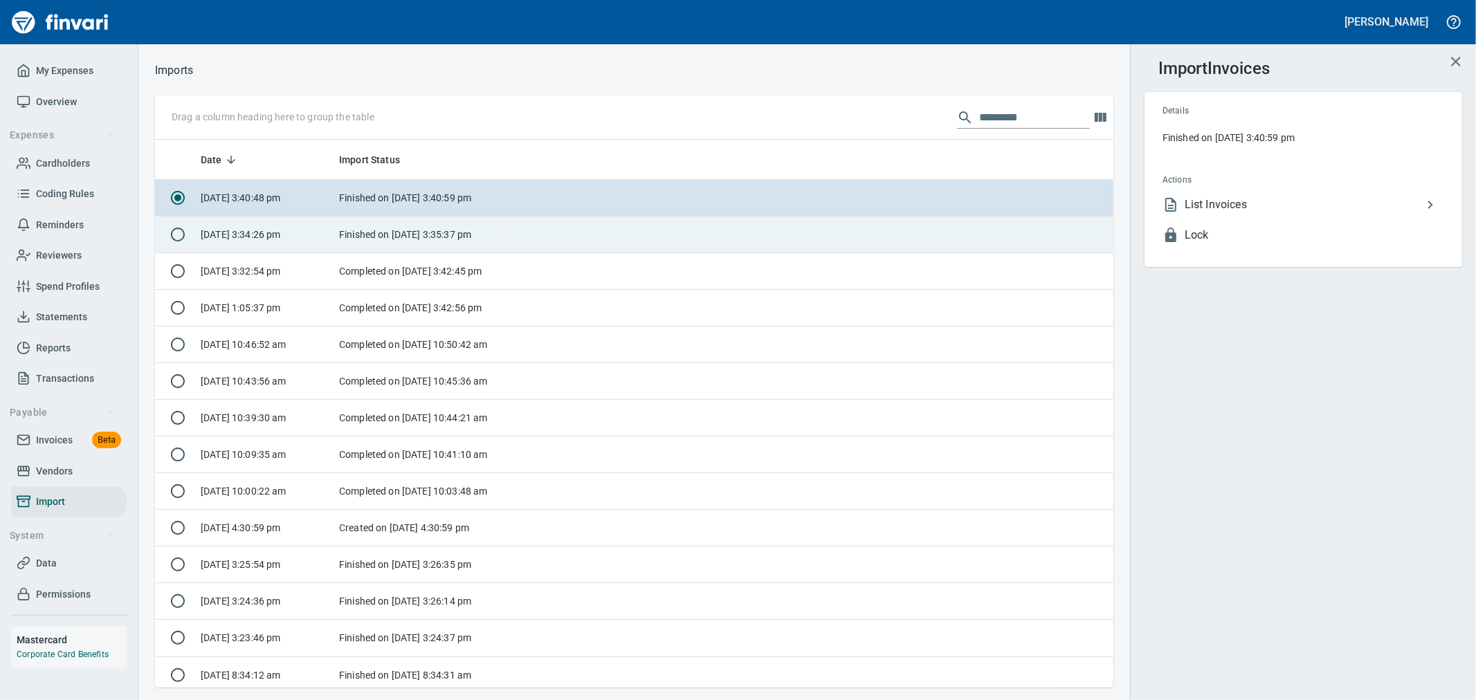
click at [505, 230] on td "Finished on [DATE] 3:35:37 pm" at bounding box center [420, 235] width 173 height 37
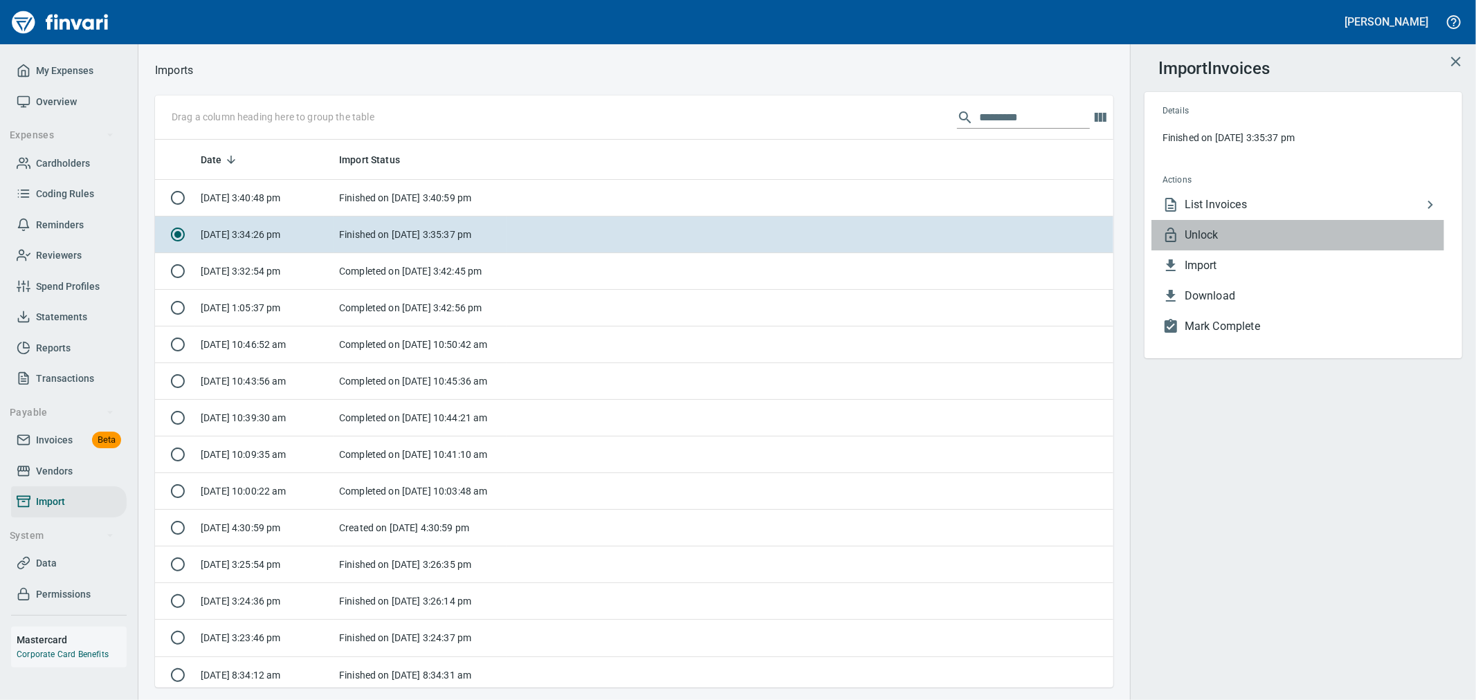
click at [1213, 228] on span "Unlock" at bounding box center [1315, 235] width 260 height 17
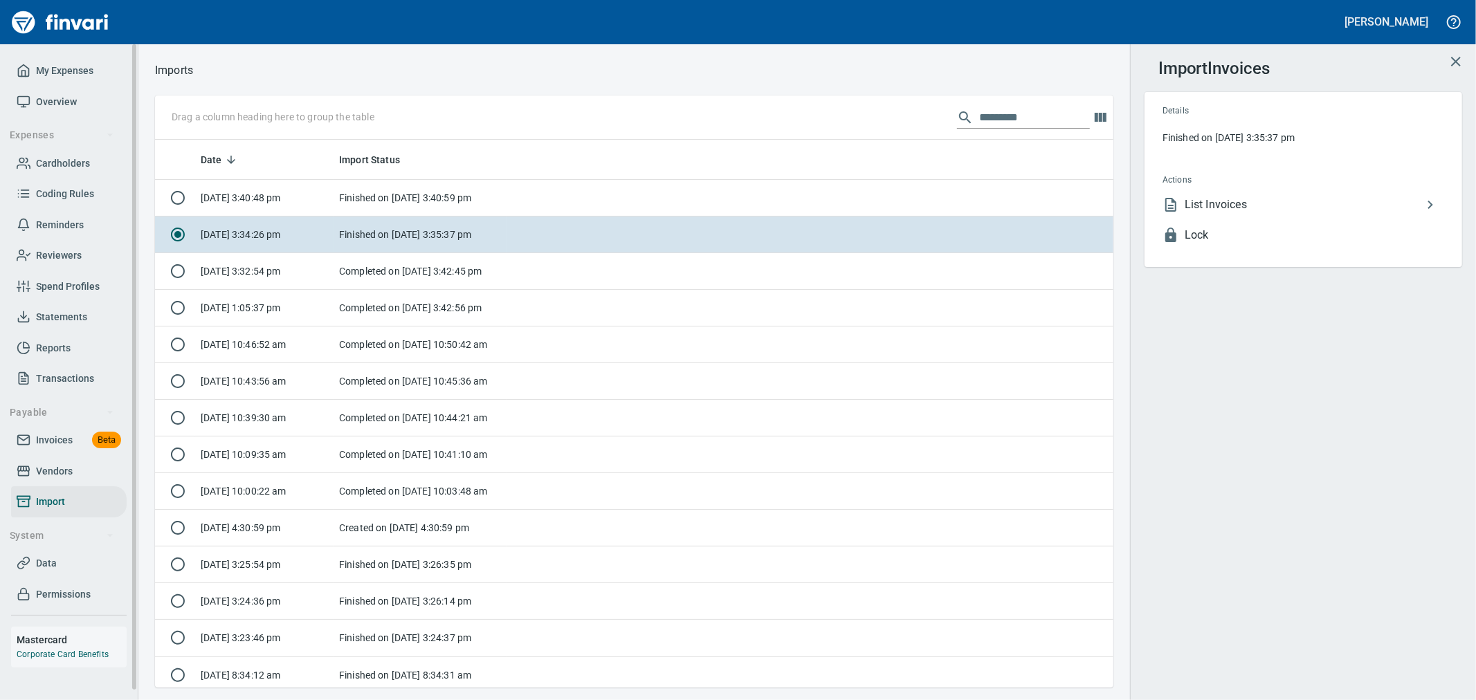
click at [70, 434] on span "Invoices" at bounding box center [54, 440] width 37 height 17
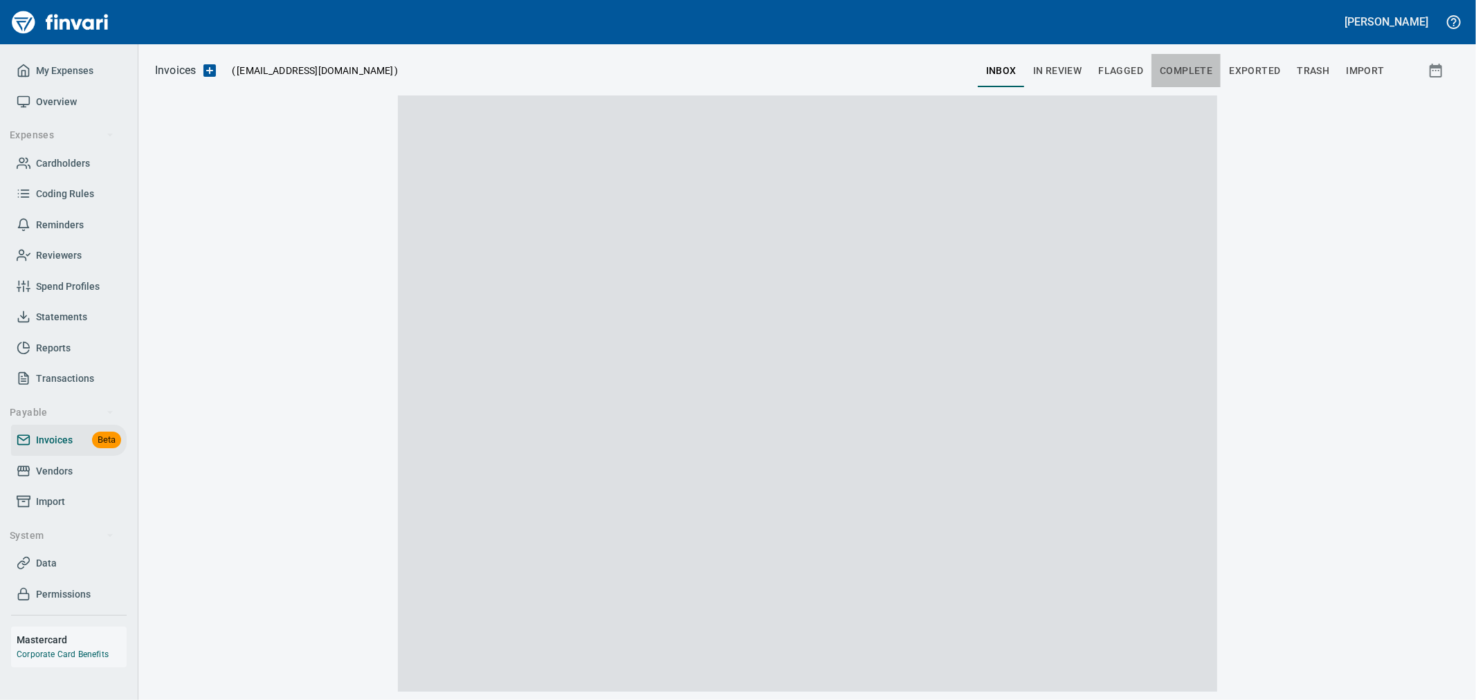
click at [1165, 75] on span "Complete" at bounding box center [1186, 70] width 53 height 17
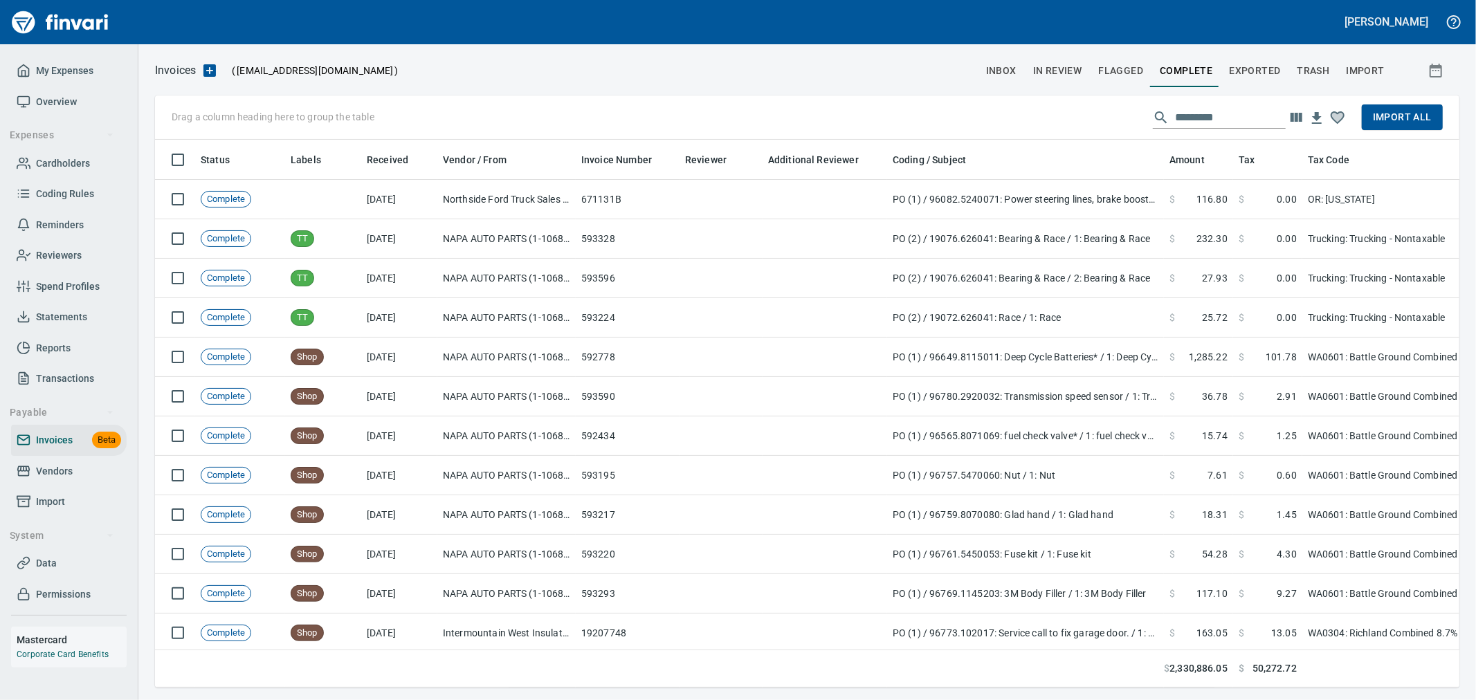
scroll to position [525, 1282]
click at [1190, 116] on input "text" at bounding box center [1230, 118] width 111 height 22
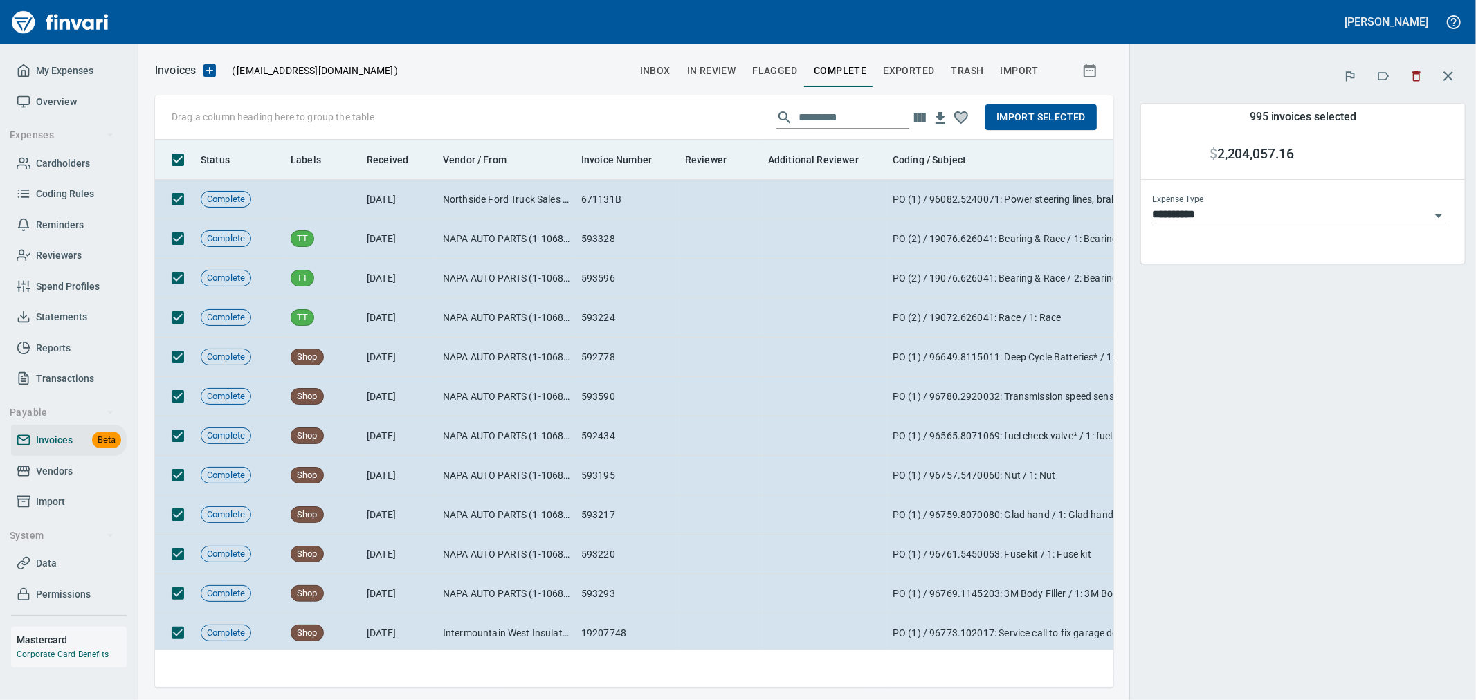
scroll to position [525, 936]
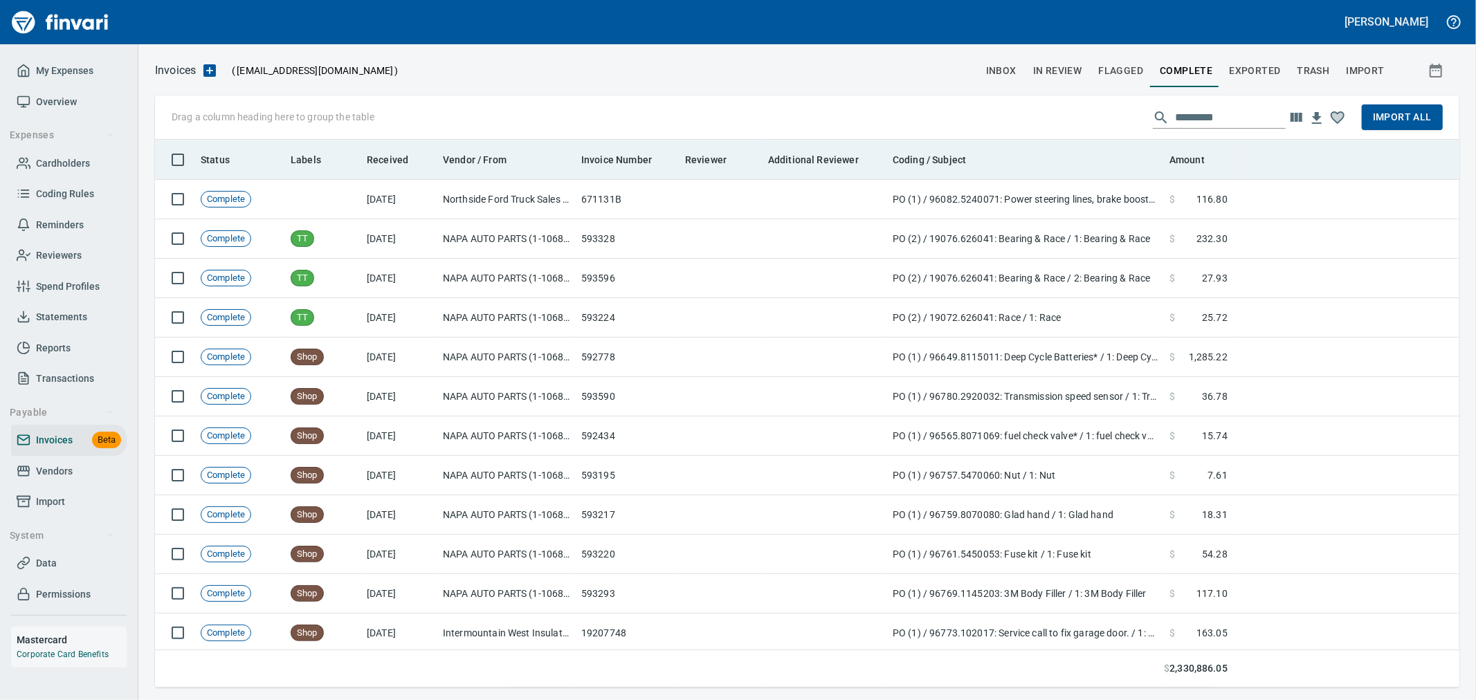
scroll to position [525, 1278]
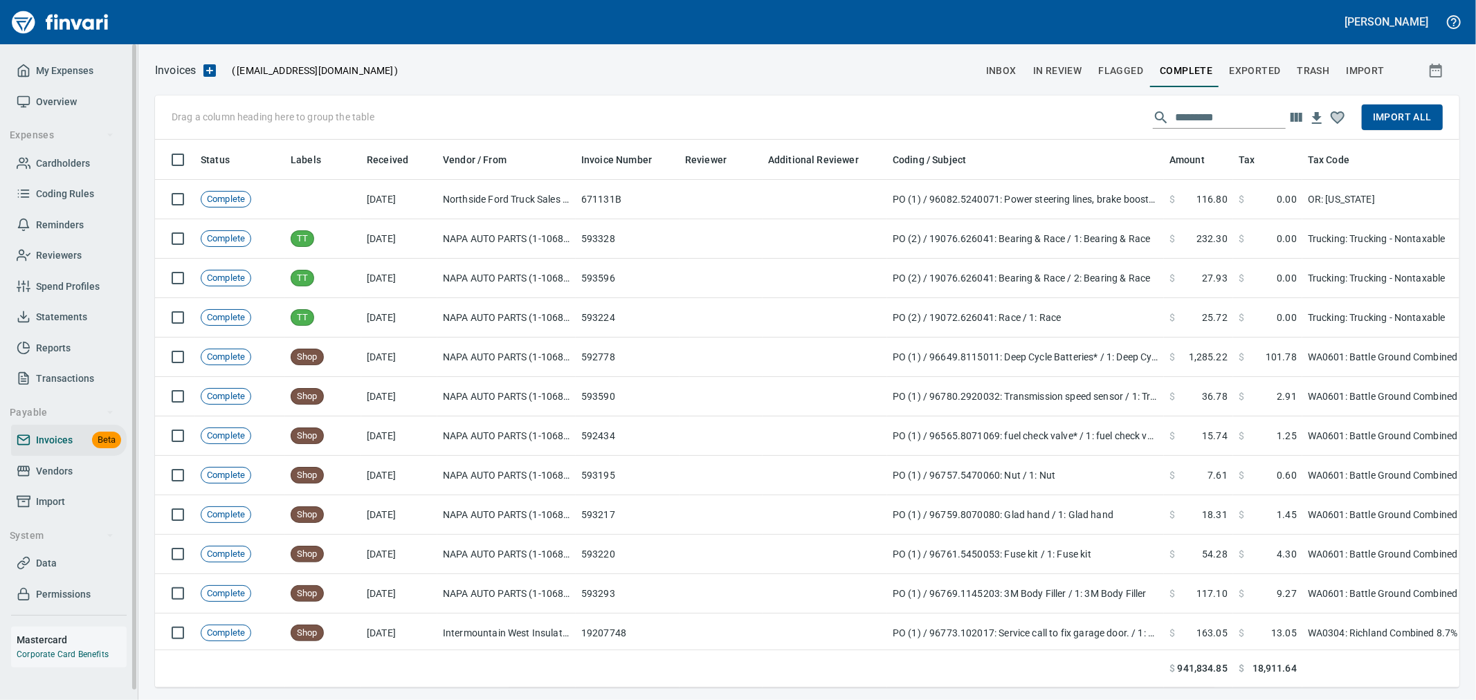
click at [62, 468] on span "Vendors" at bounding box center [54, 471] width 37 height 17
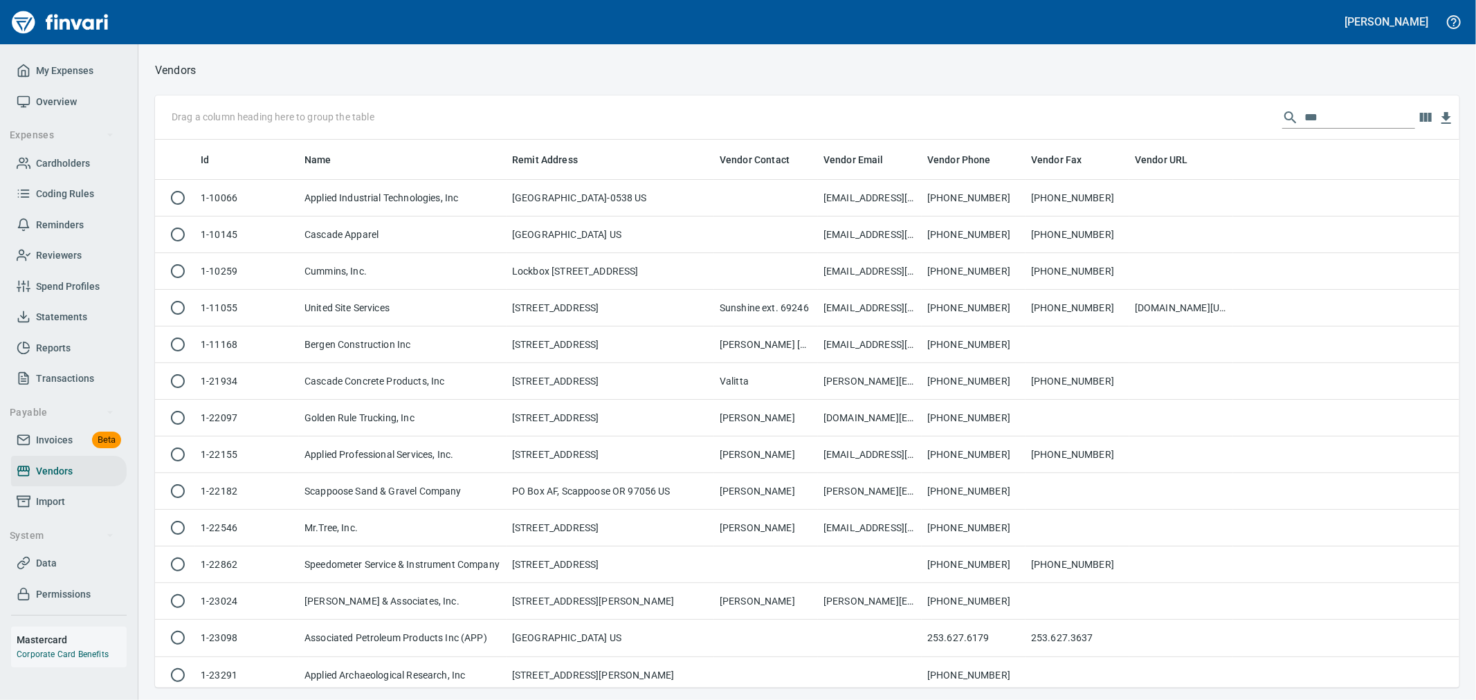
scroll to position [536, 1282]
click at [1330, 116] on input "***" at bounding box center [1360, 118] width 111 height 22
drag, startPoint x: 1330, startPoint y: 116, endPoint x: 927, endPoint y: 102, distance: 403.0
click at [946, 102] on div "Drag a column heading here to group the table ***" at bounding box center [807, 118] width 1305 height 44
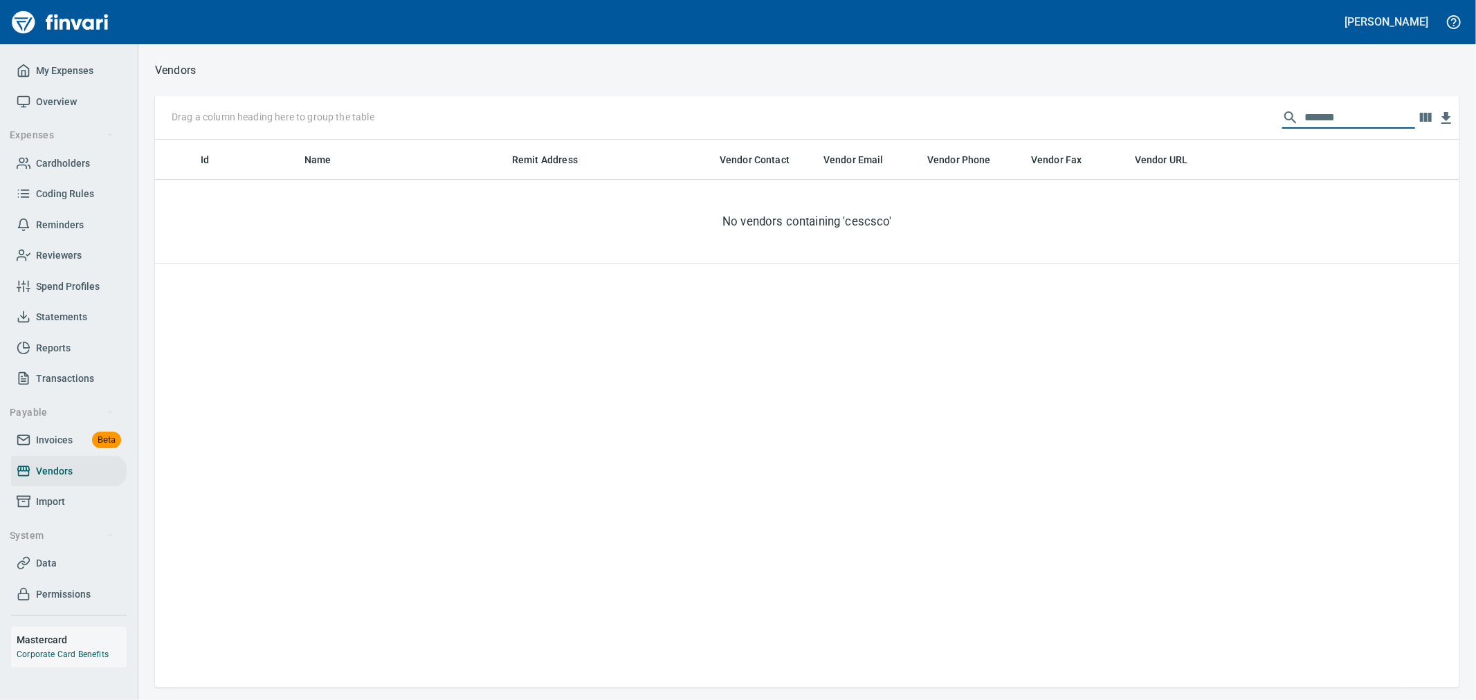
click at [1334, 116] on input "*******" at bounding box center [1360, 118] width 111 height 22
click at [1337, 118] on input "*******" at bounding box center [1360, 118] width 111 height 22
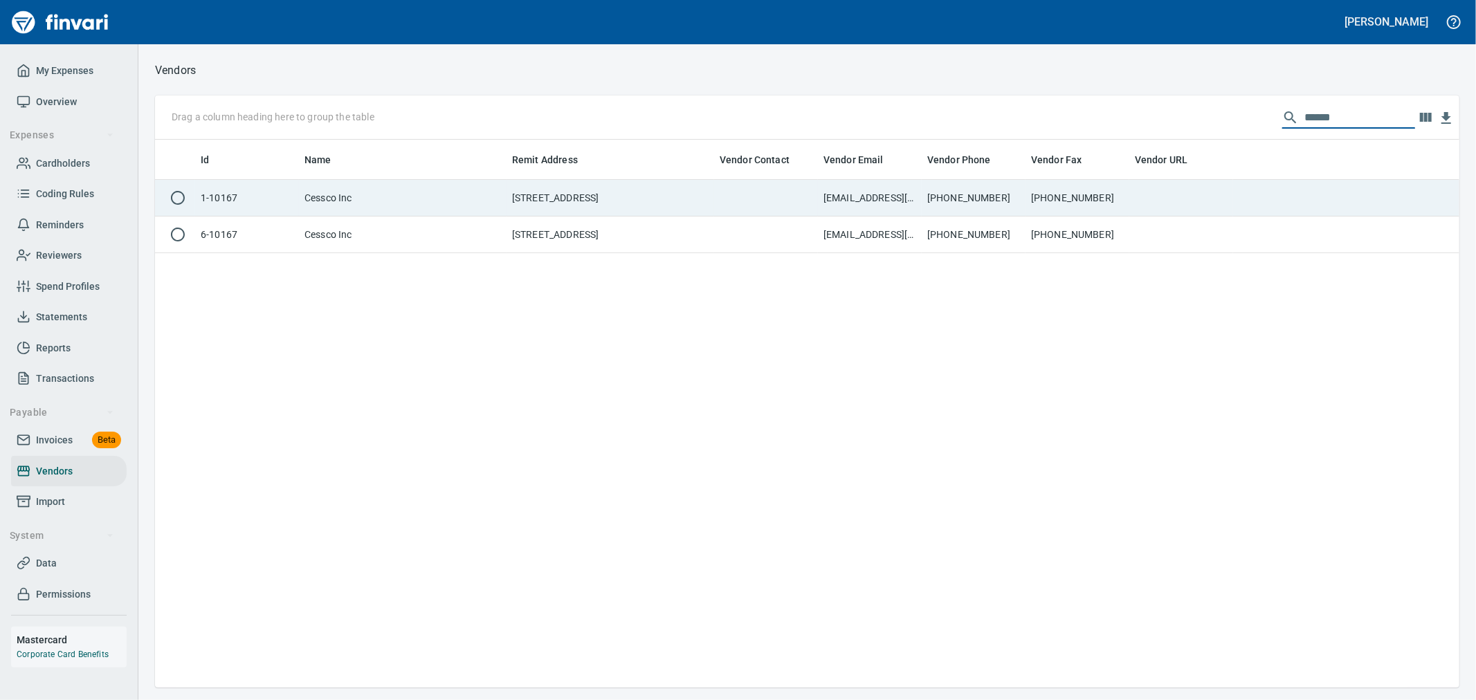
type input "******"
click at [1109, 191] on td "[PHONE_NUMBER]" at bounding box center [1078, 198] width 104 height 37
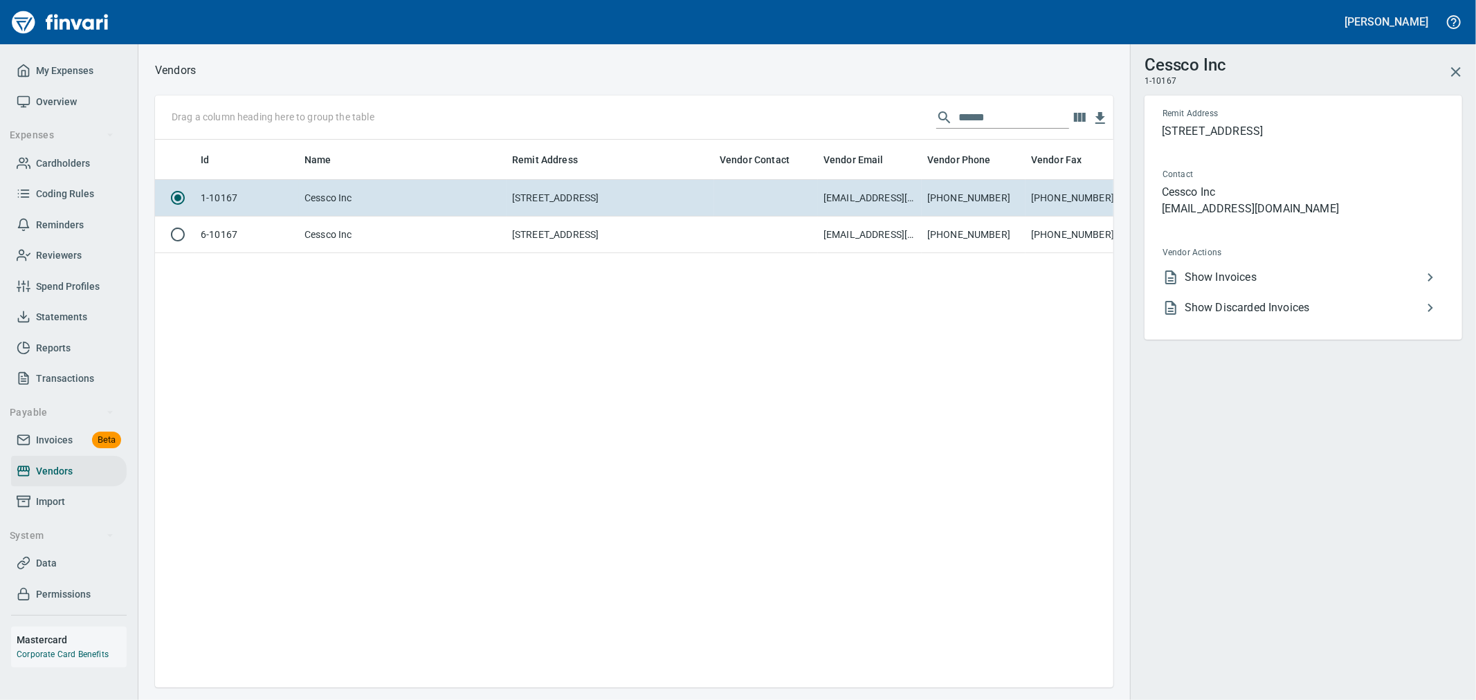
scroll to position [525, 947]
click at [1234, 275] on span "Show Invoices" at bounding box center [1303, 277] width 237 height 17
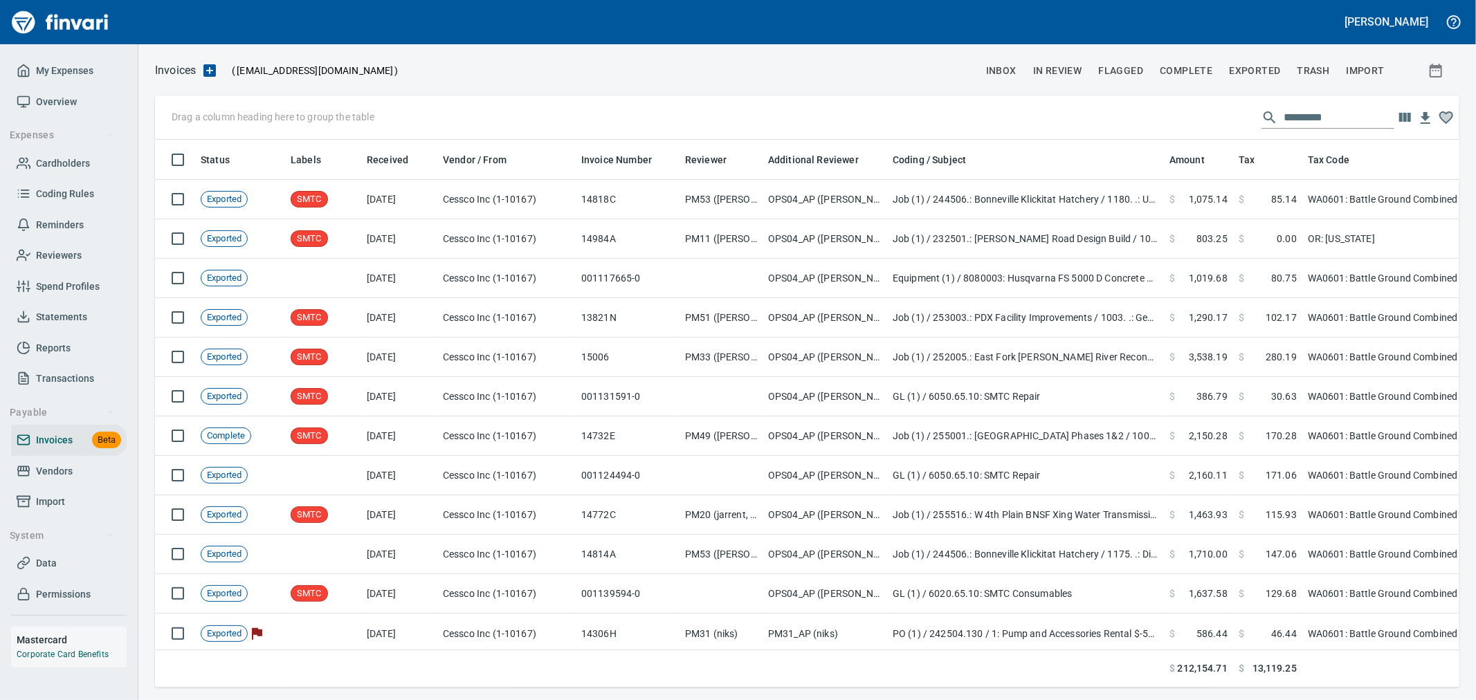
scroll to position [1, 1]
click at [1320, 115] on input "text" at bounding box center [1339, 118] width 111 height 22
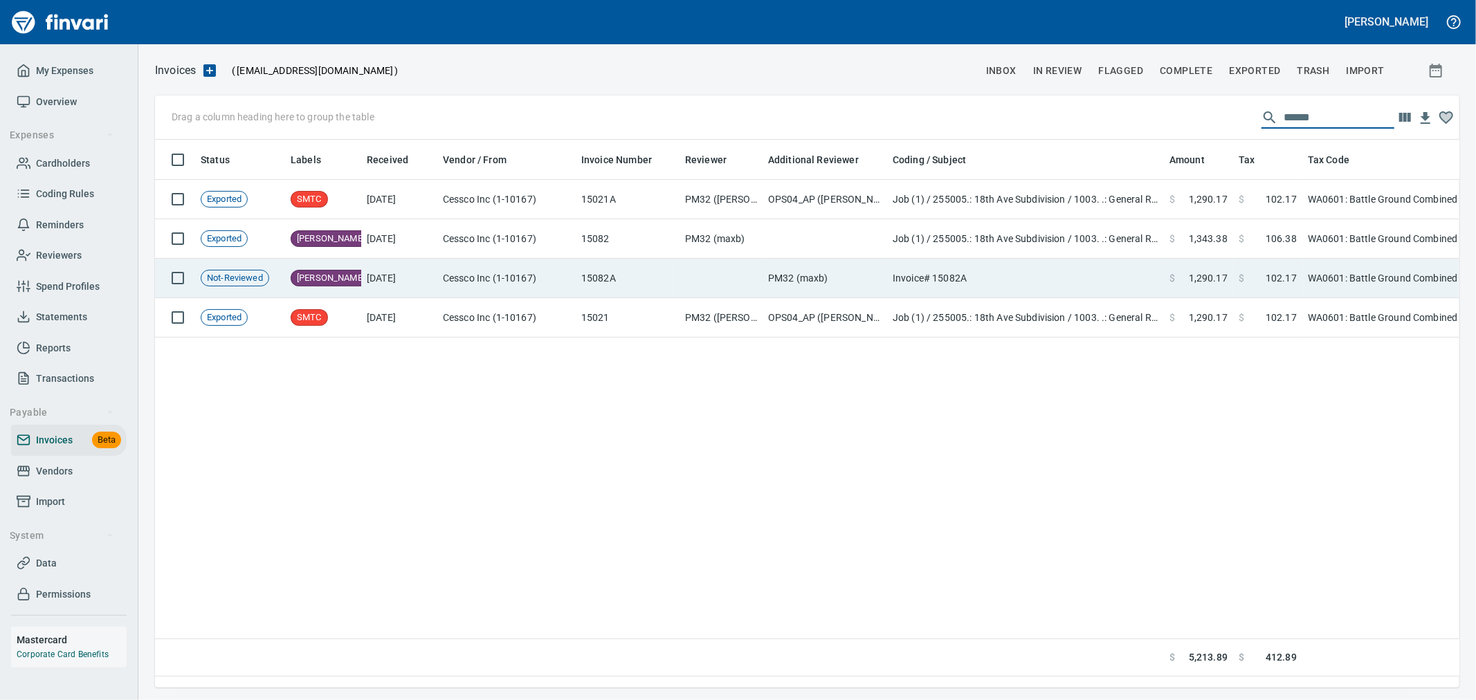
type input "******"
click at [484, 284] on td "Cessco Inc (1-10167)" at bounding box center [506, 278] width 138 height 39
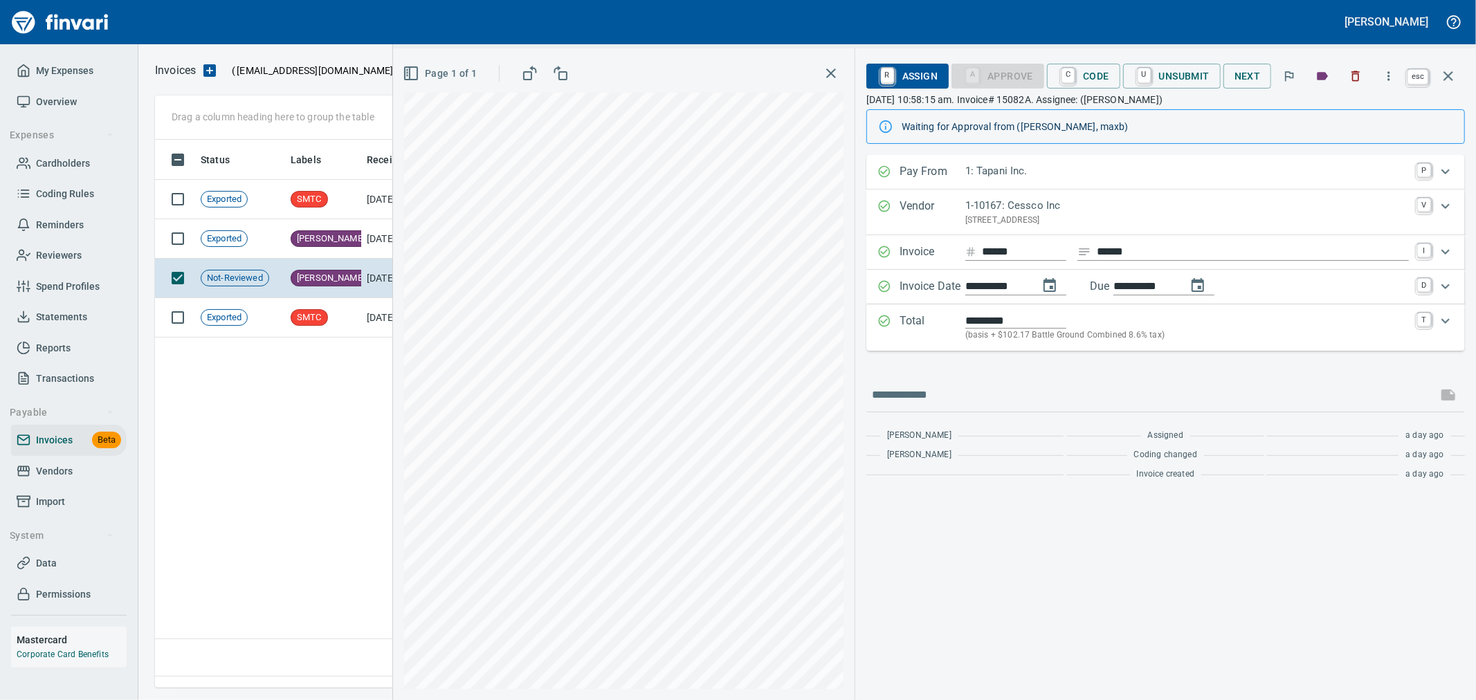
click at [1450, 71] on icon "button" at bounding box center [1448, 76] width 17 height 17
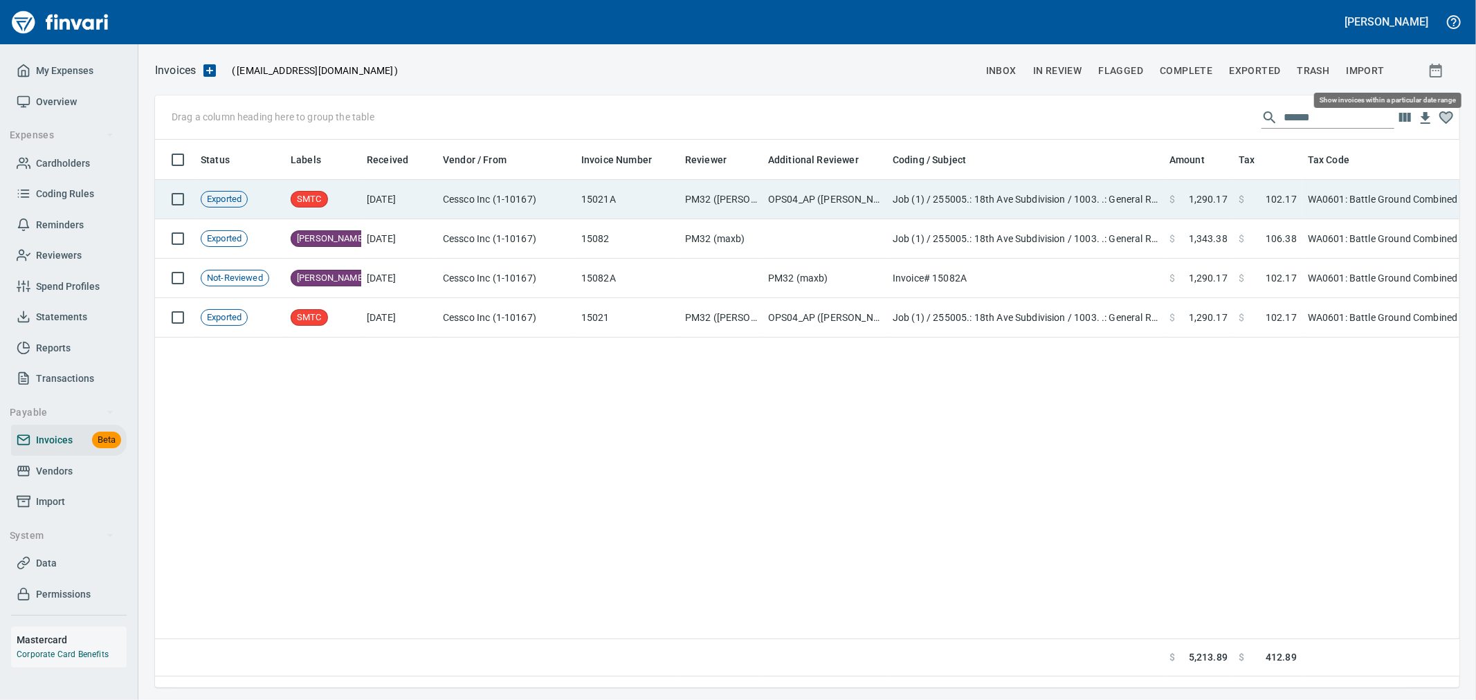
scroll to position [525, 1292]
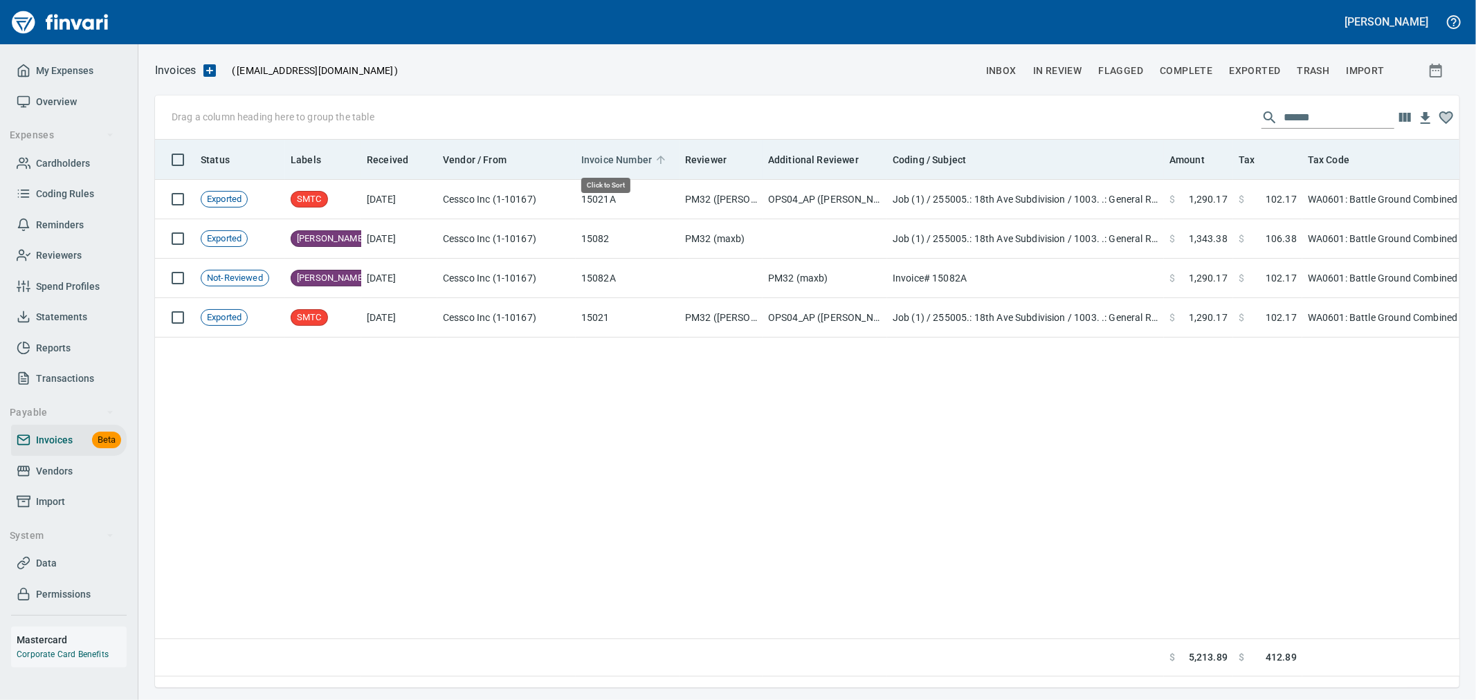
click at [620, 161] on span "Invoice Number" at bounding box center [616, 160] width 71 height 17
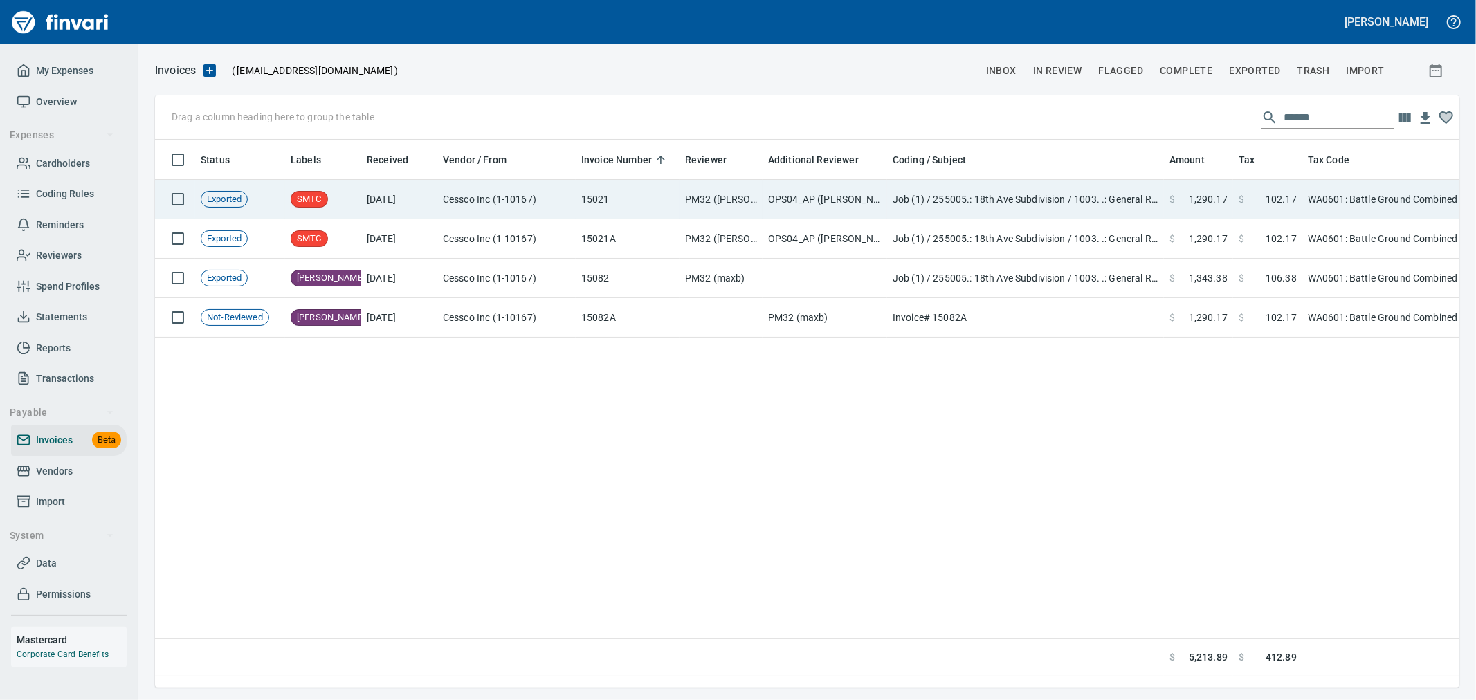
scroll to position [525, 1293]
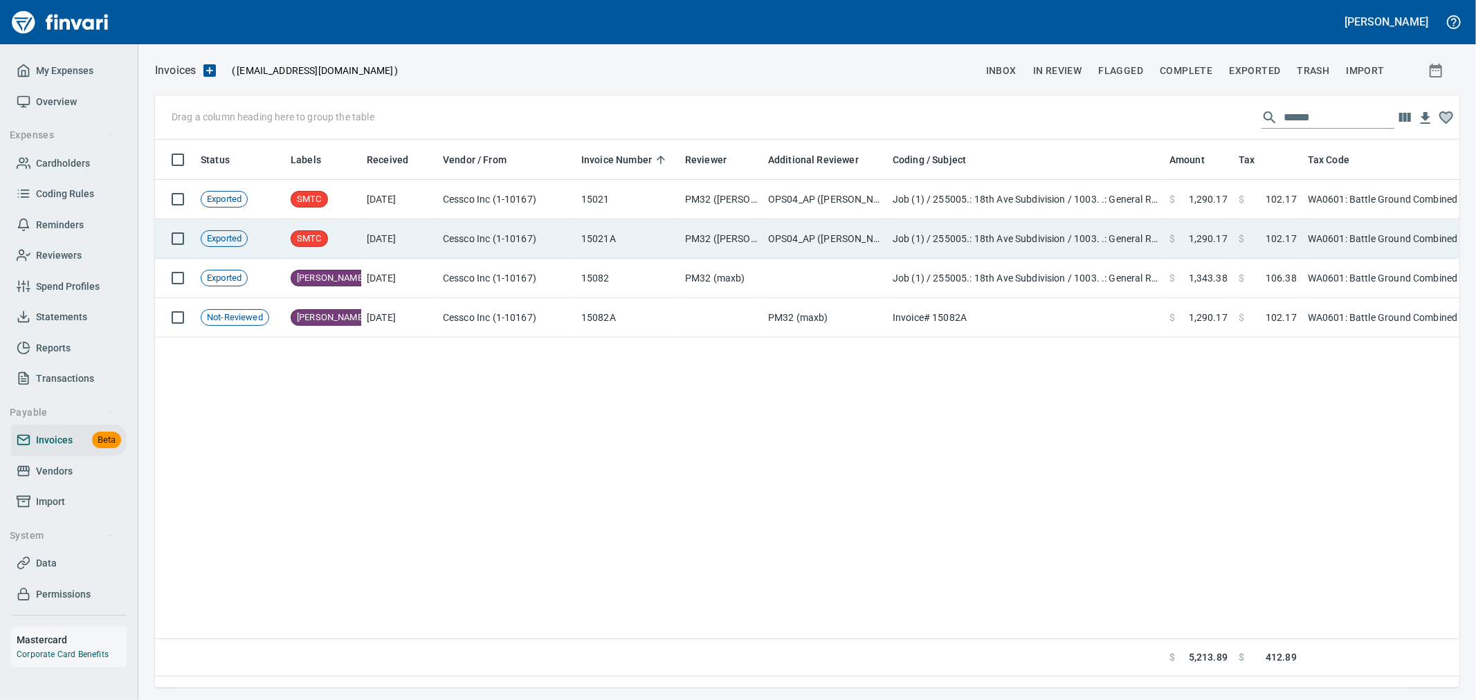
click at [644, 228] on td "15021A" at bounding box center [628, 238] width 104 height 39
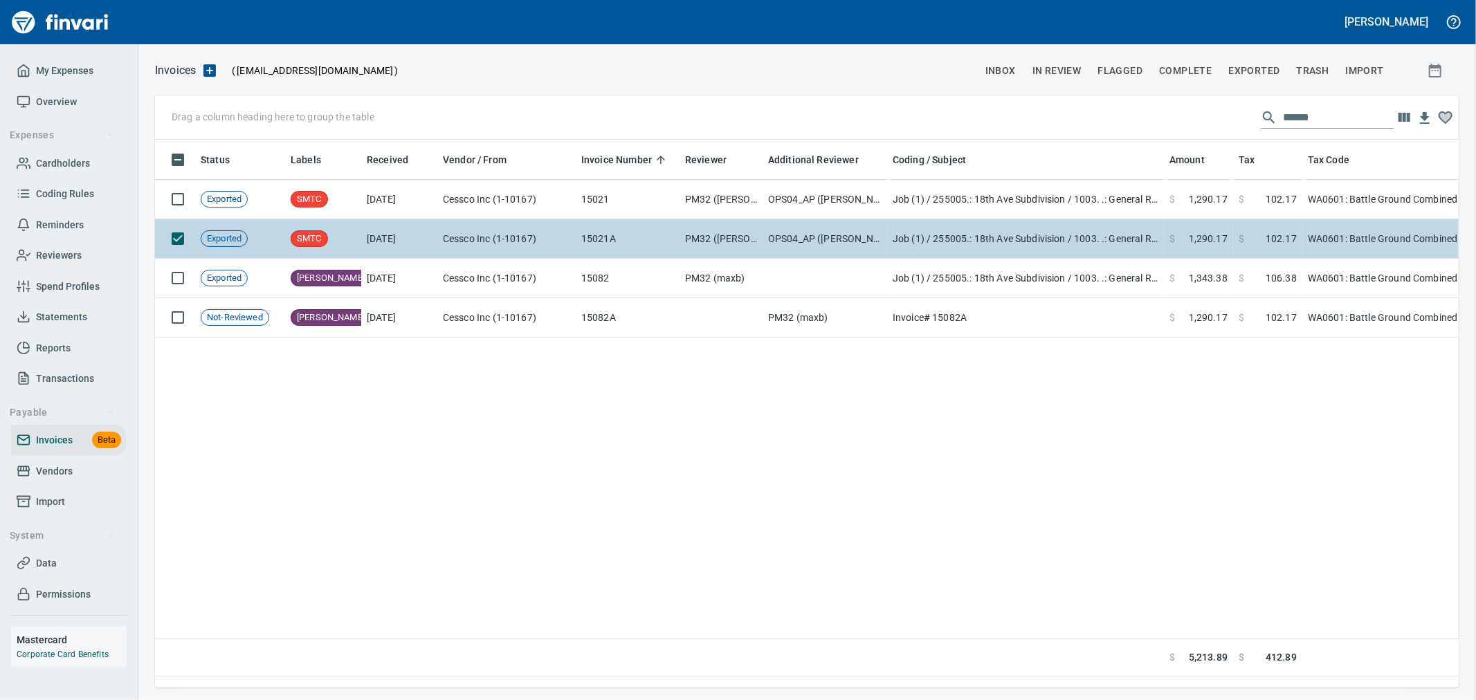
scroll to position [525, 1292]
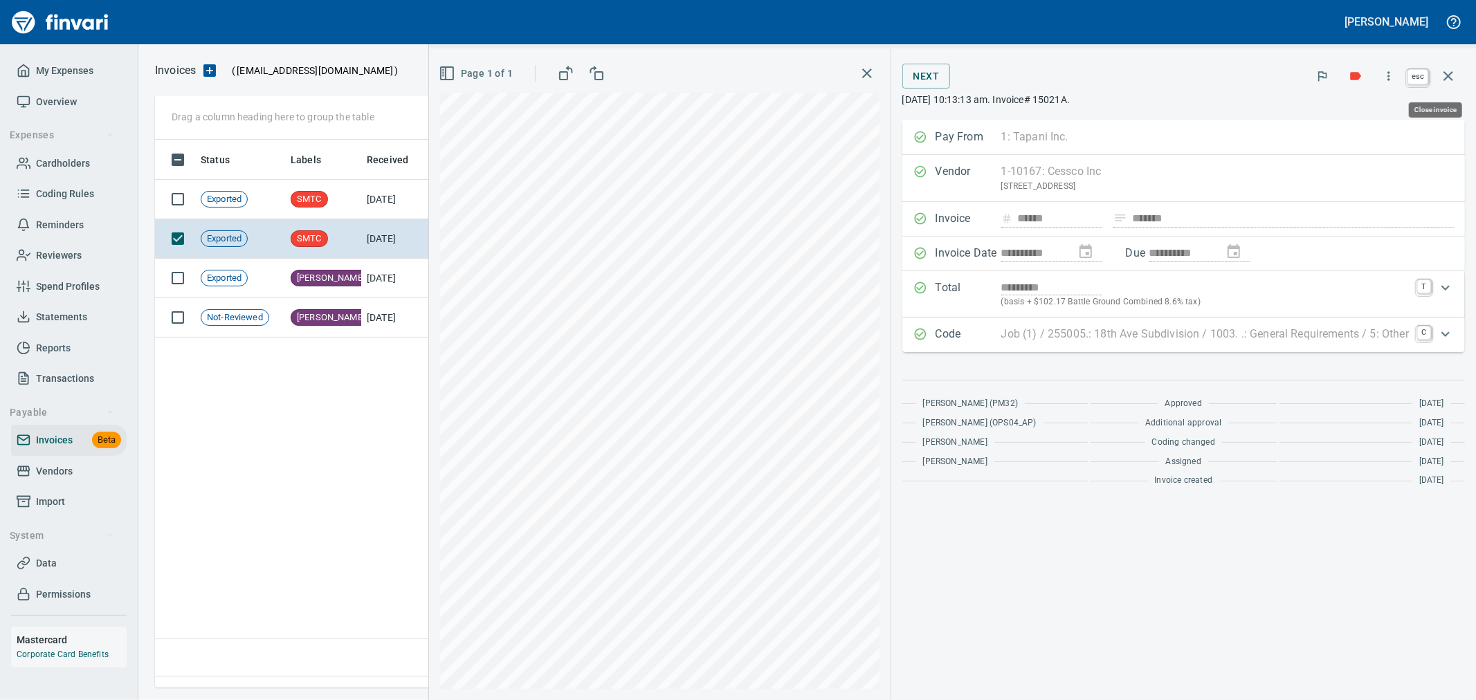
click at [1452, 72] on icon "button" at bounding box center [1449, 76] width 10 height 10
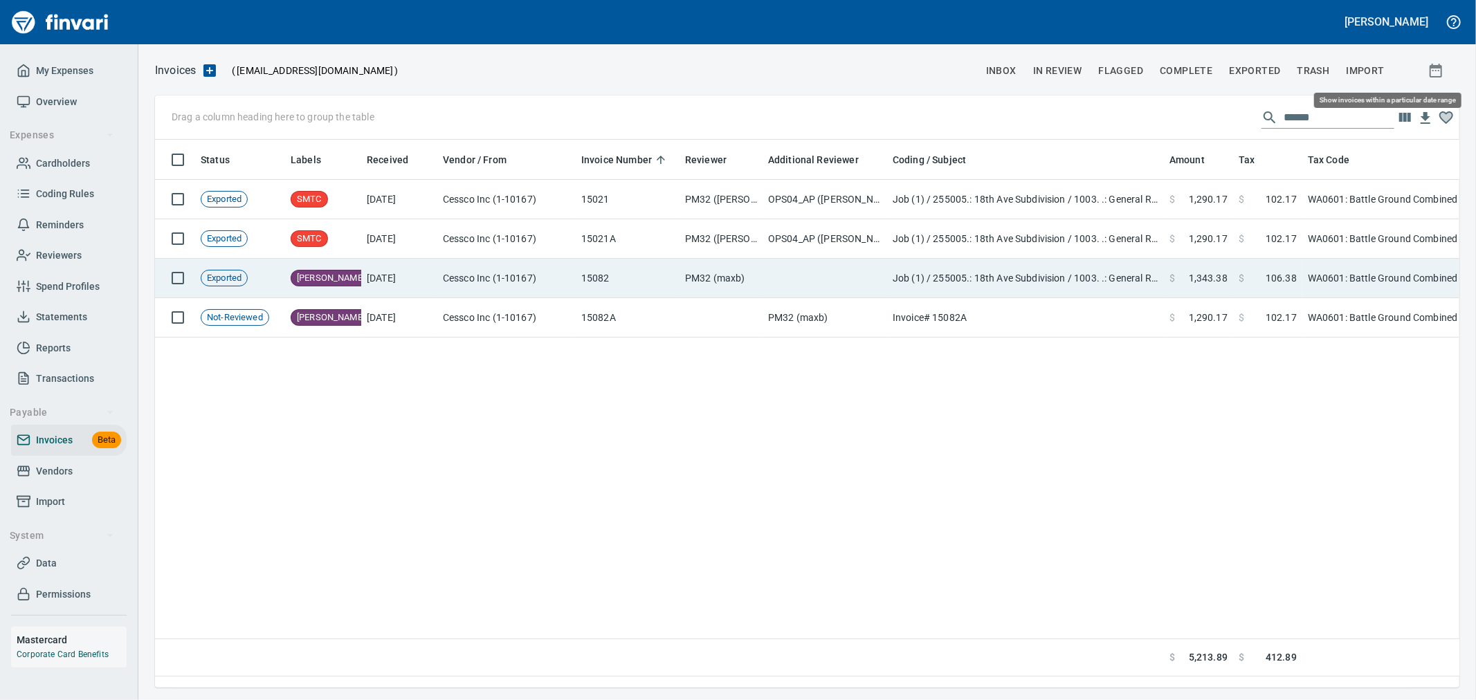
scroll to position [525, 1293]
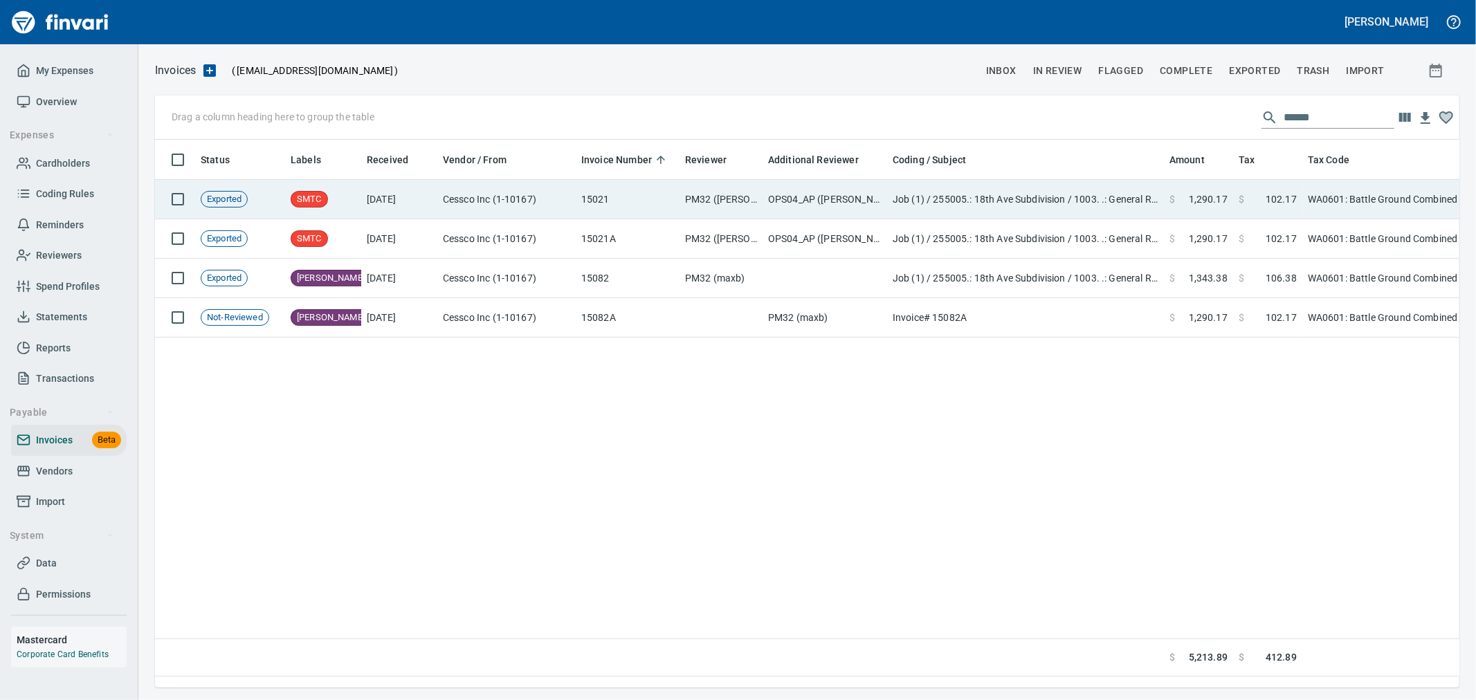
click at [848, 204] on td "OPS04_AP ([PERSON_NAME], [PERSON_NAME], [PERSON_NAME], [PERSON_NAME], [PERSON_N…" at bounding box center [825, 199] width 125 height 39
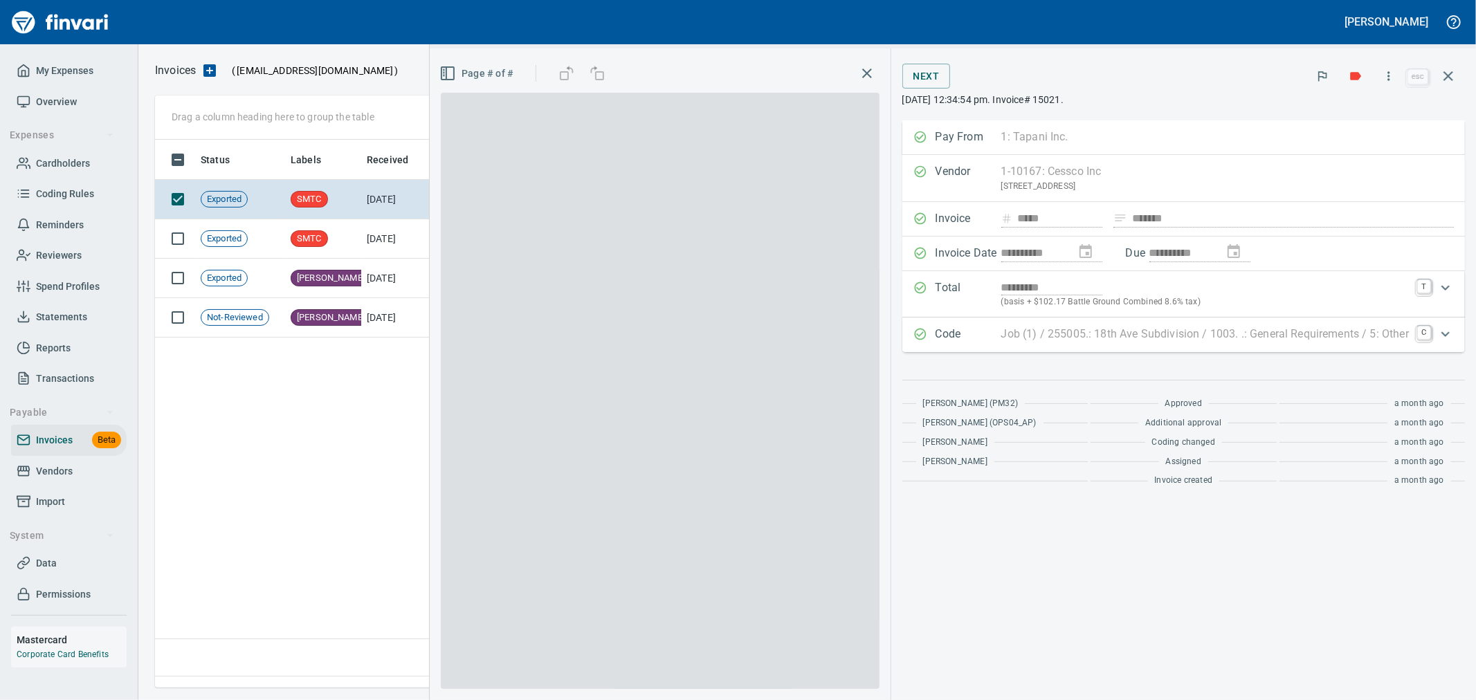
scroll to position [525, 1292]
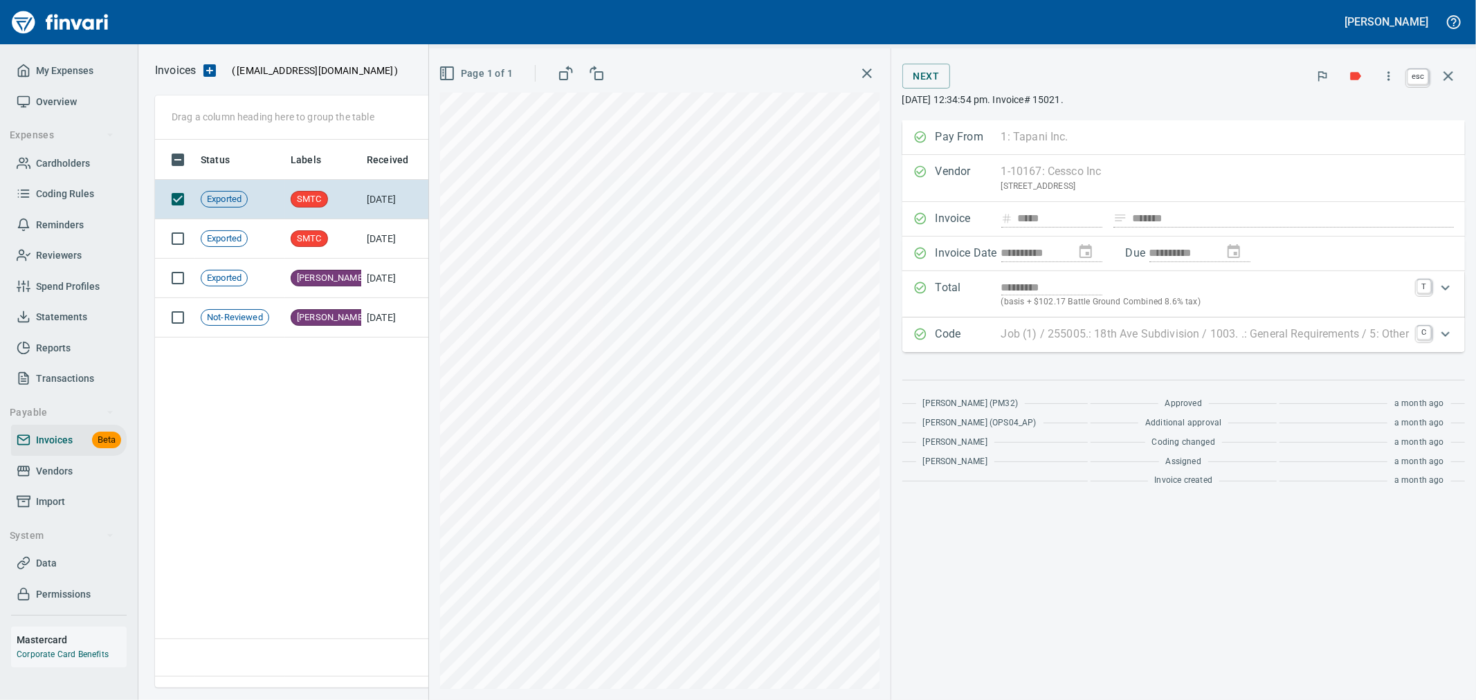
click at [1444, 71] on icon "button" at bounding box center [1448, 76] width 17 height 17
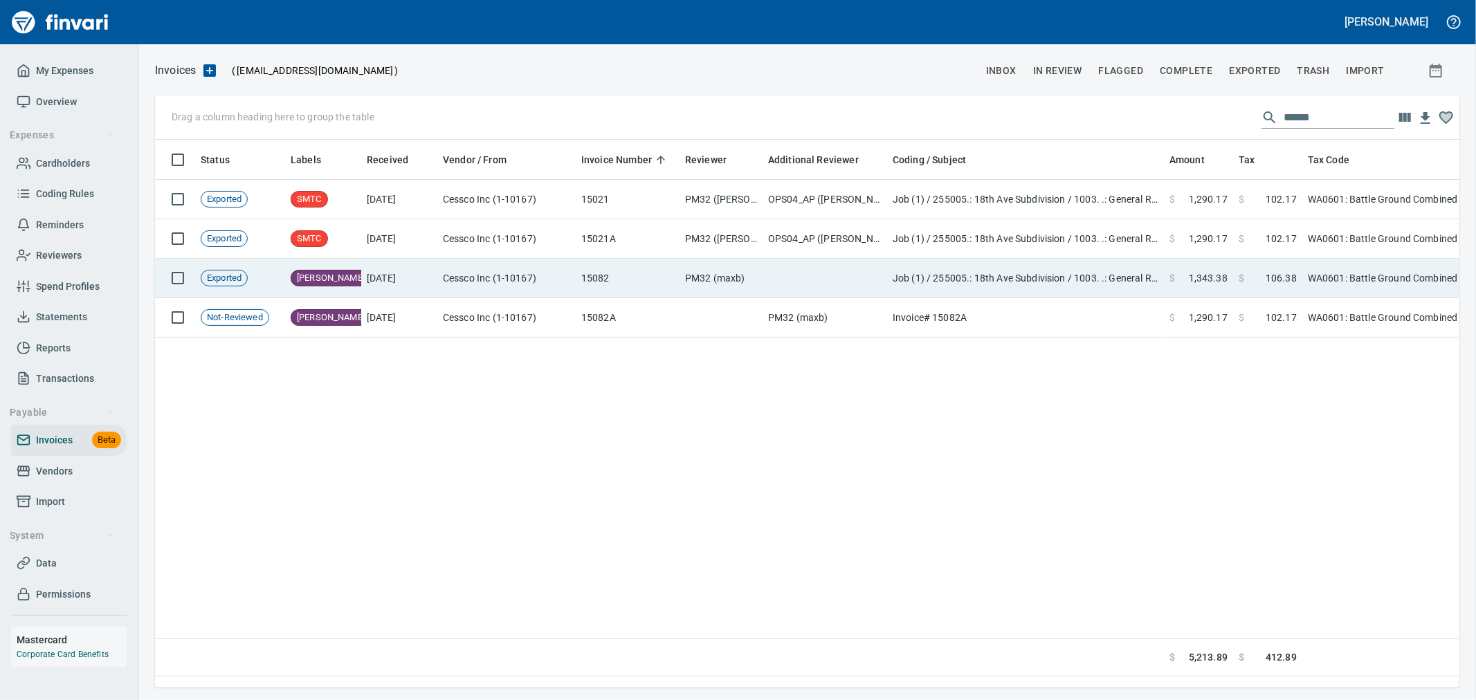
scroll to position [525, 1292]
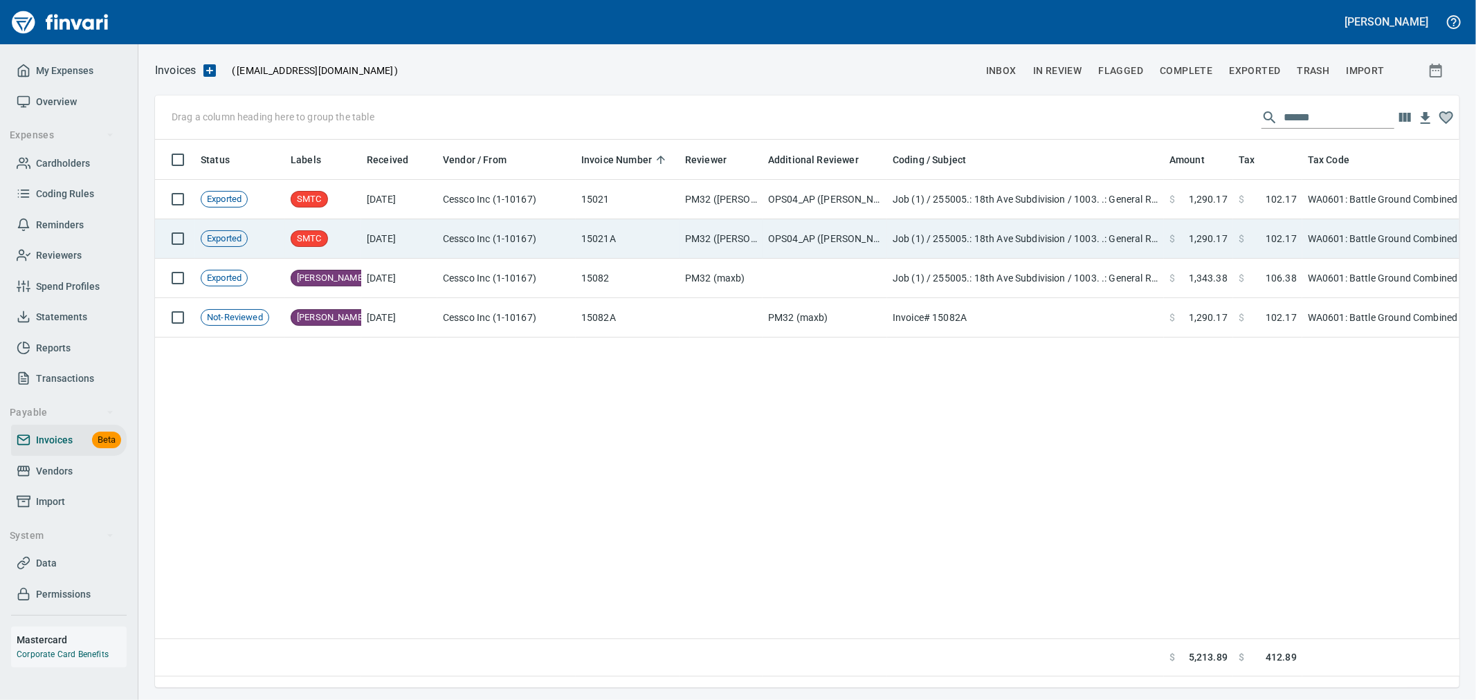
click at [750, 239] on td "PM32 ([PERSON_NAME], maxb)" at bounding box center [721, 238] width 83 height 39
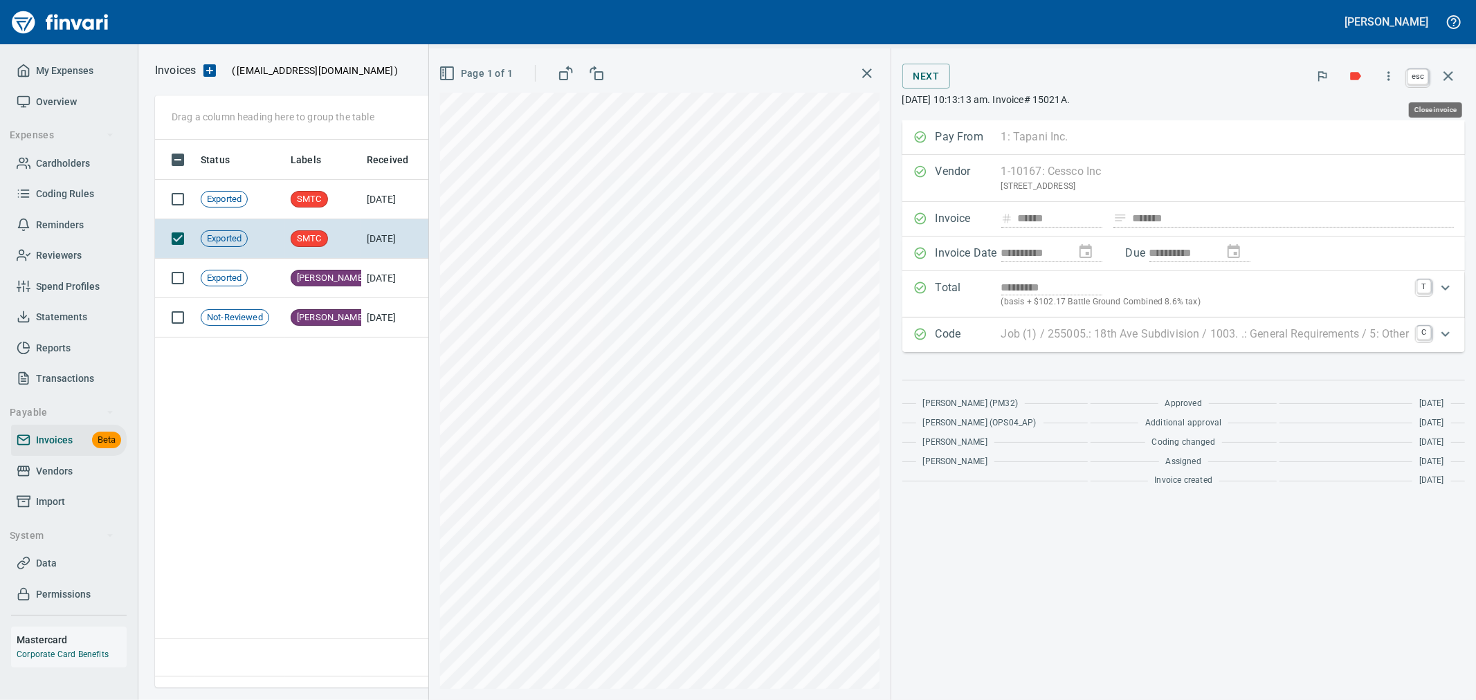
click at [1460, 78] on button "button" at bounding box center [1448, 76] width 33 height 33
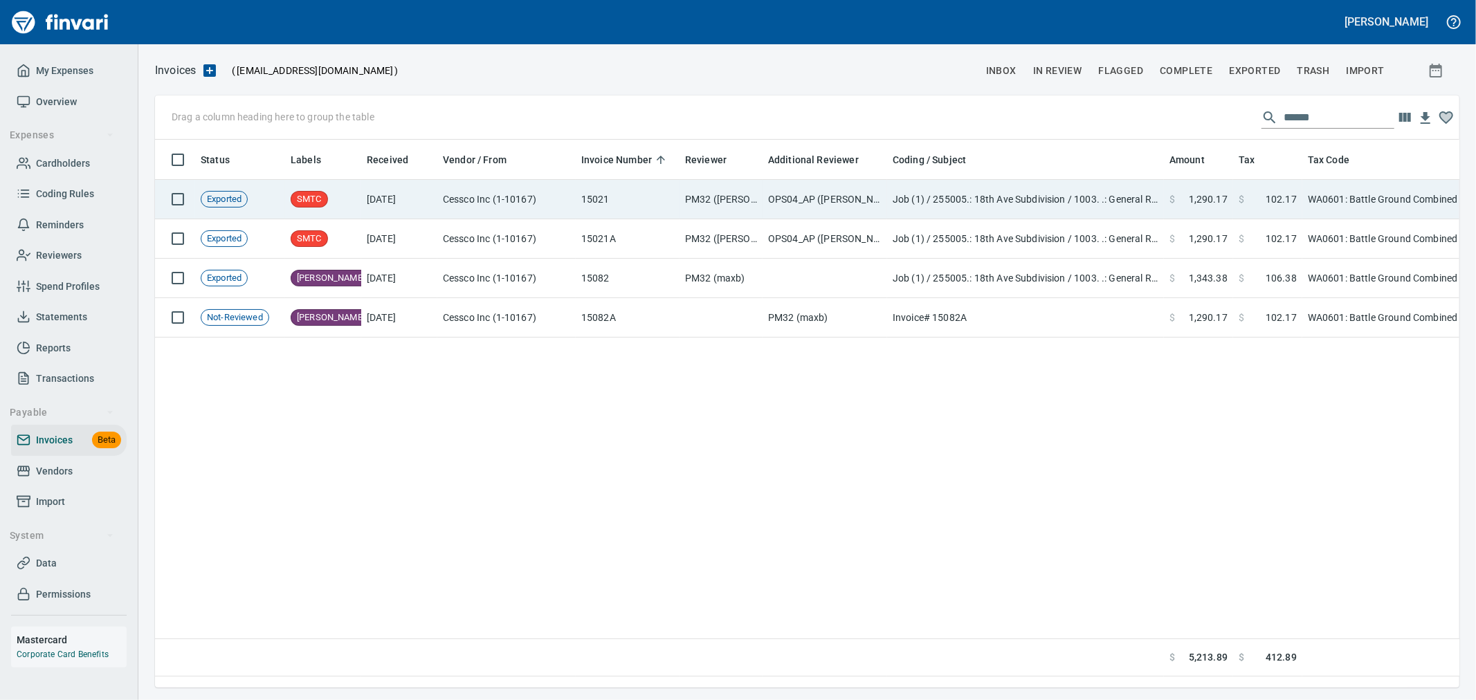
click at [725, 194] on td "PM32 ([PERSON_NAME], maxb)" at bounding box center [721, 199] width 83 height 39
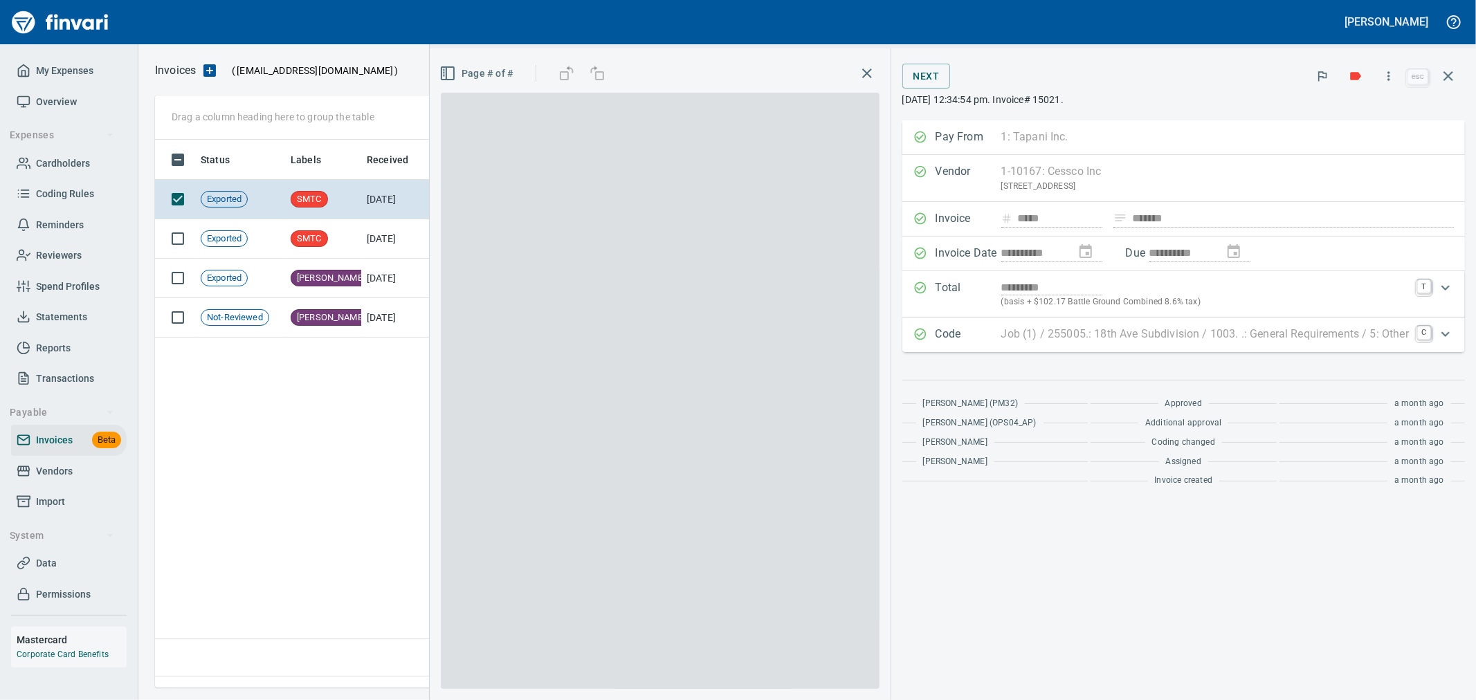
scroll to position [525, 1292]
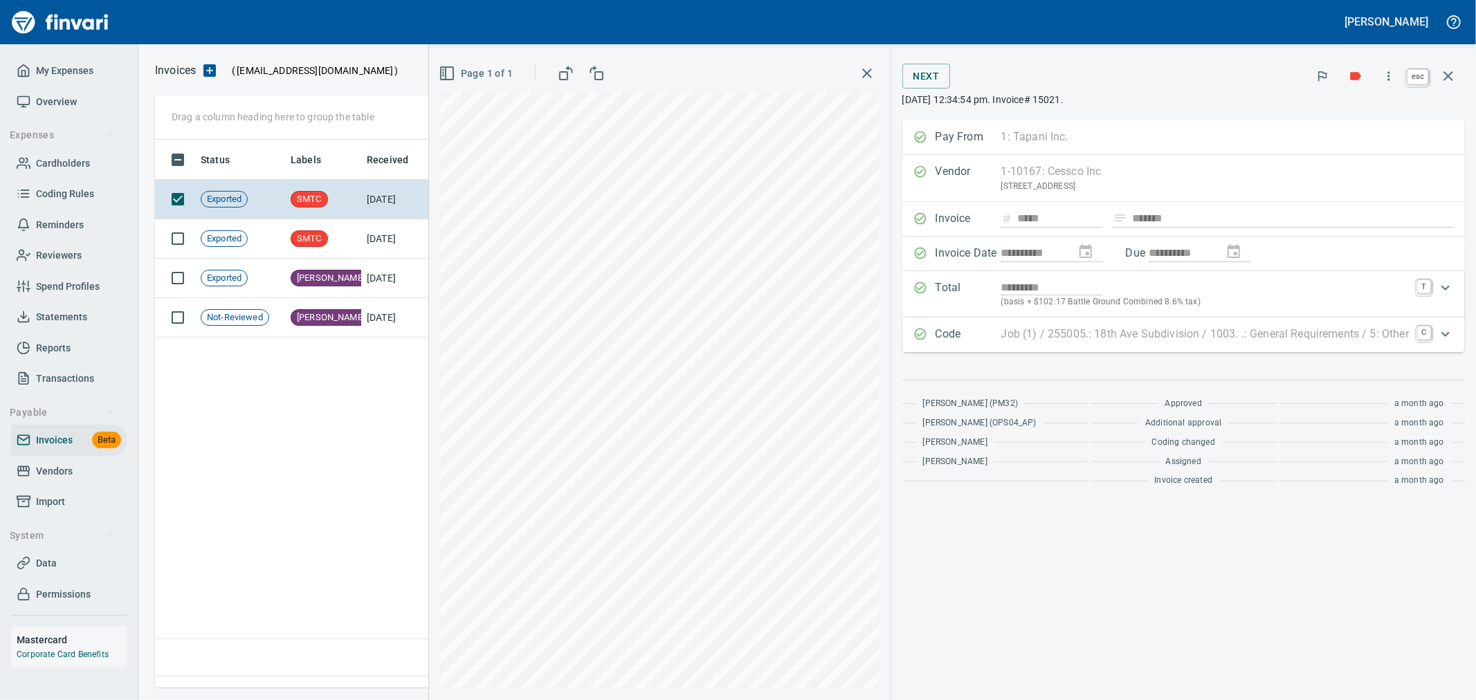
click at [1448, 64] on button "button" at bounding box center [1448, 76] width 33 height 33
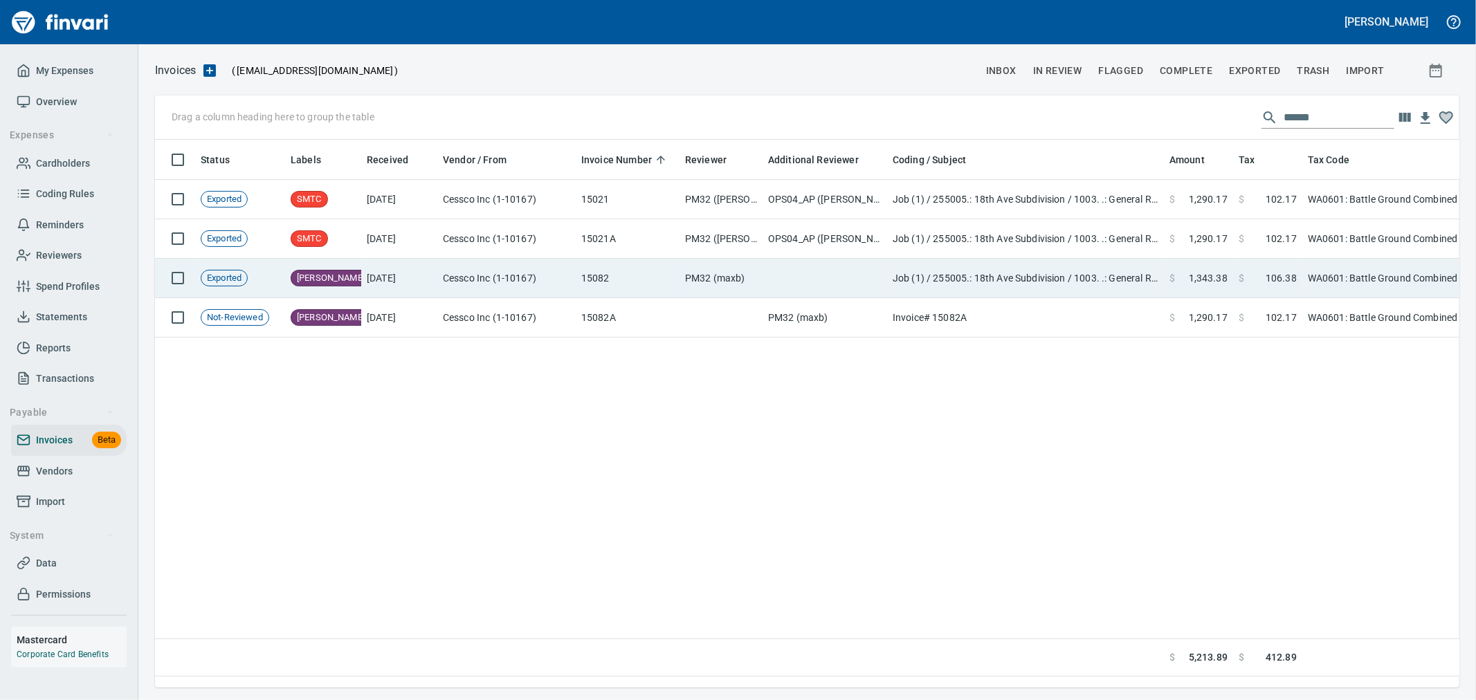
scroll to position [525, 1292]
click at [628, 266] on td "15082" at bounding box center [628, 278] width 104 height 39
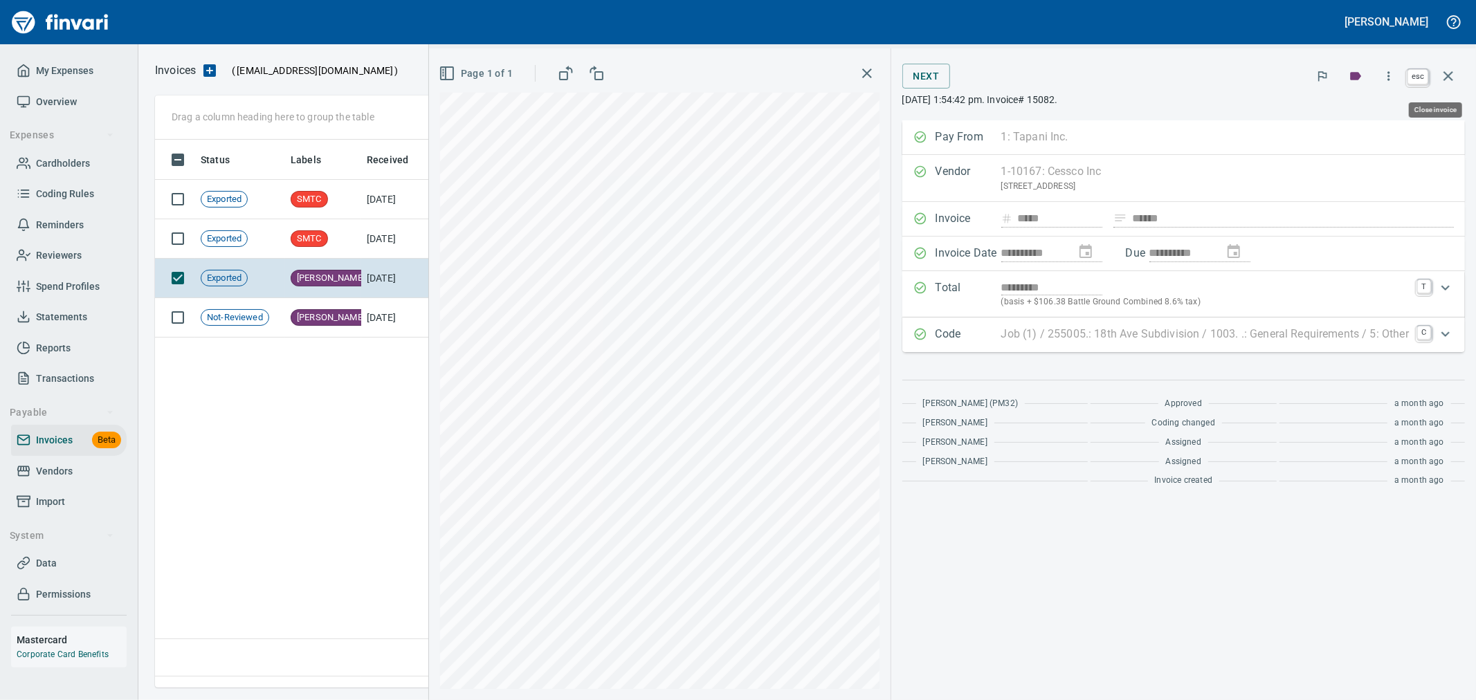
click at [1449, 71] on icon "button" at bounding box center [1448, 76] width 17 height 17
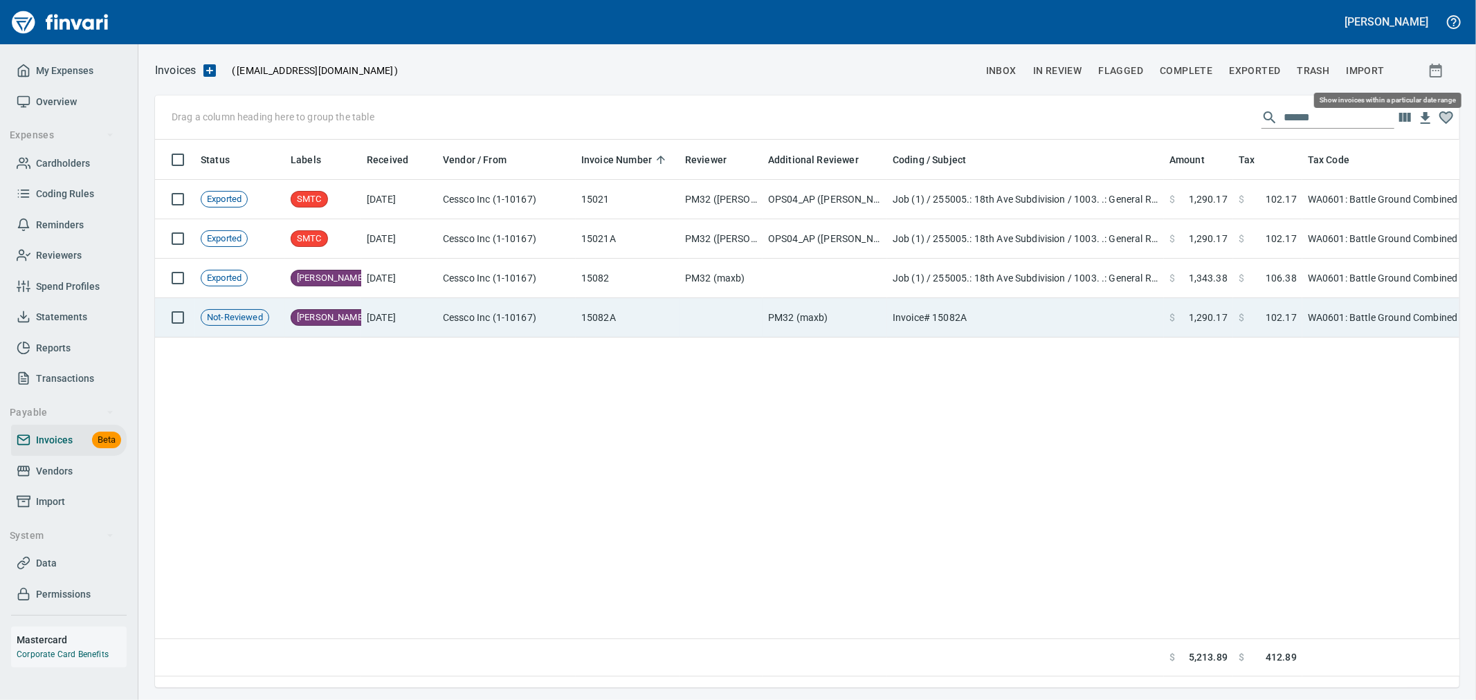
scroll to position [525, 1292]
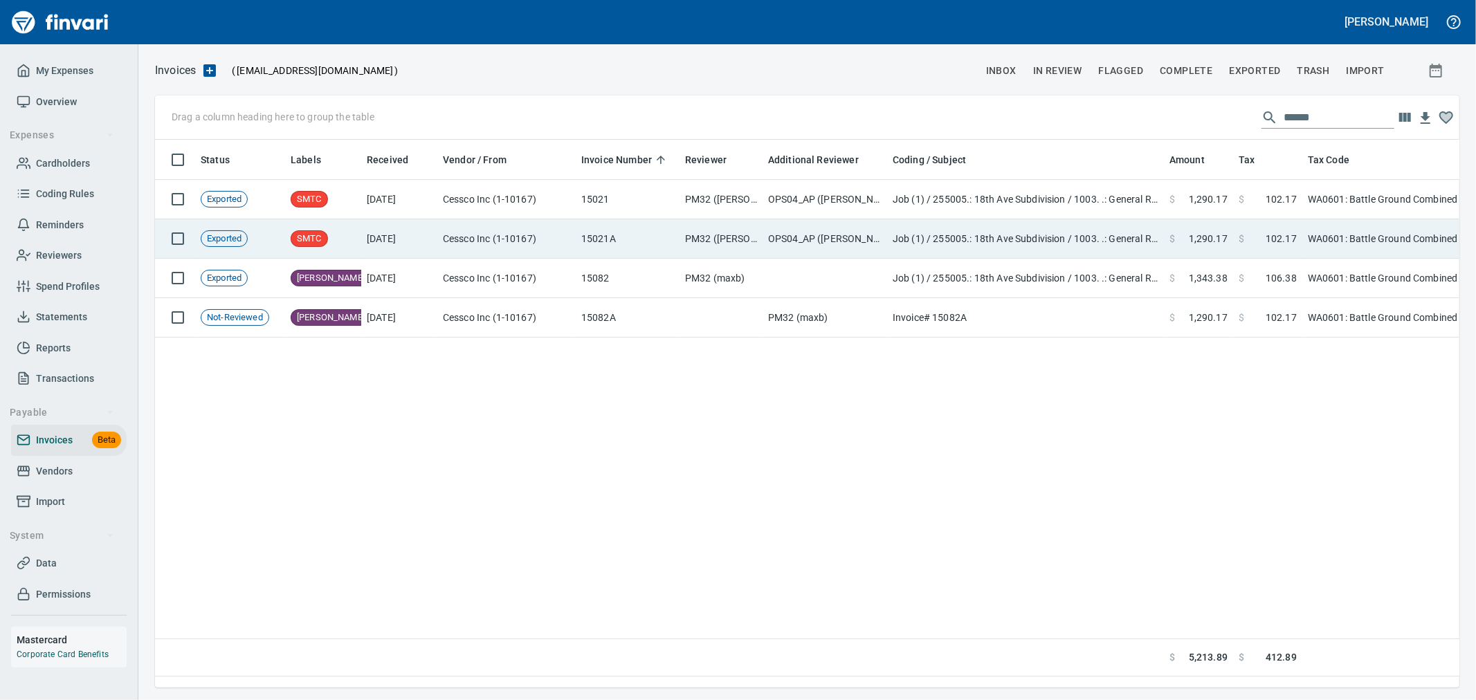
click at [727, 233] on td "PM32 ([PERSON_NAME], maxb)" at bounding box center [721, 238] width 83 height 39
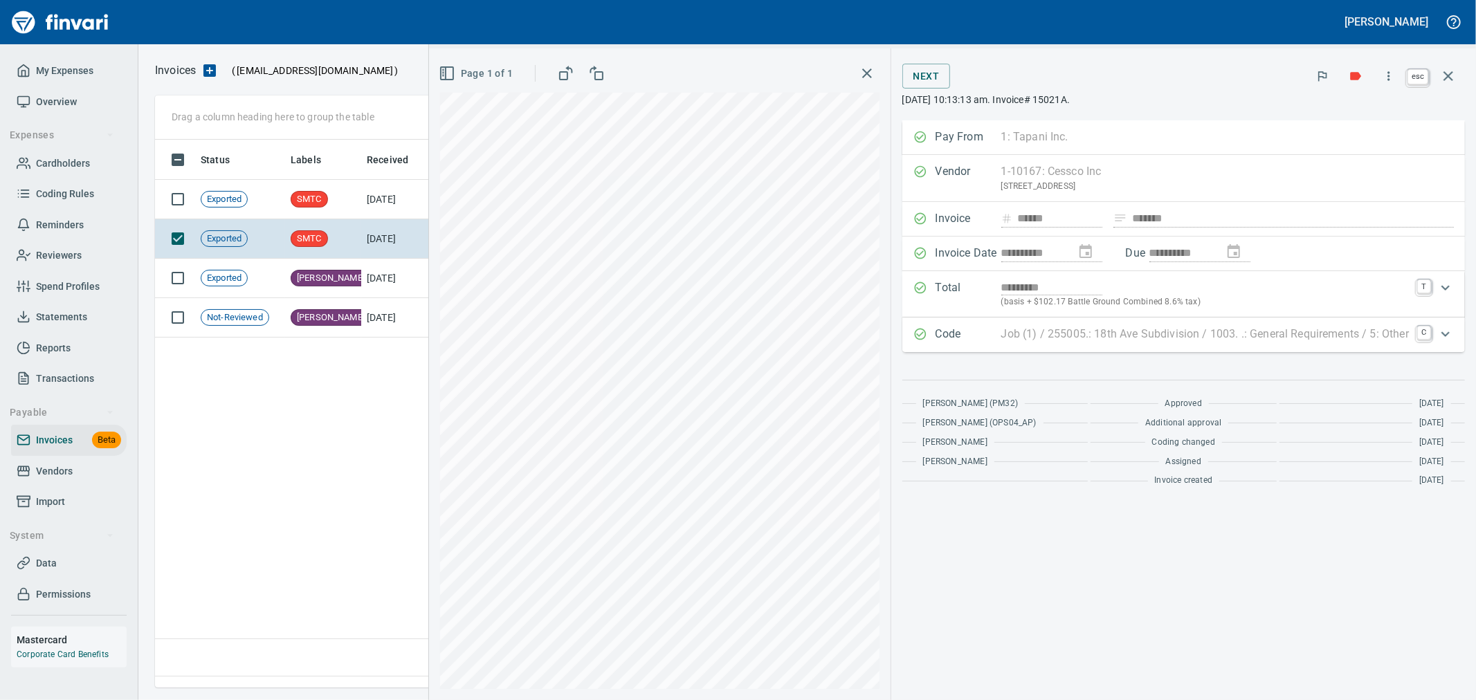
click at [1440, 68] on icon "button" at bounding box center [1448, 76] width 17 height 17
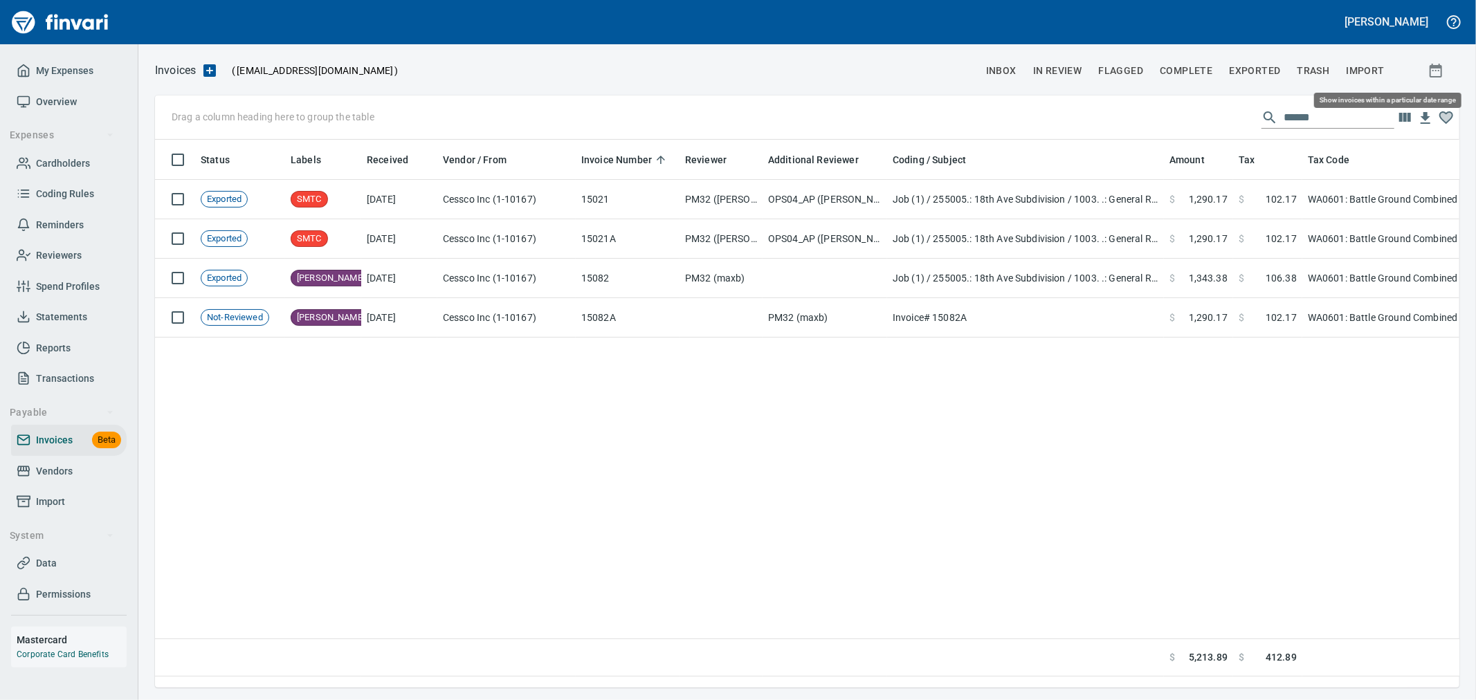
scroll to position [525, 1292]
click at [74, 162] on span "Cardholders" at bounding box center [63, 163] width 54 height 17
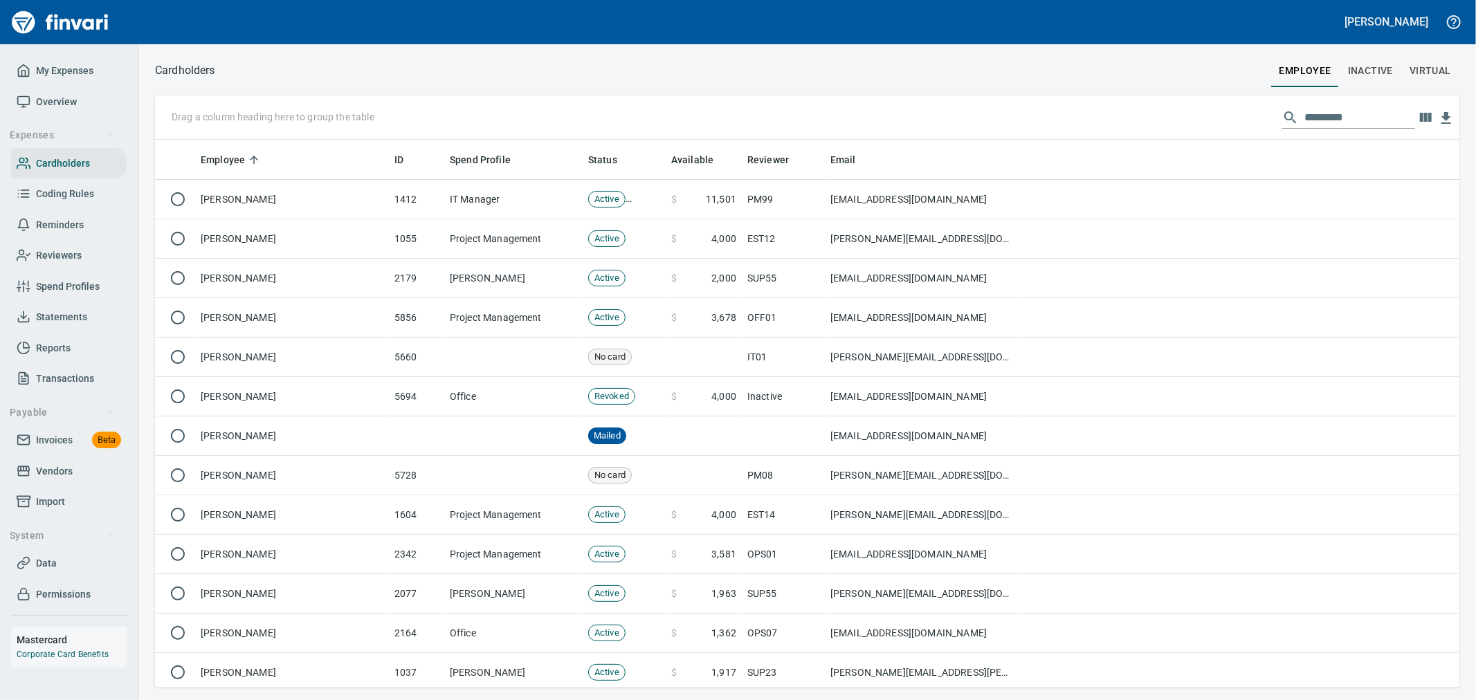
scroll to position [536, 1282]
click at [1329, 116] on input "text" at bounding box center [1360, 118] width 111 height 22
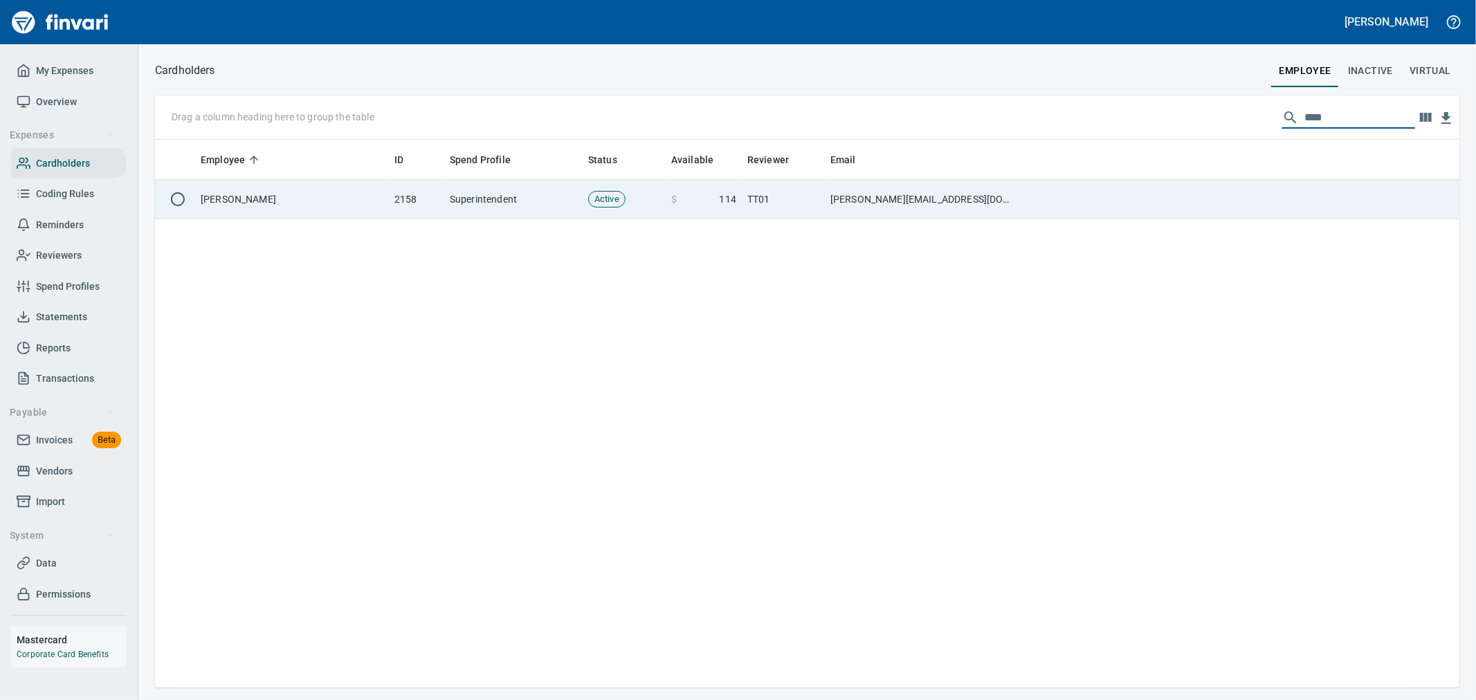
type input "****"
click at [1139, 198] on td at bounding box center [1239, 199] width 441 height 39
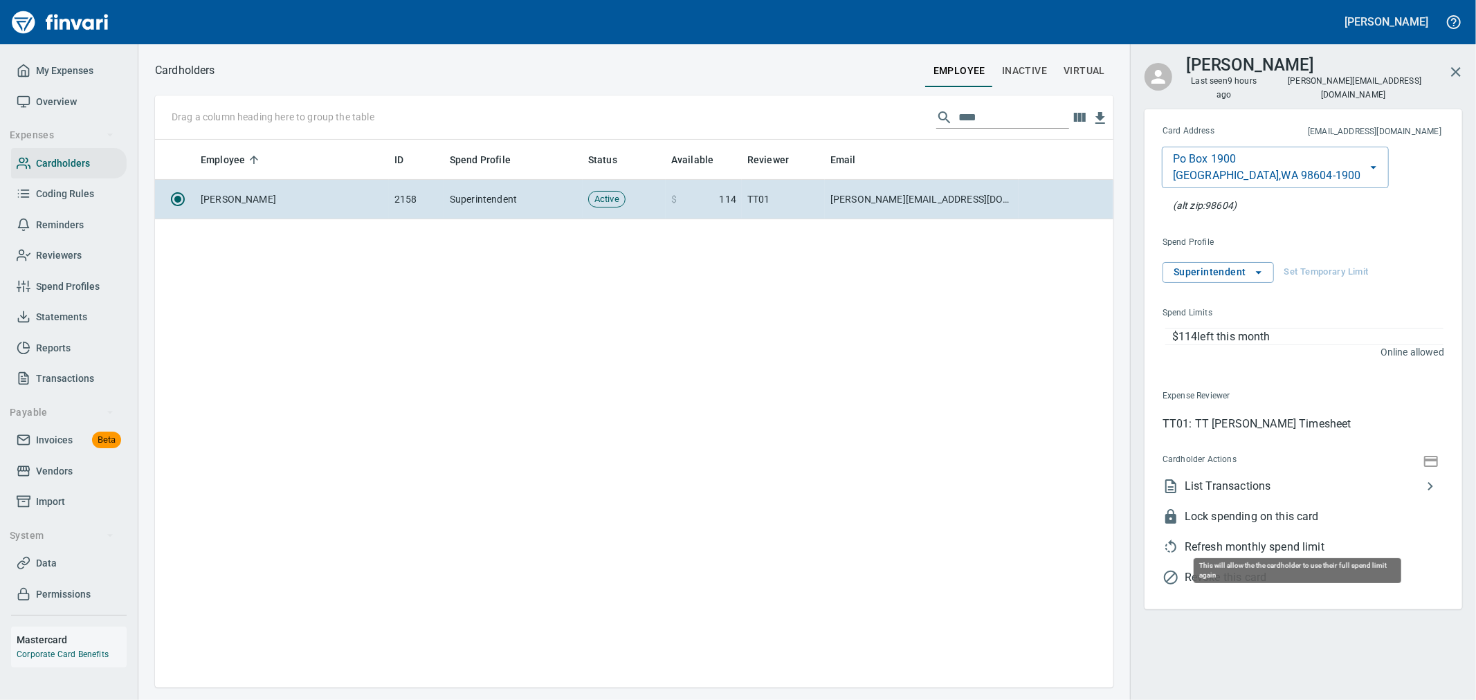
click at [1282, 539] on span "Refresh monthly spend limit" at bounding box center [1315, 547] width 260 height 17
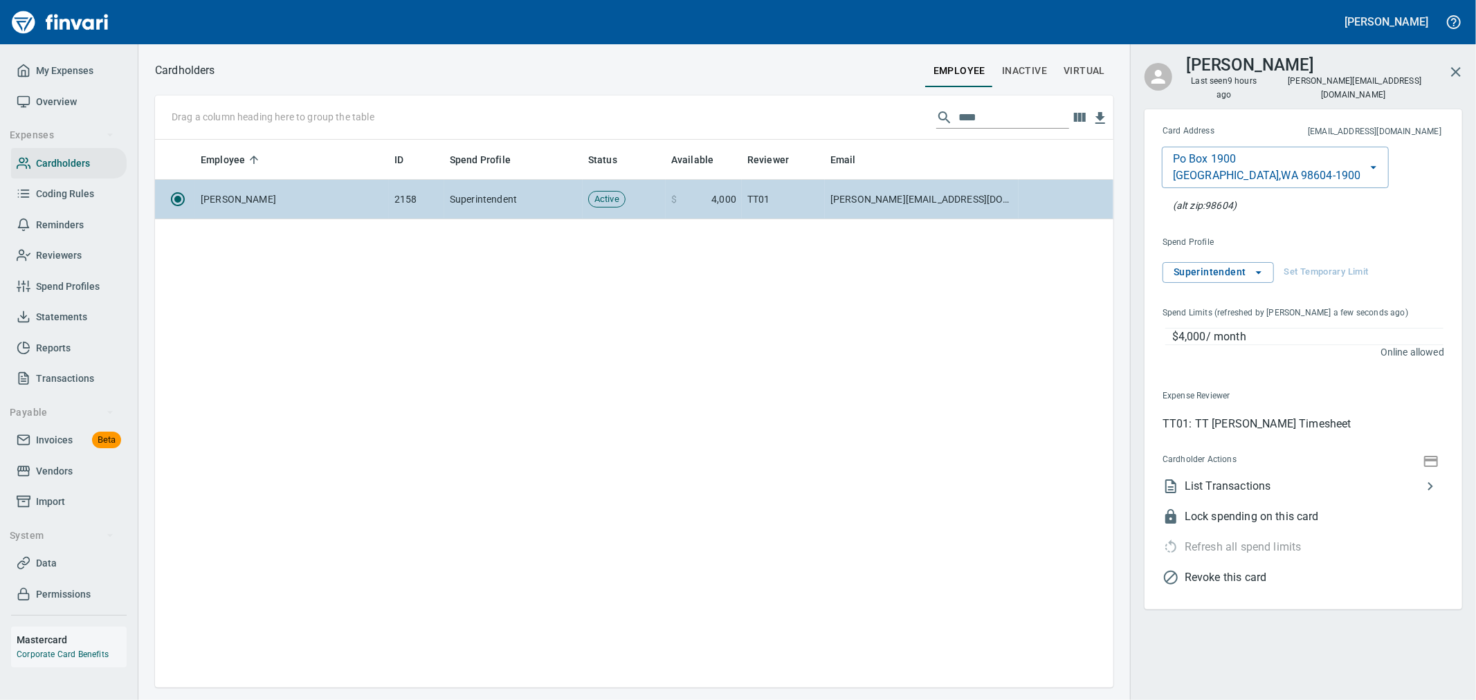
click at [818, 206] on td "TT01" at bounding box center [783, 199] width 83 height 39
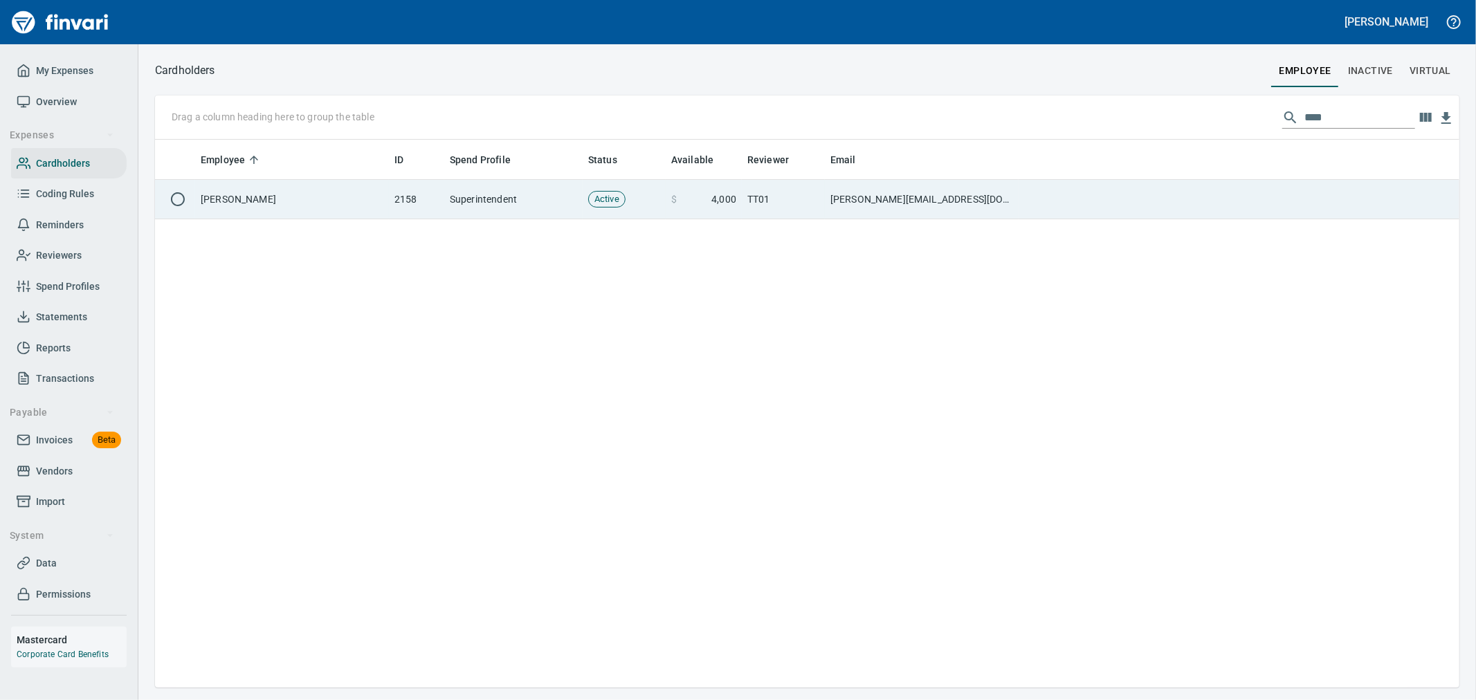
scroll to position [1, 1]
click at [833, 203] on td "[PERSON_NAME][EMAIL_ADDRESS][DOMAIN_NAME]" at bounding box center [922, 199] width 194 height 39
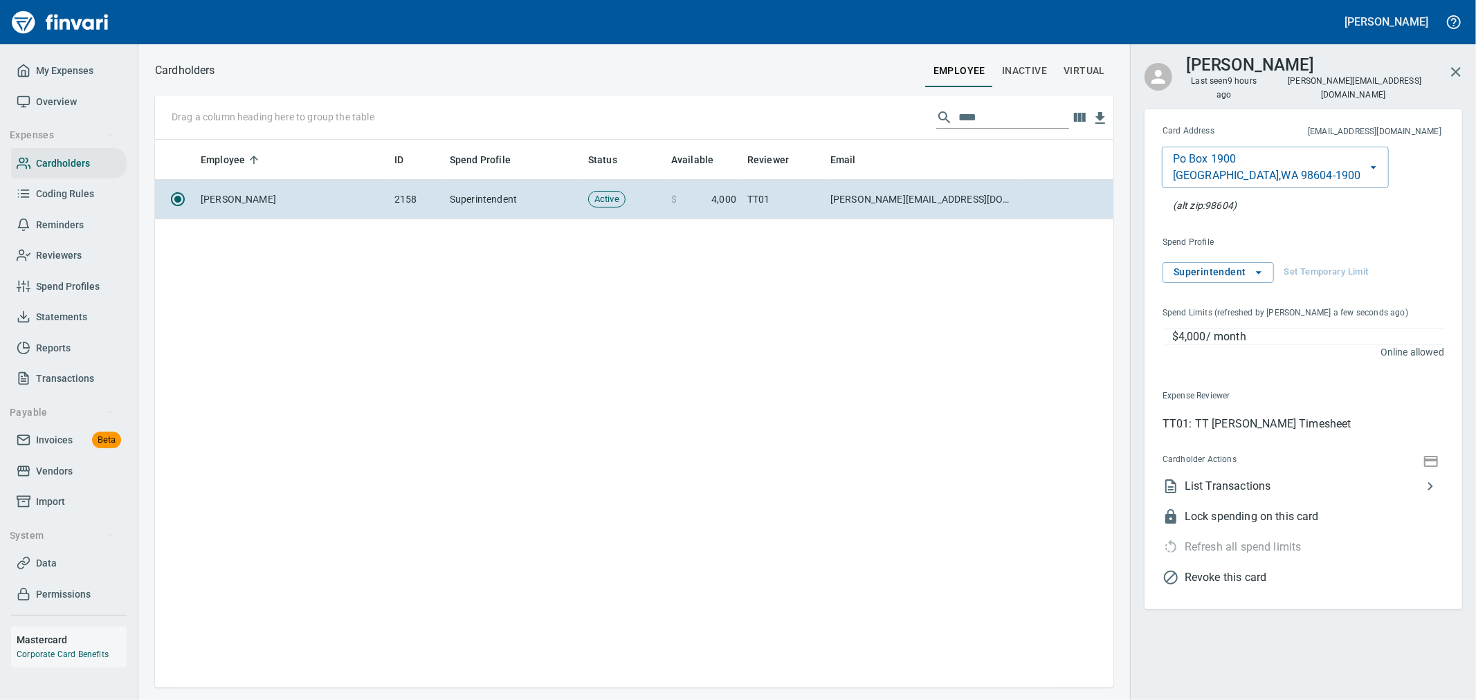
scroll to position [536, 947]
click at [1242, 479] on span "List Transactions" at bounding box center [1303, 486] width 237 height 17
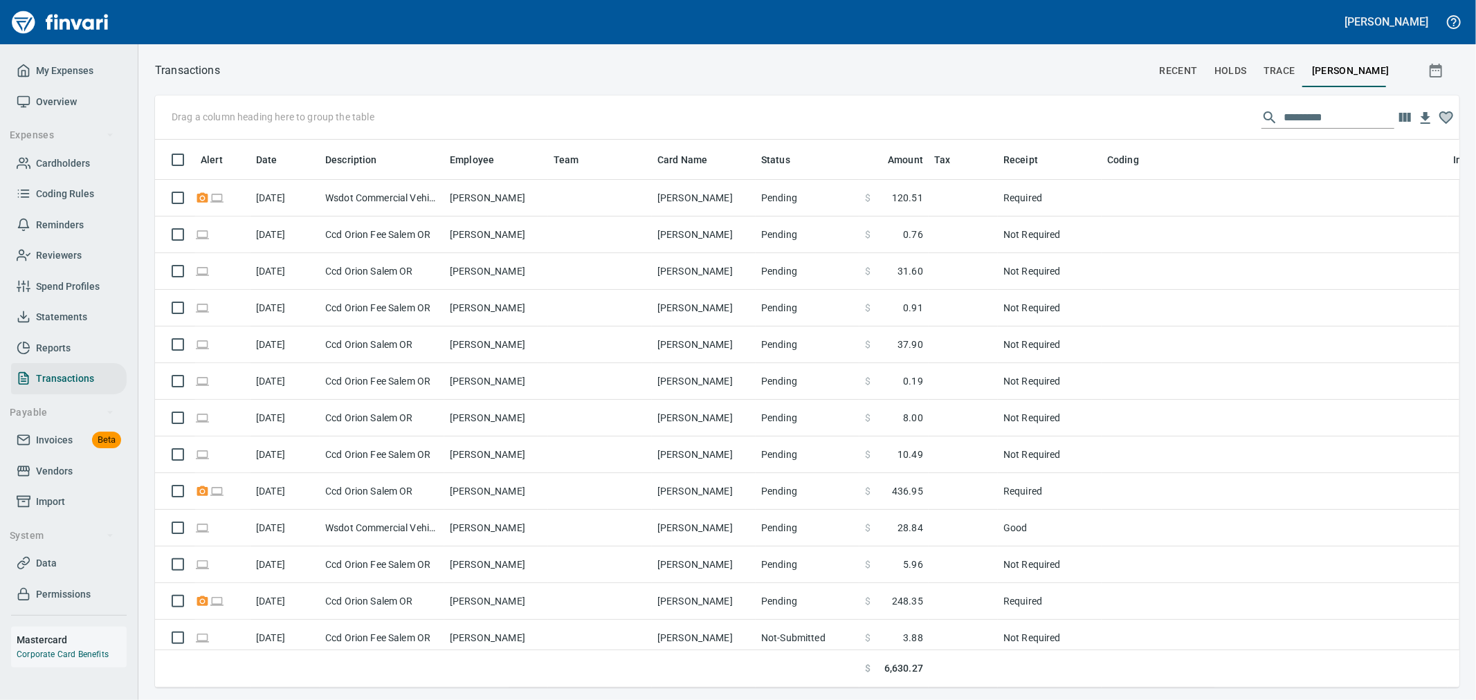
scroll to position [525, 1282]
